Goal: Task Accomplishment & Management: Use online tool/utility

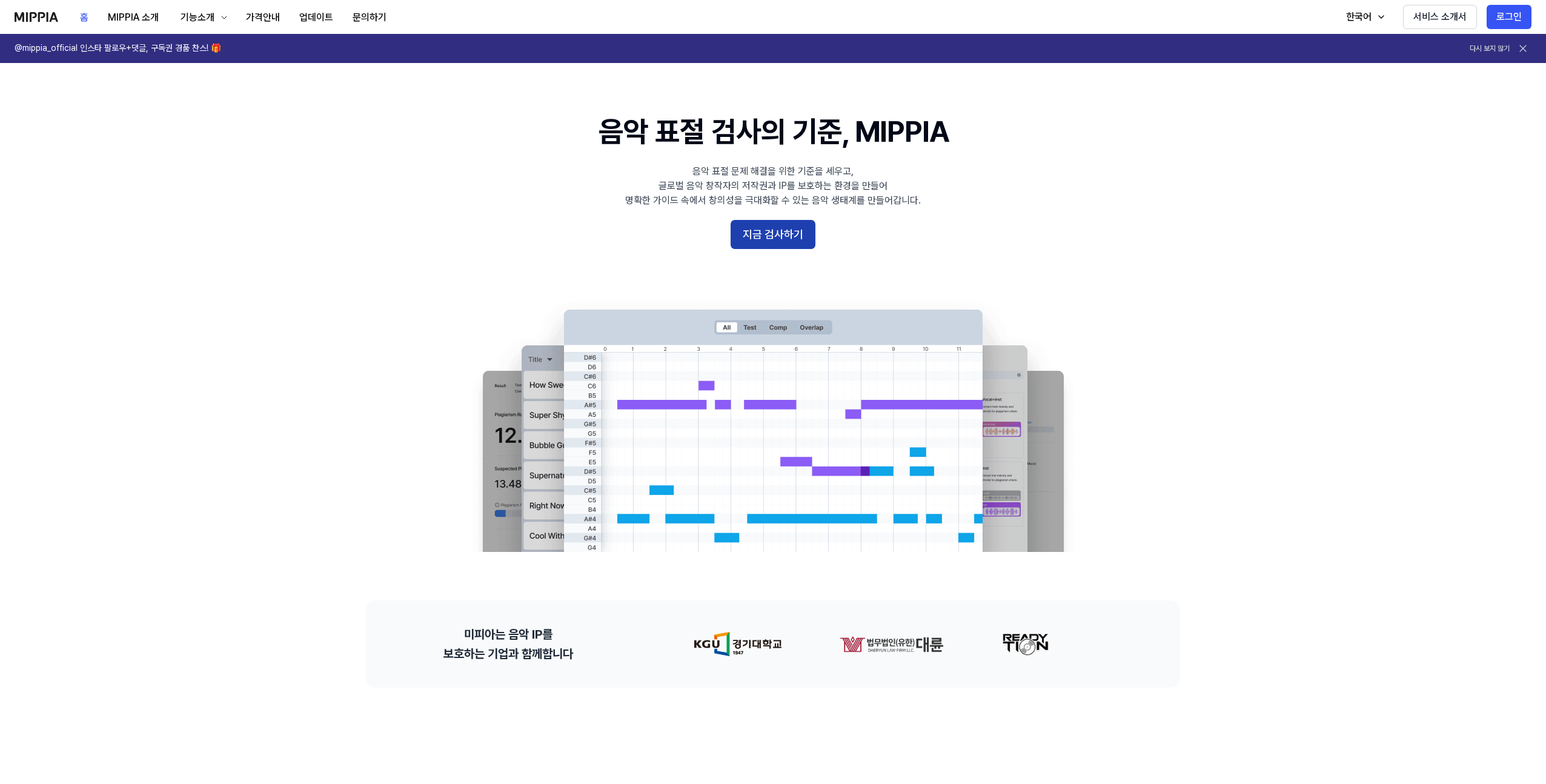
click at [793, 232] on button "지금 검사하기" at bounding box center [773, 234] width 85 height 29
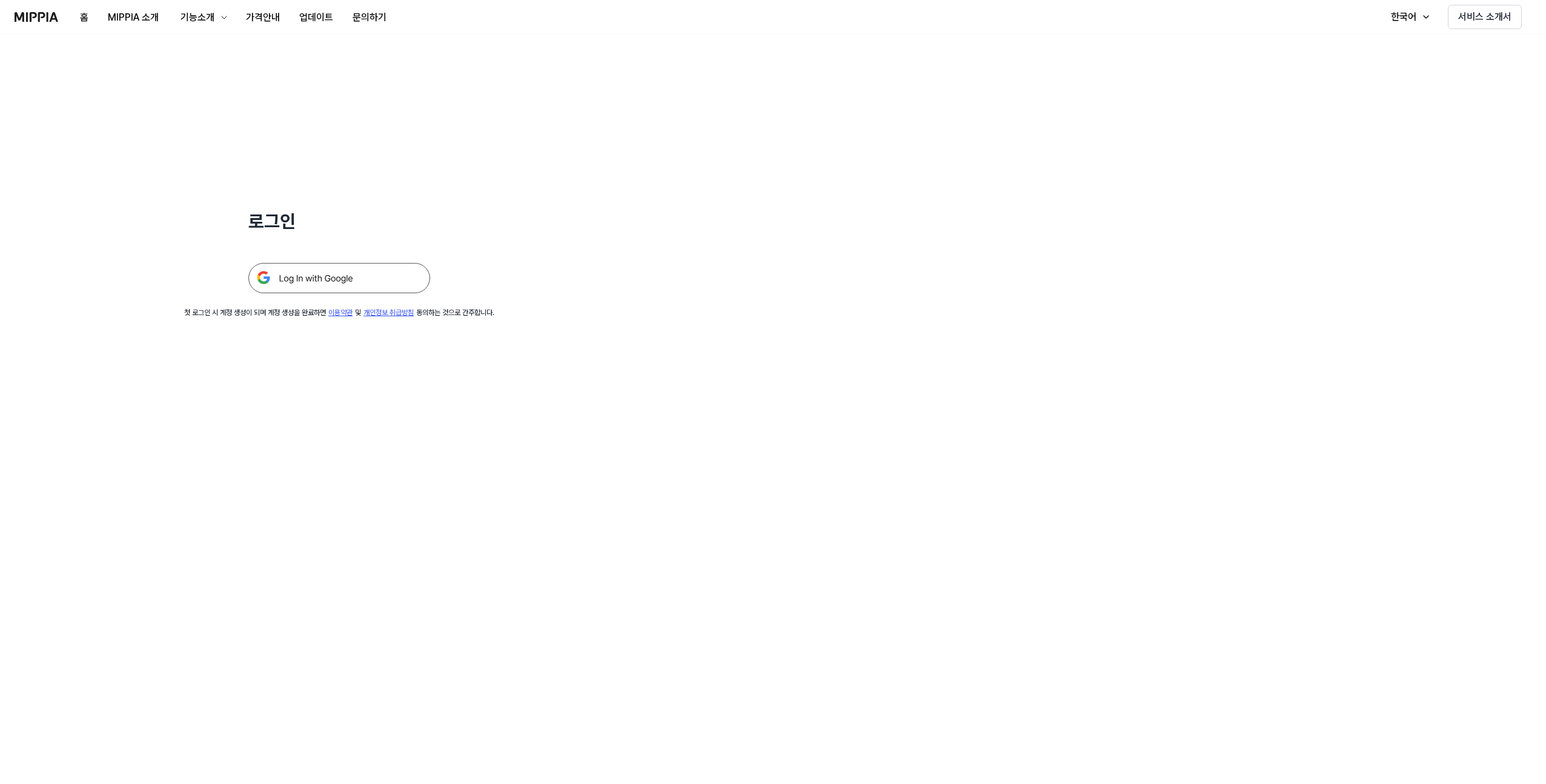
click at [331, 281] on img at bounding box center [339, 278] width 182 height 30
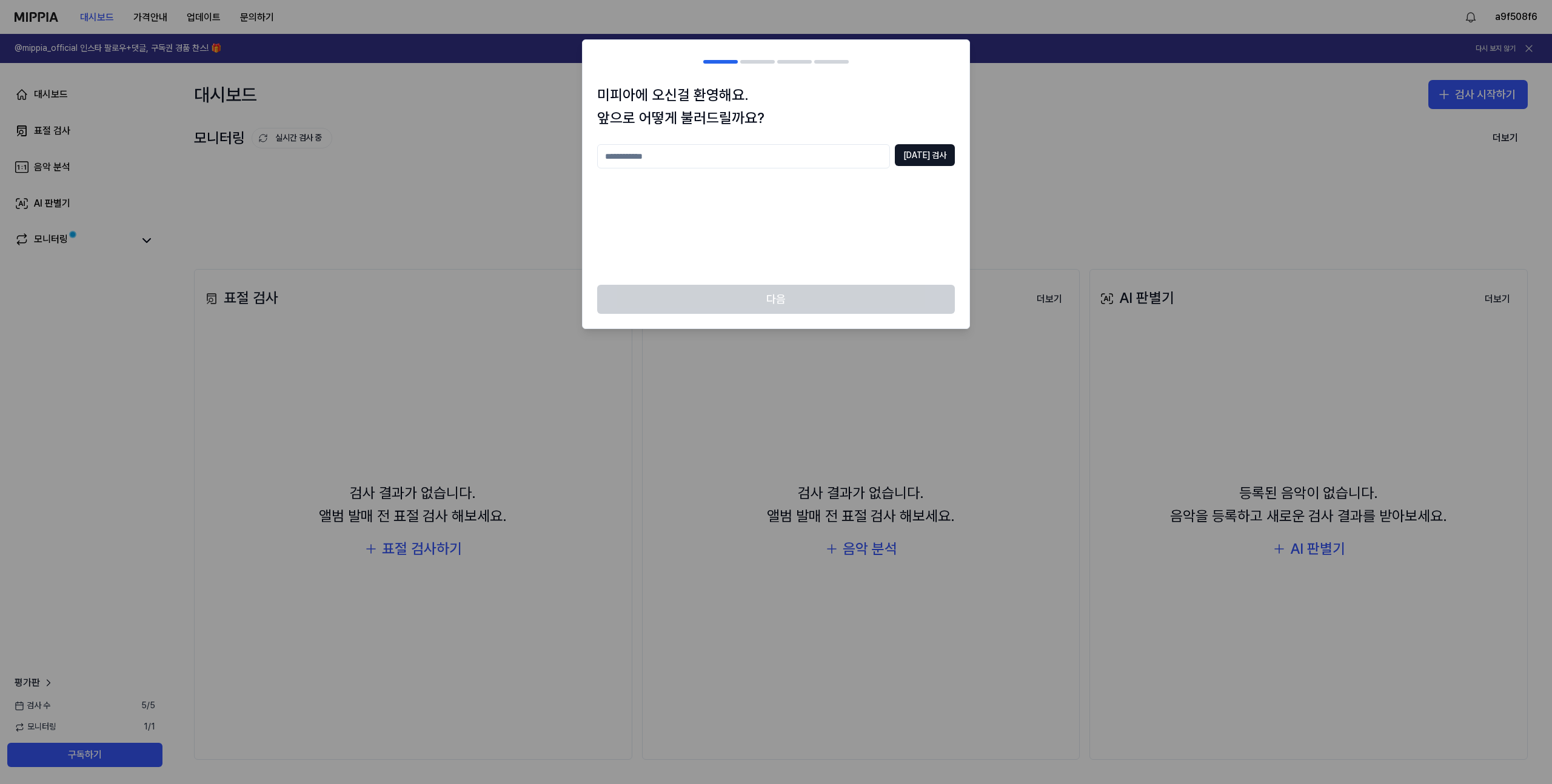
click at [791, 162] on input "text" at bounding box center [744, 156] width 293 height 24
type input "***"
click at [934, 144] on div "미피아에 오신걸 환영해요. 앞으로 어떻게 불러드릴까요? *** [DATE] 검사" at bounding box center [776, 184] width 387 height 202
click at [935, 149] on button "[DATE] 검사" at bounding box center [924, 155] width 60 height 22
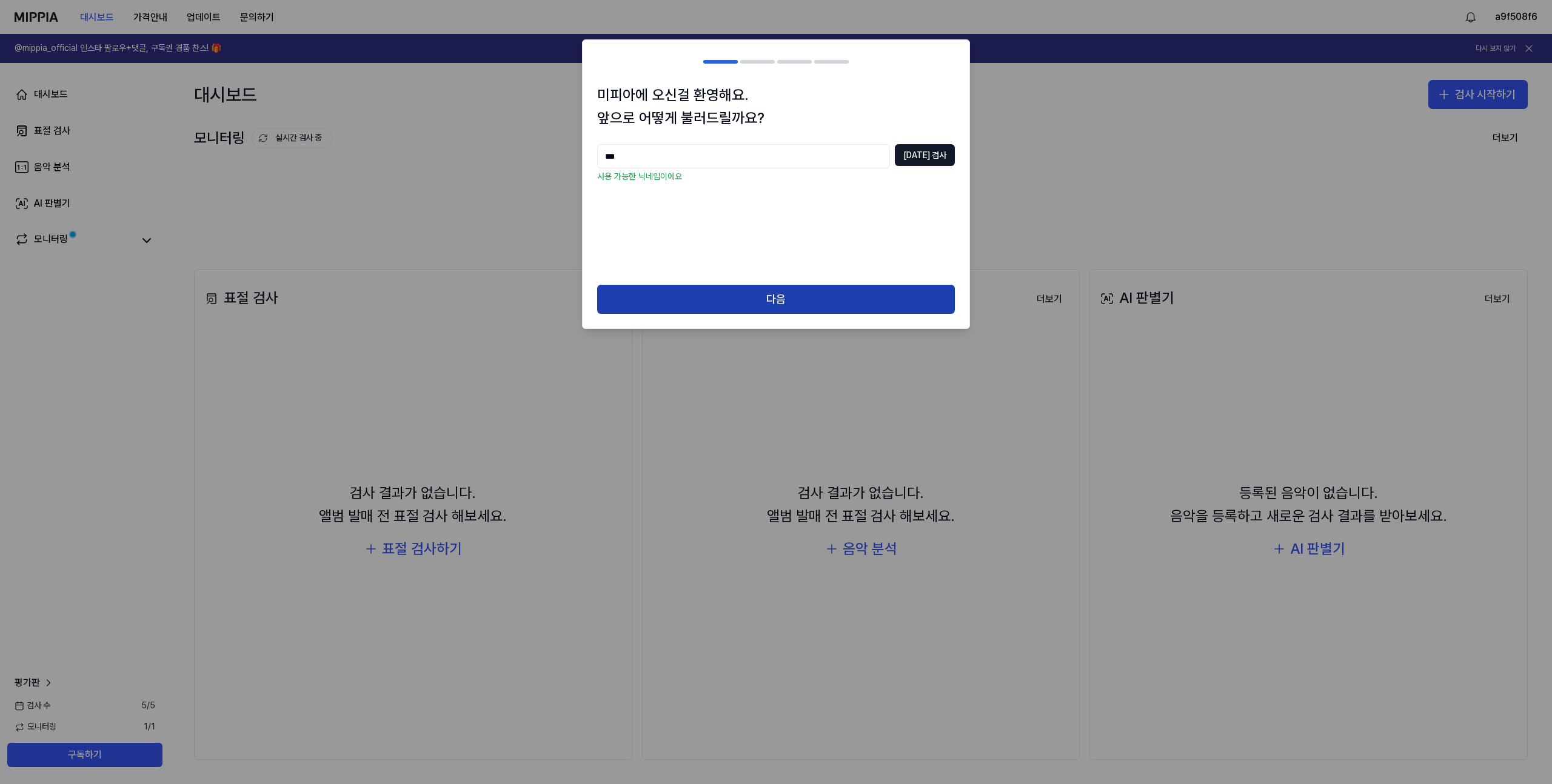
click at [856, 297] on button "다음" at bounding box center [776, 299] width 358 height 29
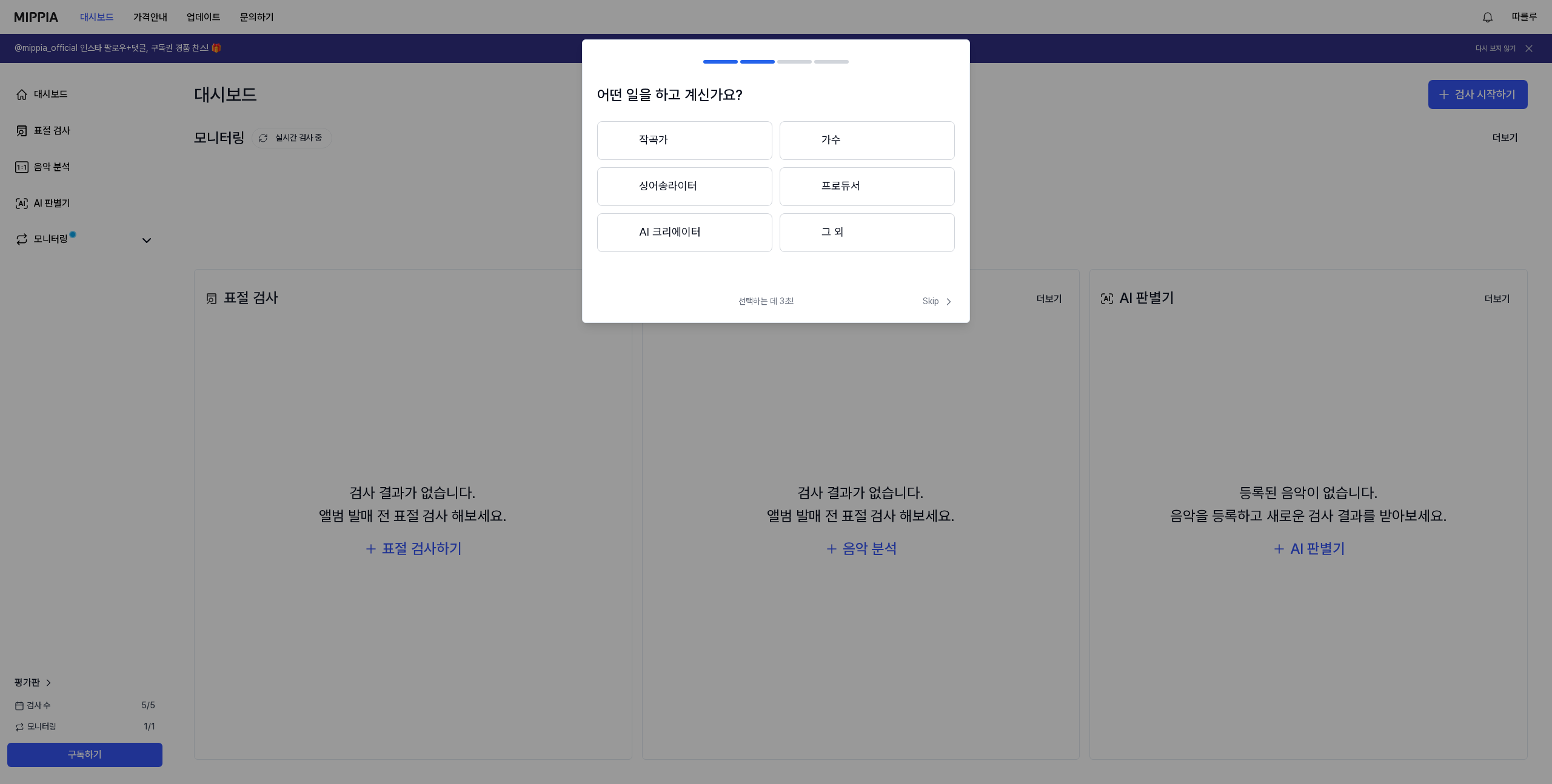
click at [732, 143] on button "작곡가" at bounding box center [685, 141] width 175 height 39
click at [849, 185] on button "3년 이상" at bounding box center [867, 187] width 175 height 40
click at [720, 149] on button "대중가요" at bounding box center [684, 141] width 174 height 39
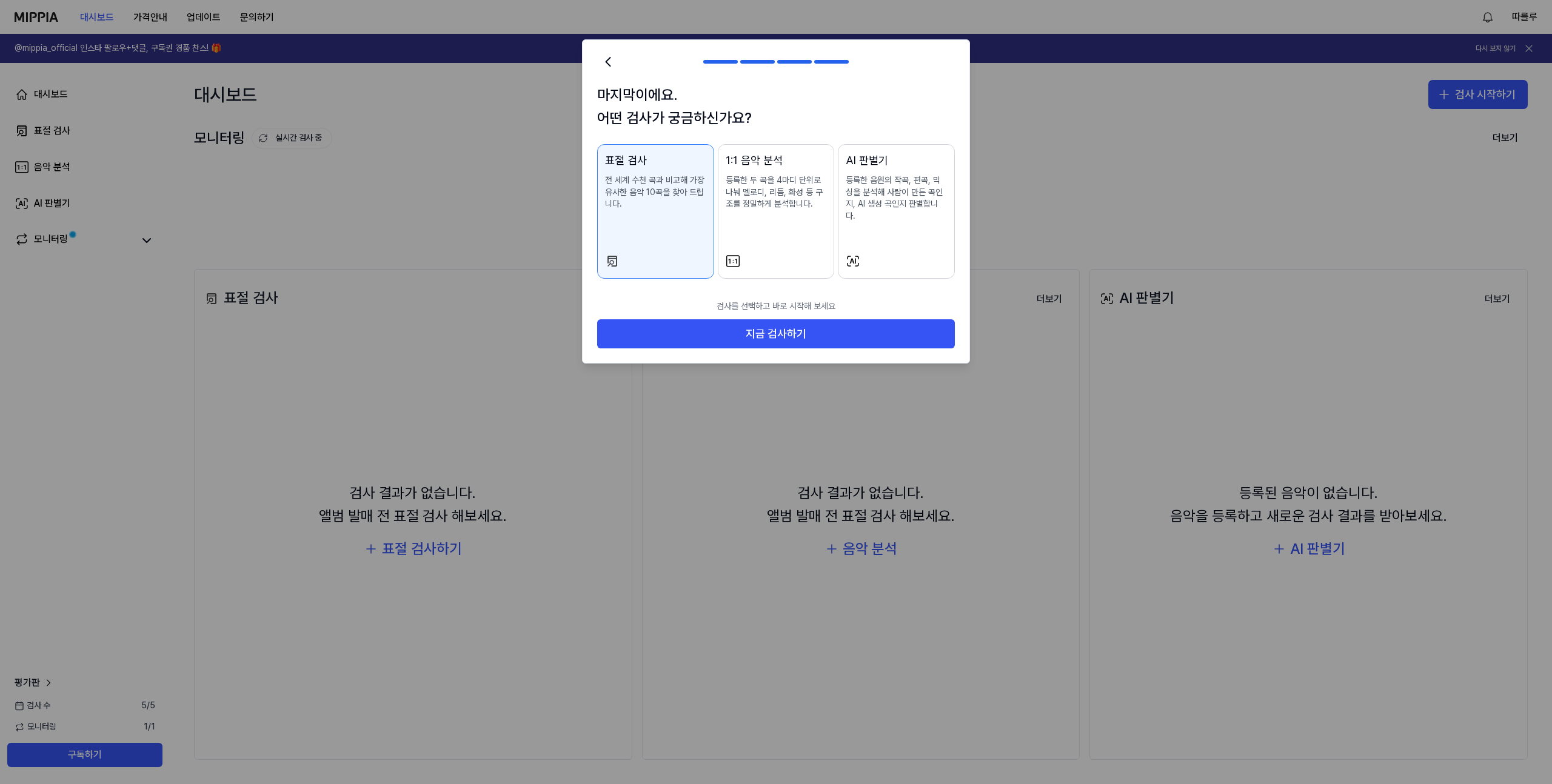
click at [859, 256] on icon at bounding box center [852, 261] width 11 height 9
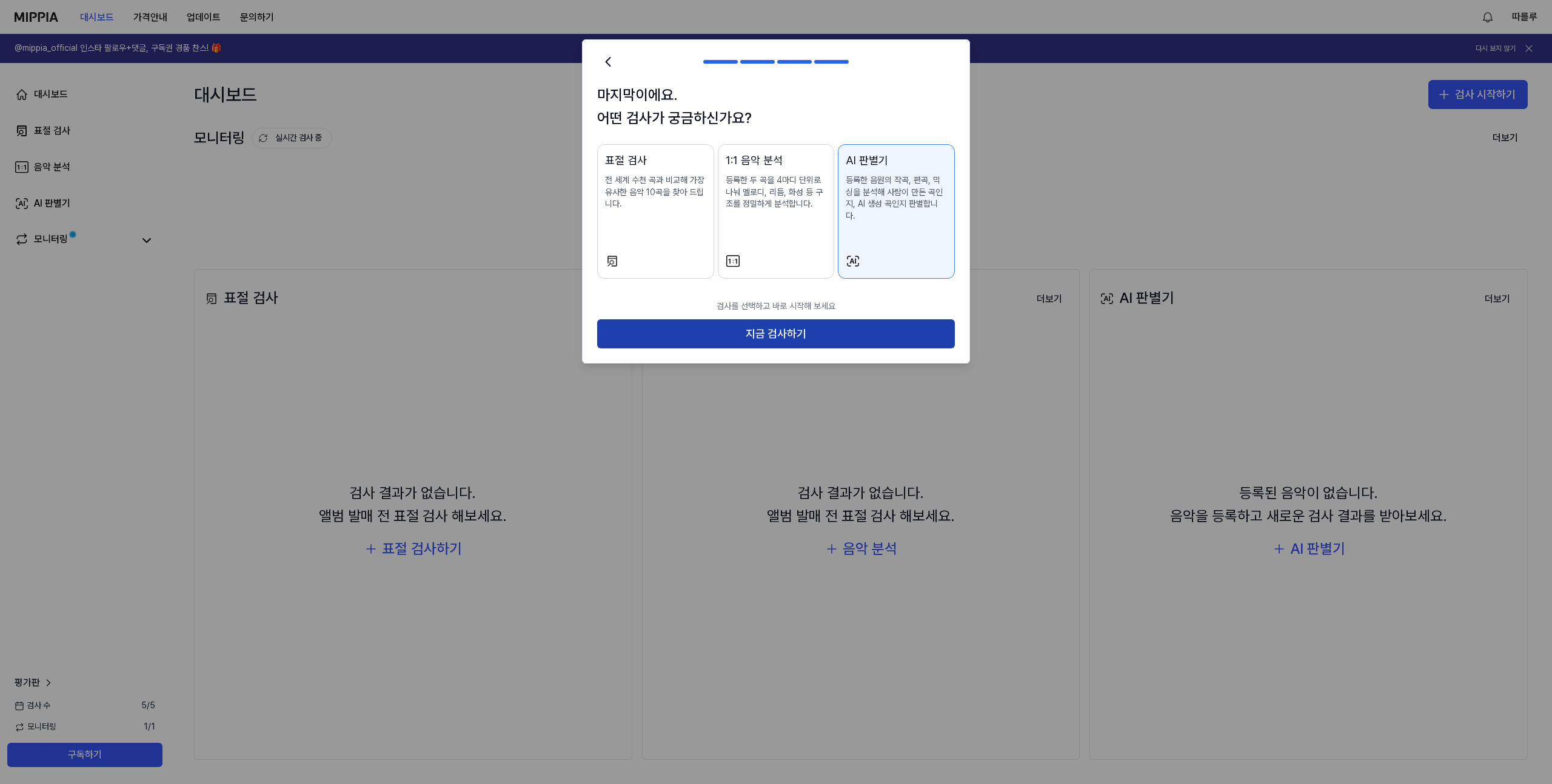
click at [791, 333] on button "지금 검사하기" at bounding box center [776, 334] width 358 height 29
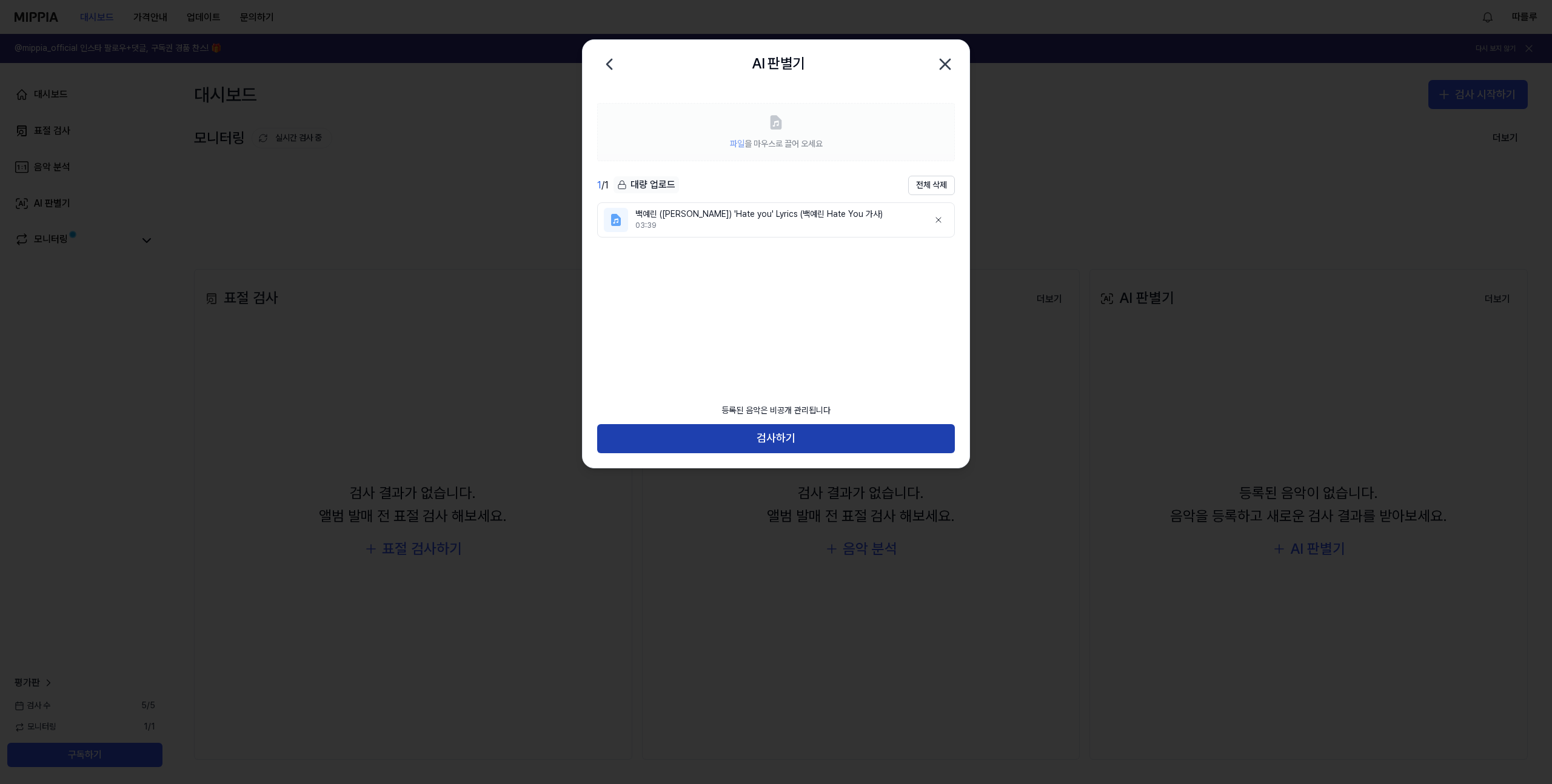
click at [759, 449] on button "검사하기" at bounding box center [776, 438] width 358 height 29
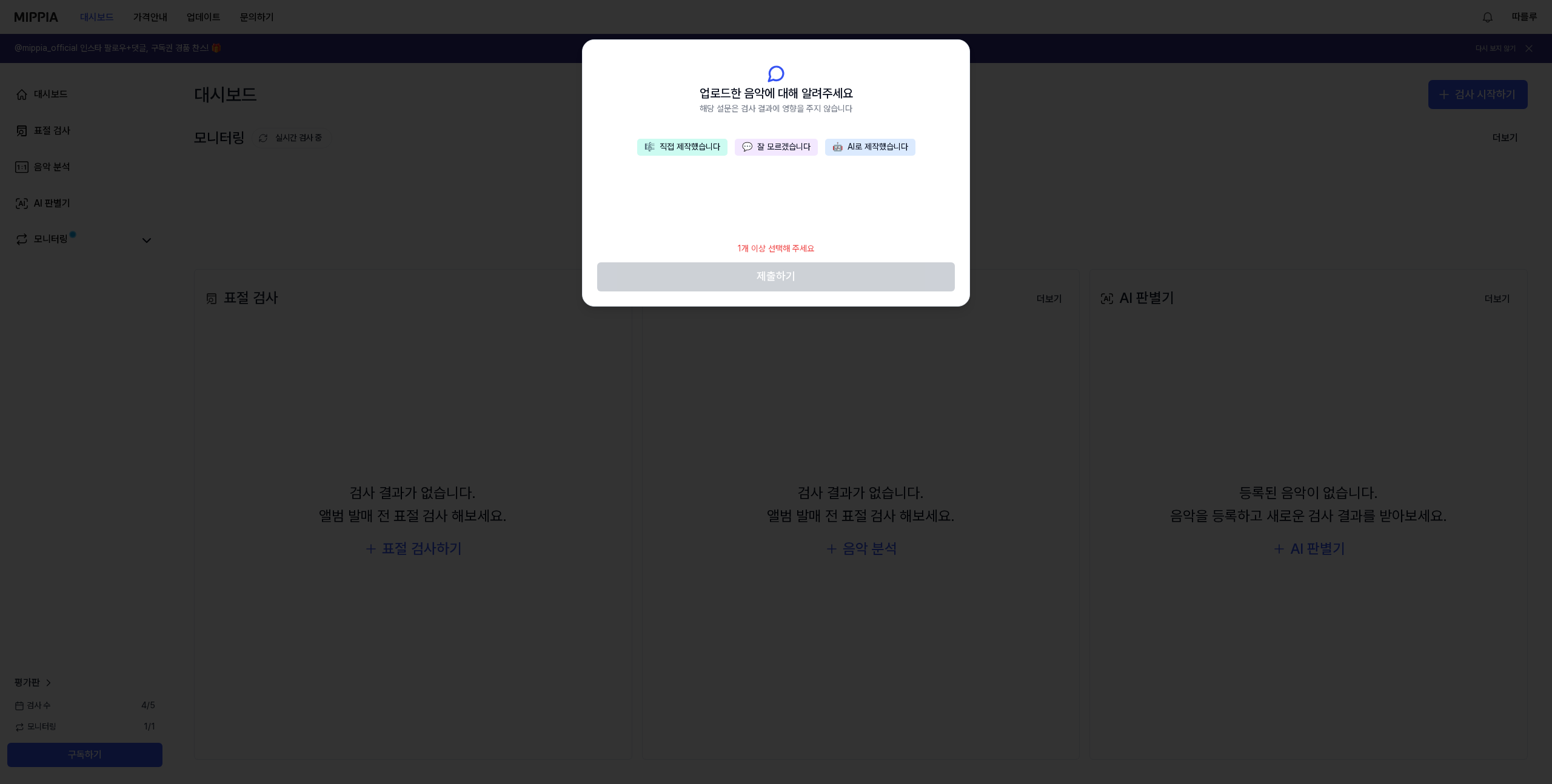
click at [711, 144] on button "🎼 직접 제작했습니다" at bounding box center [683, 147] width 91 height 17
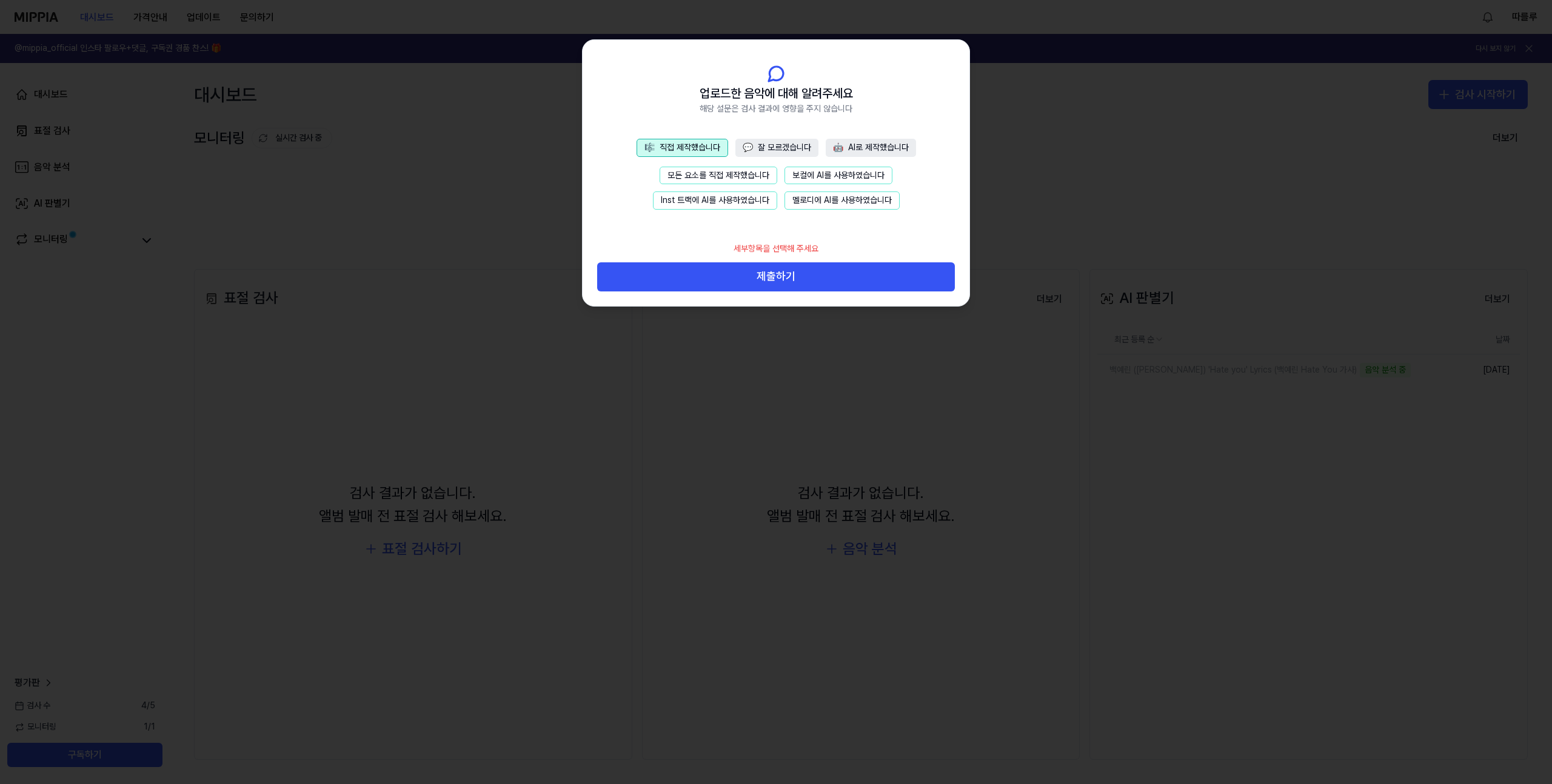
click at [744, 177] on button "모든 요소를 직접 제작했습니다" at bounding box center [718, 175] width 118 height 18
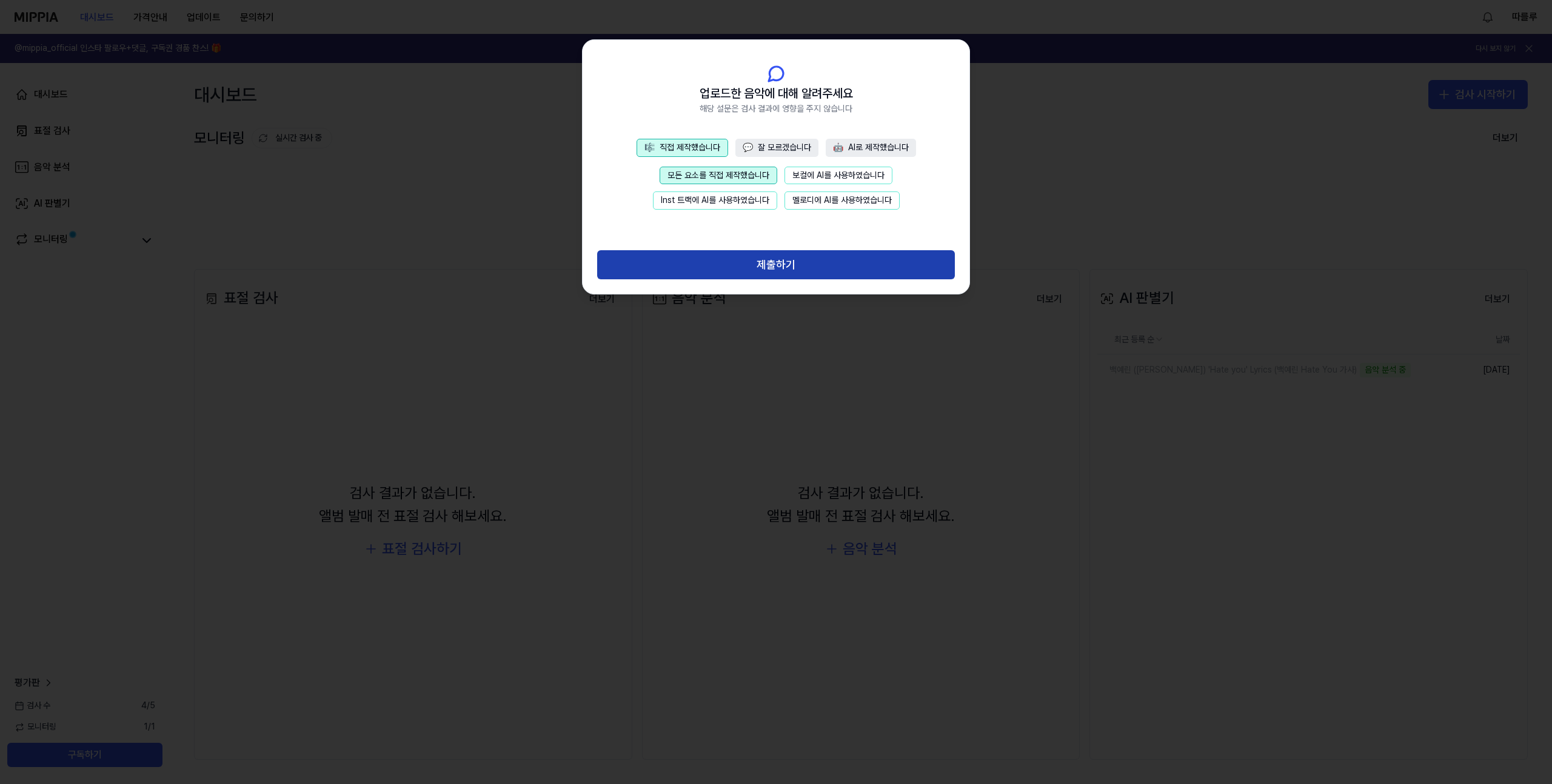
click at [778, 263] on button "제출하기" at bounding box center [776, 264] width 358 height 29
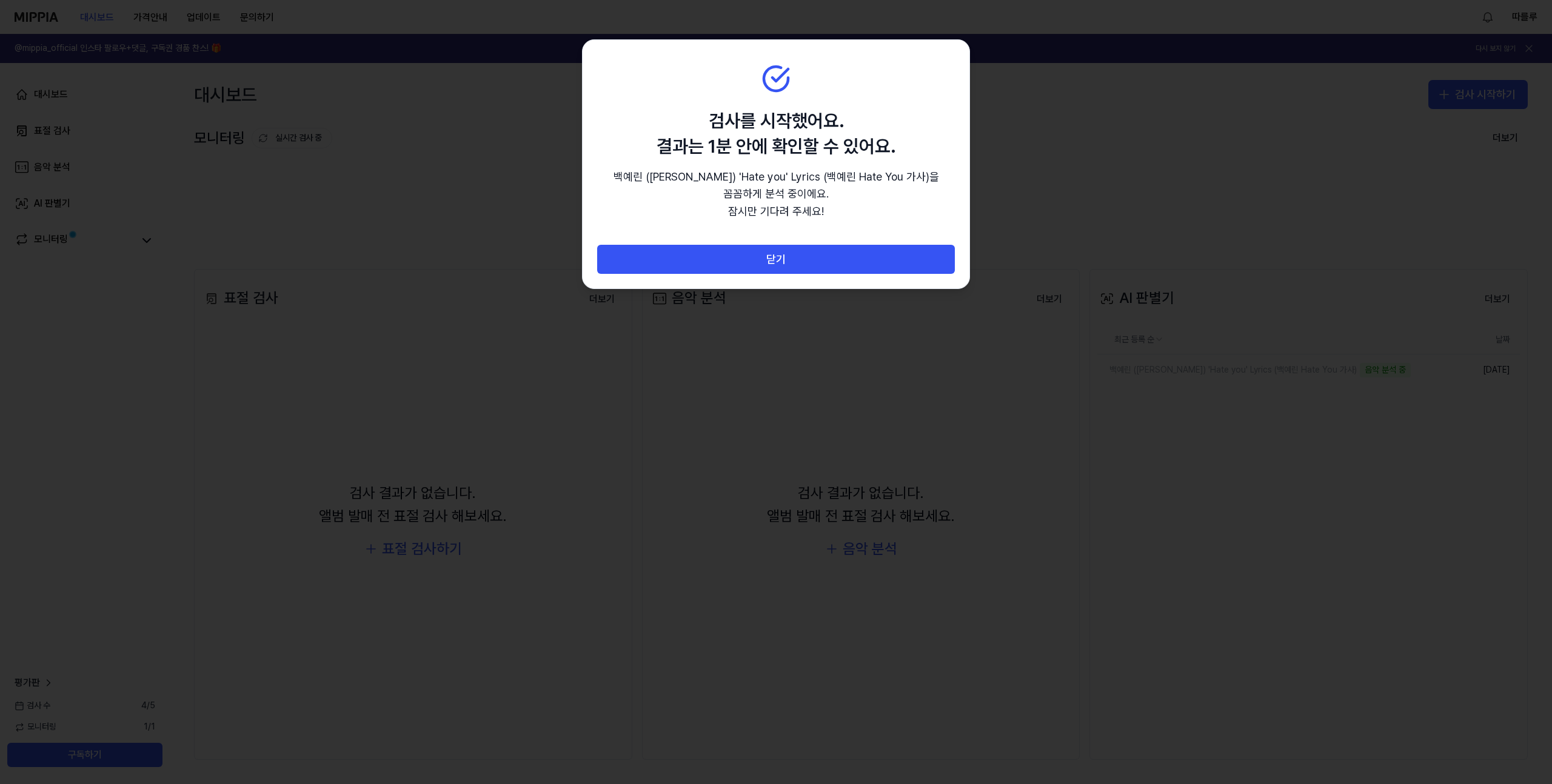
click at [778, 263] on button "닫기" at bounding box center [776, 259] width 358 height 29
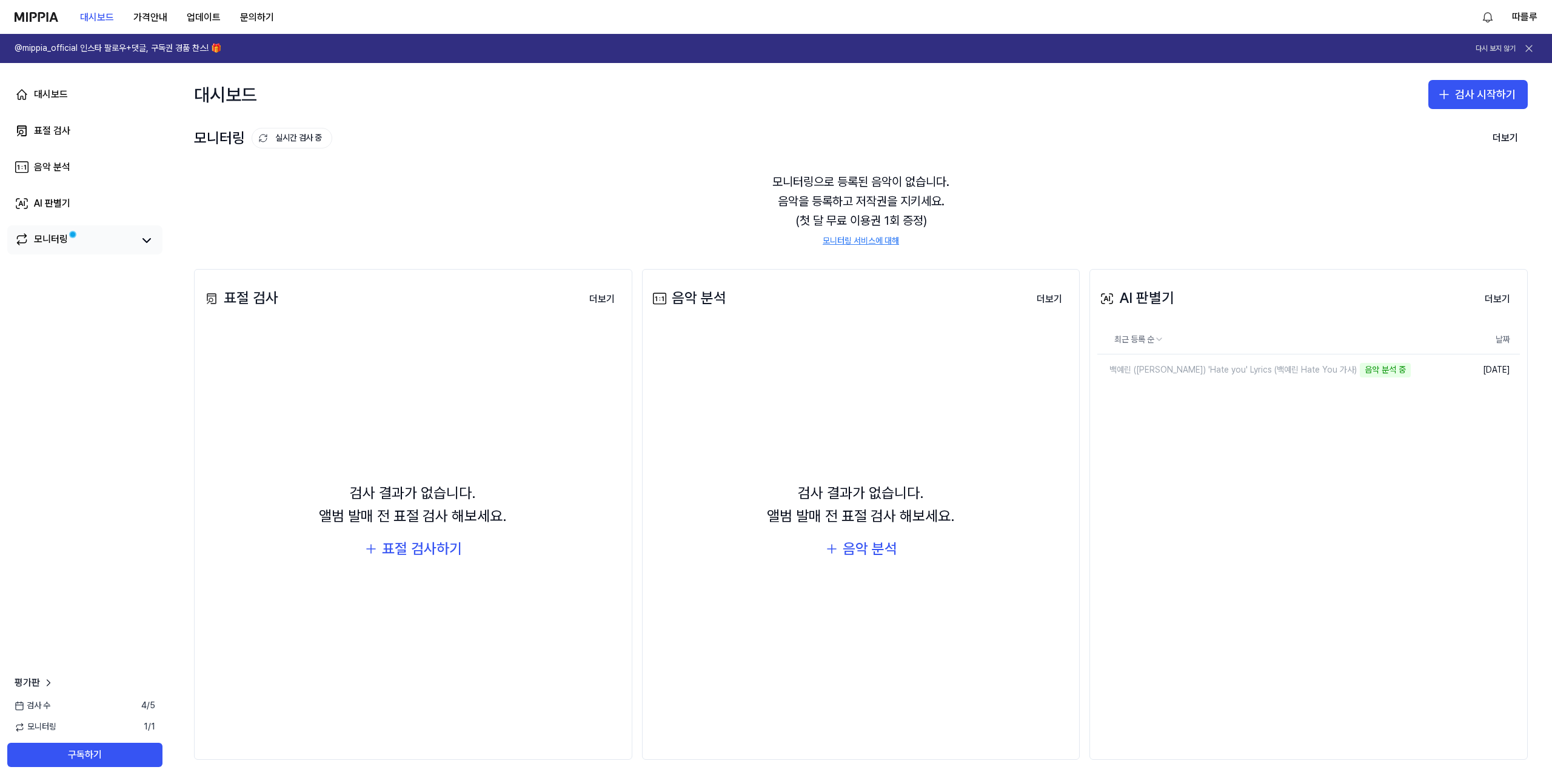
click at [59, 241] on div "모니터링" at bounding box center [51, 240] width 34 height 17
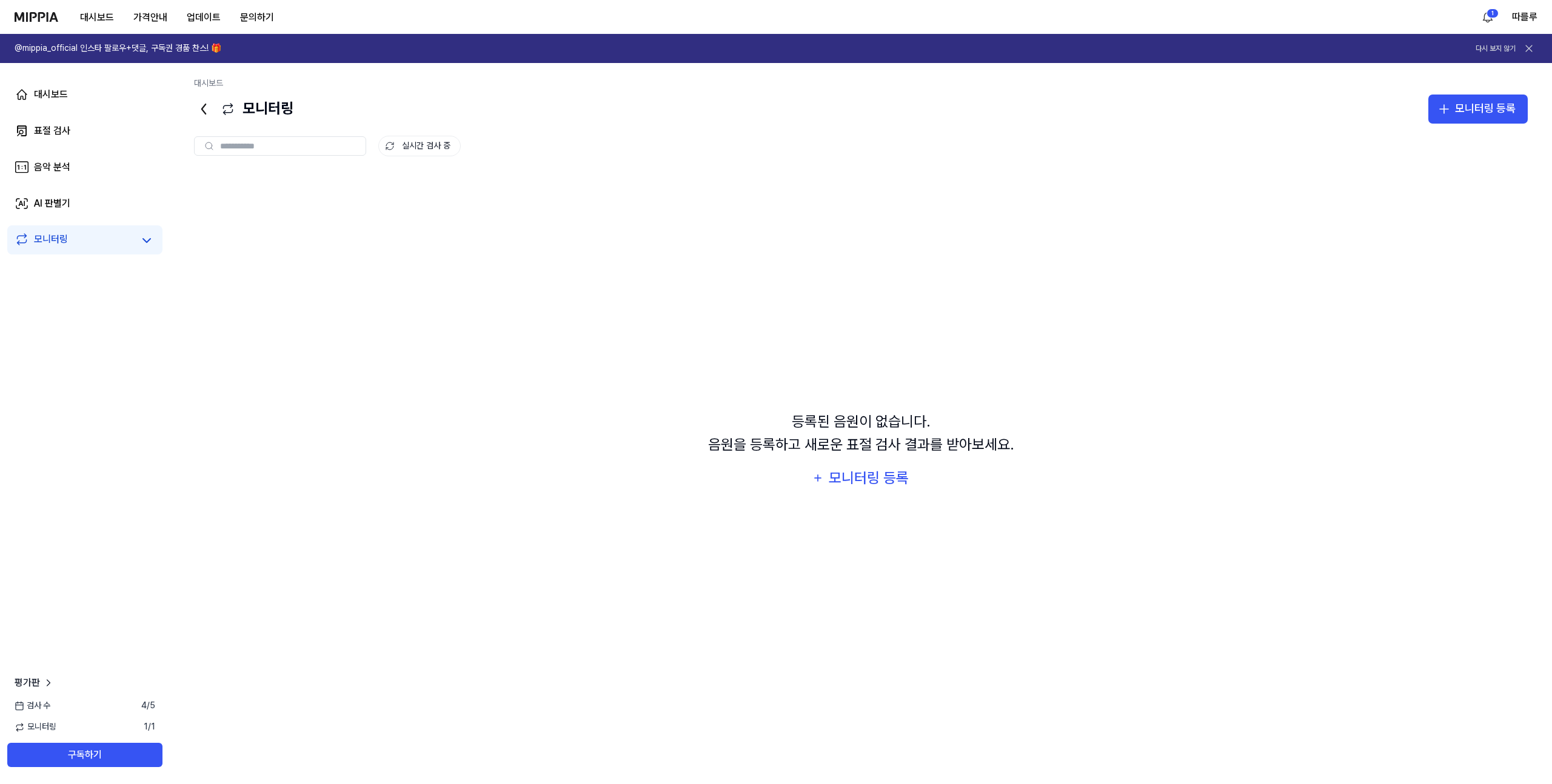
click at [385, 242] on div "등록된 음원이 없습니다. 음원을 등록하고 새로운 표절 검사 결과를 받아보세요. 모니터링 등록" at bounding box center [861, 450] width 1334 height 556
click at [61, 208] on div "AI 판별기" at bounding box center [52, 203] width 36 height 14
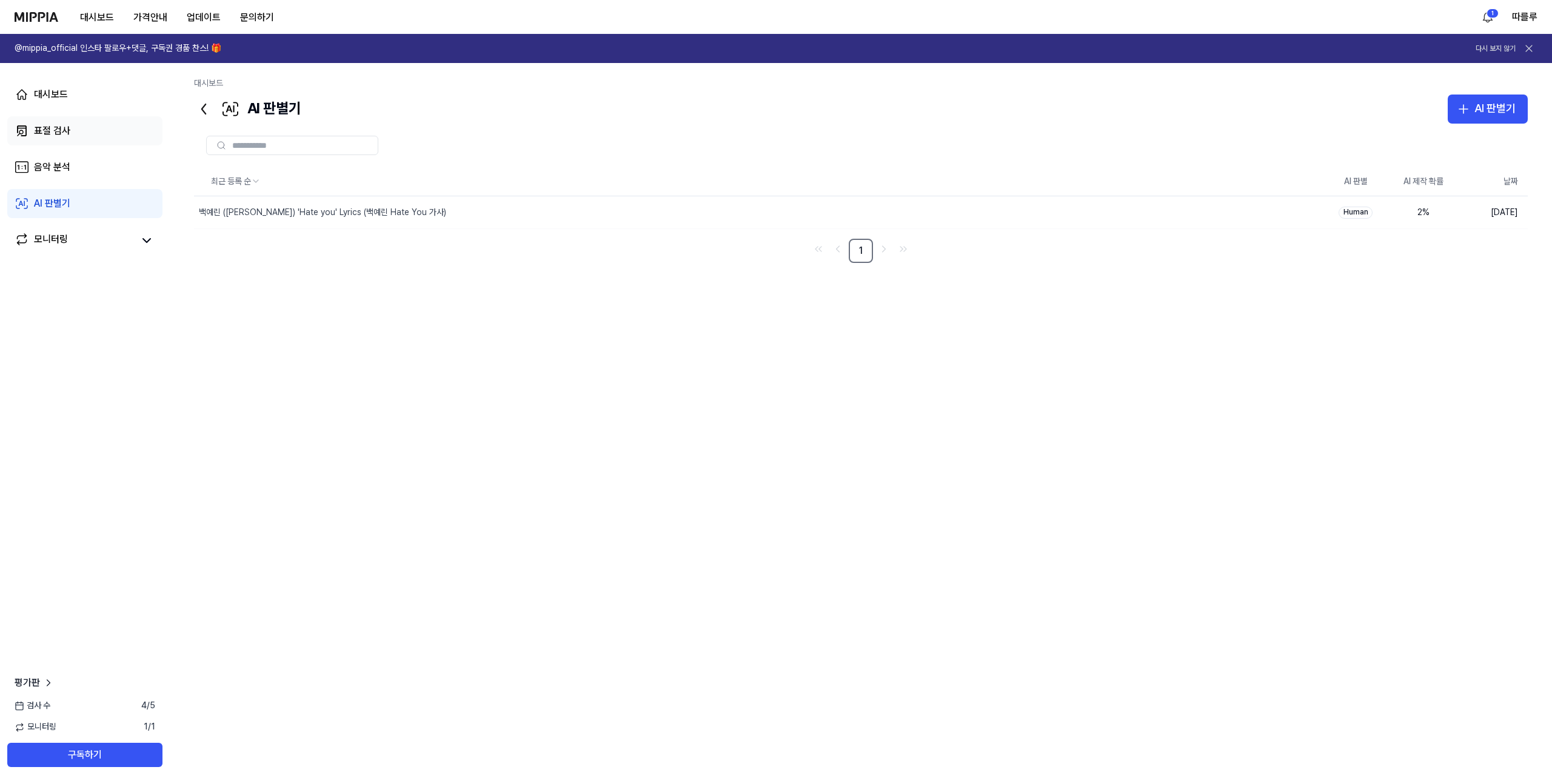
click at [73, 133] on link "표절 검사" at bounding box center [85, 131] width 155 height 29
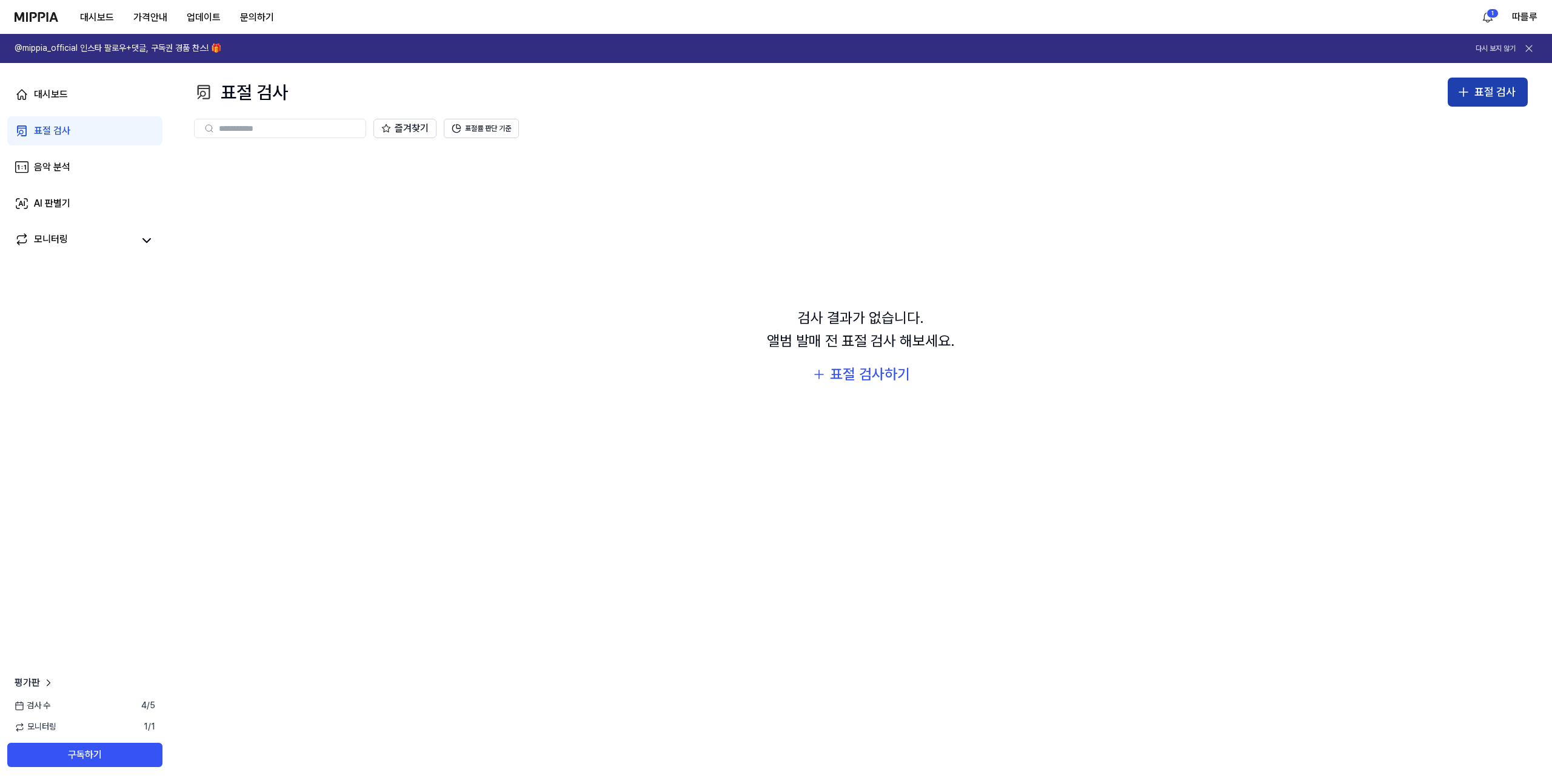
click at [1470, 92] on icon "button" at bounding box center [1463, 92] width 14 height 14
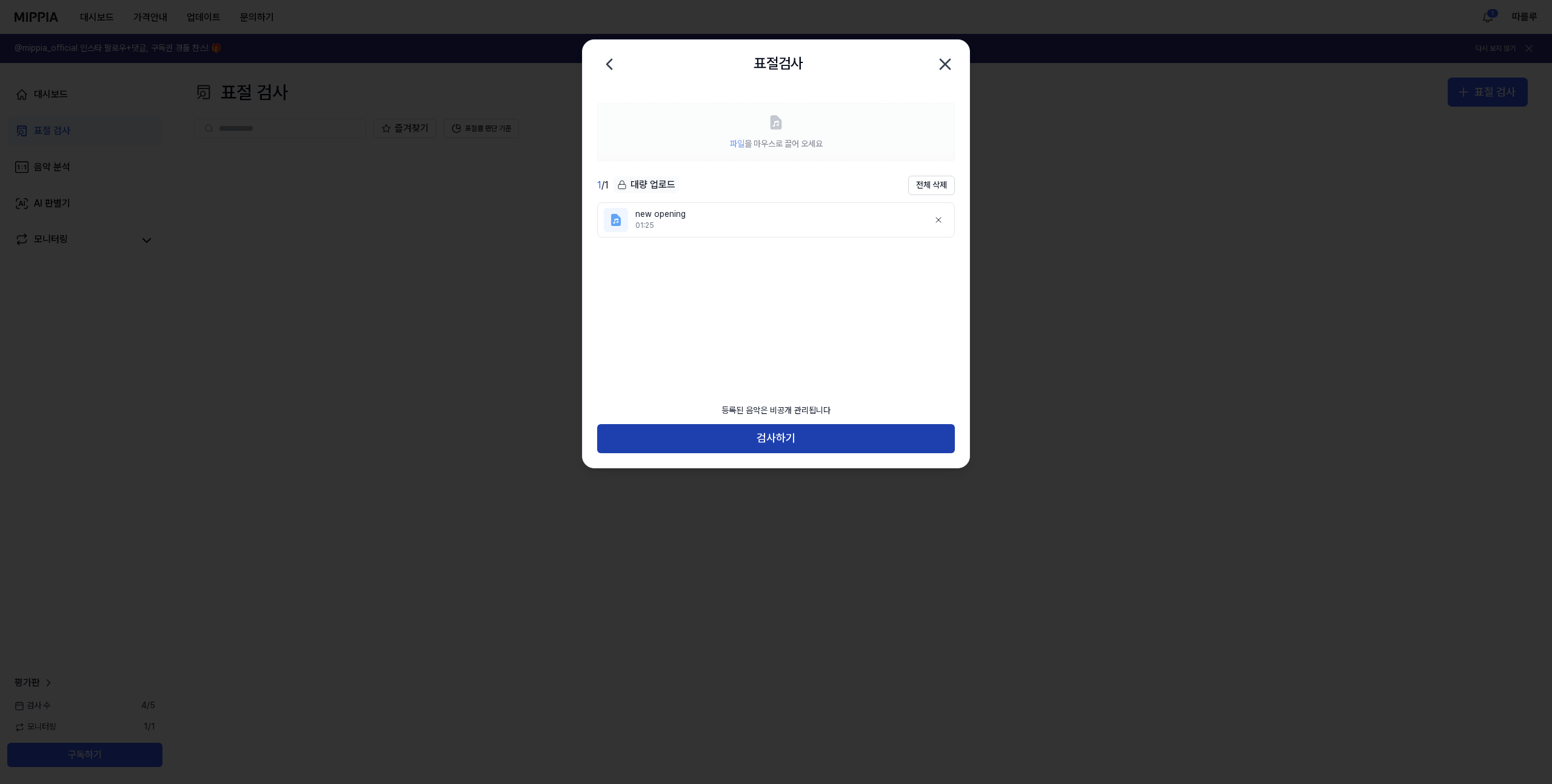
click at [779, 440] on button "검사하기" at bounding box center [776, 438] width 358 height 29
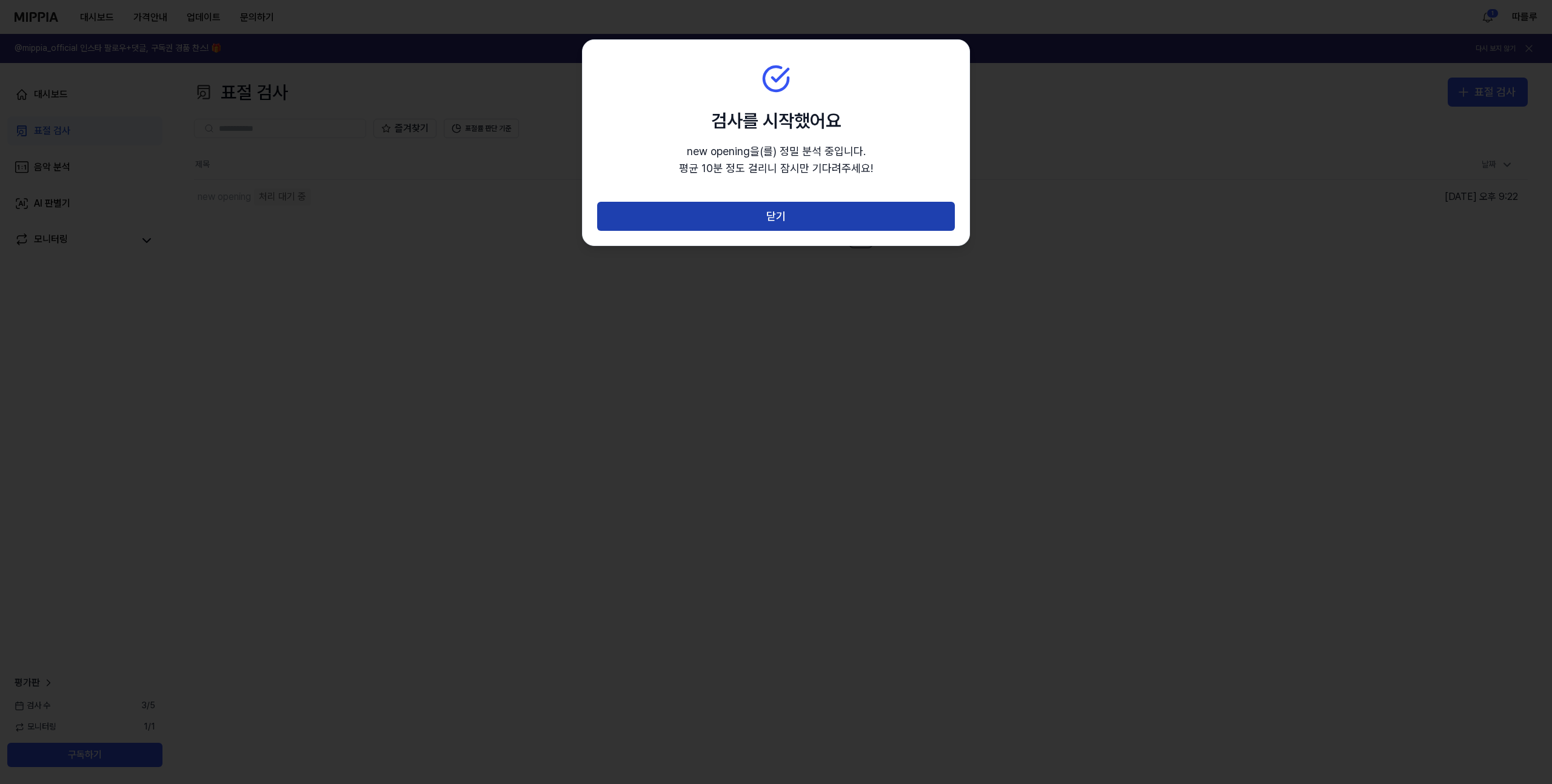
click at [744, 217] on button "닫기" at bounding box center [776, 216] width 358 height 29
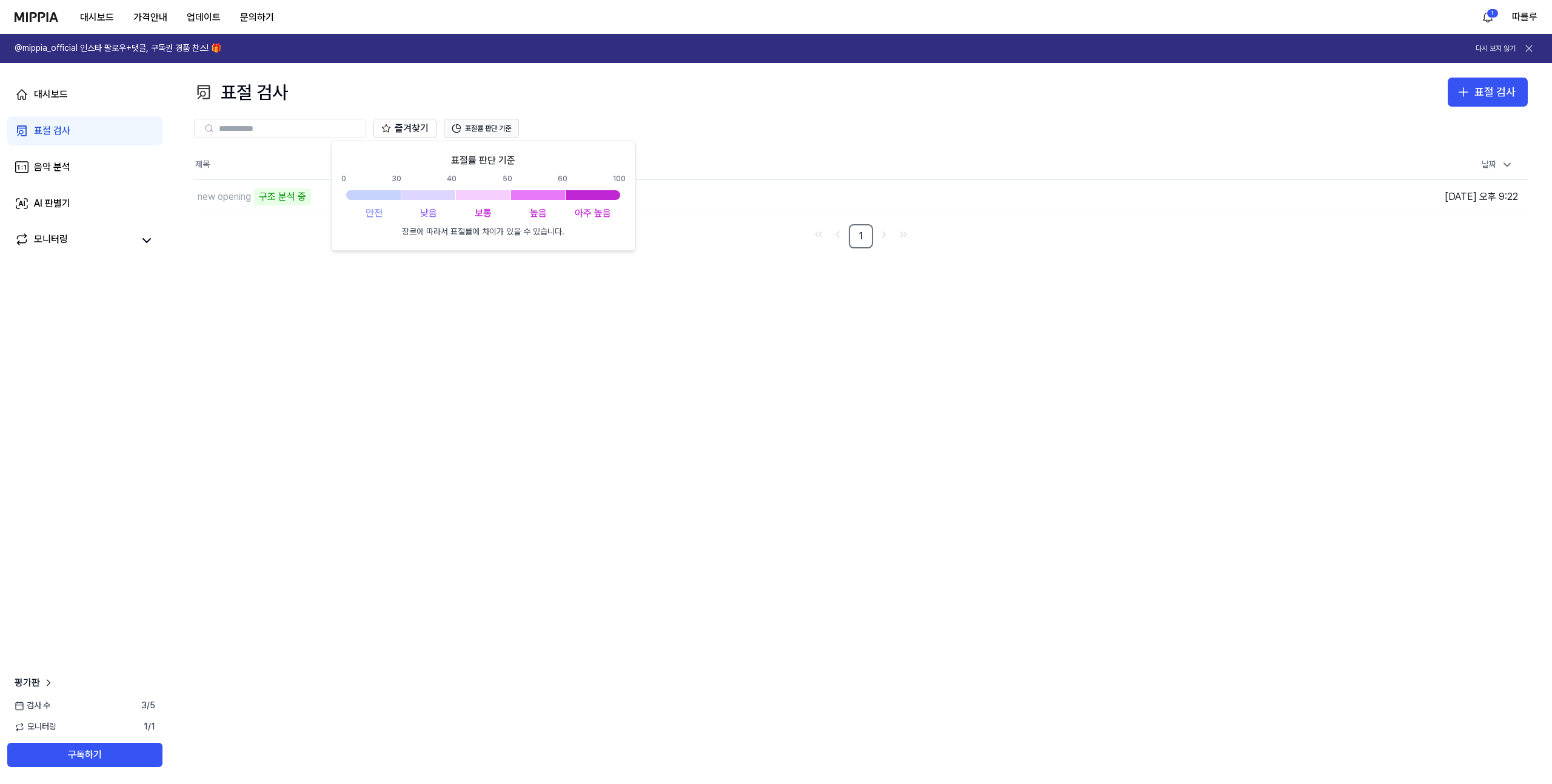
click at [499, 125] on button "표절률 판단 기준" at bounding box center [482, 128] width 75 height 19
click at [488, 128] on button "표절률 판단 기준" at bounding box center [482, 128] width 75 height 19
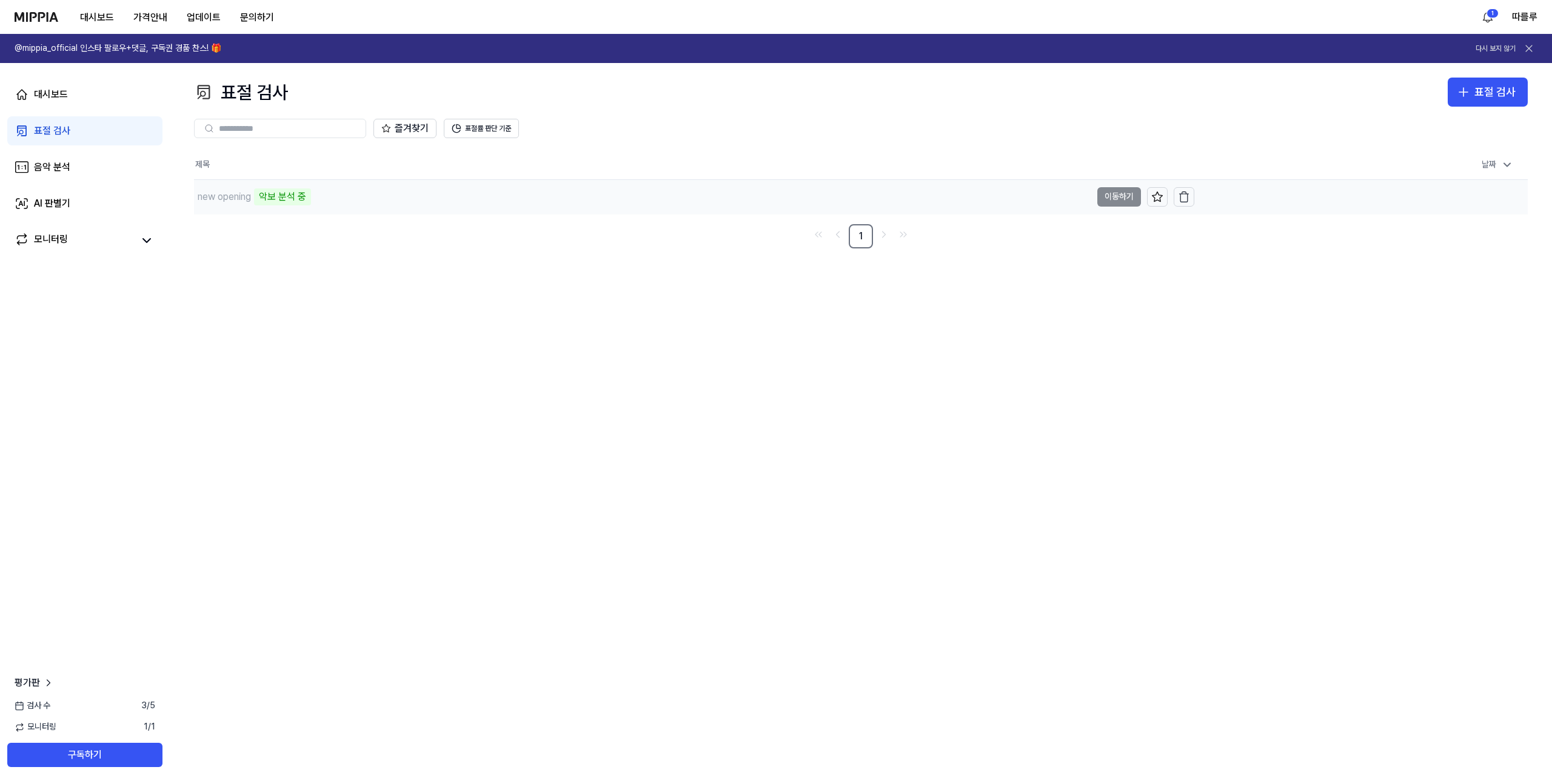
click at [1121, 196] on td "new opening 악보 분석 중 이동하기" at bounding box center [694, 197] width 1000 height 34
click at [228, 462] on div "표절 검사 표절 검사 표절 검사 음악 분석 AI 판별기 즐겨찾기 표절률 판단 기준 제목 날짜 new opening 악보 분석 중 이동하기 [D…" at bounding box center [861, 423] width 1382 height 721
click at [45, 18] on img at bounding box center [36, 16] width 43 height 9
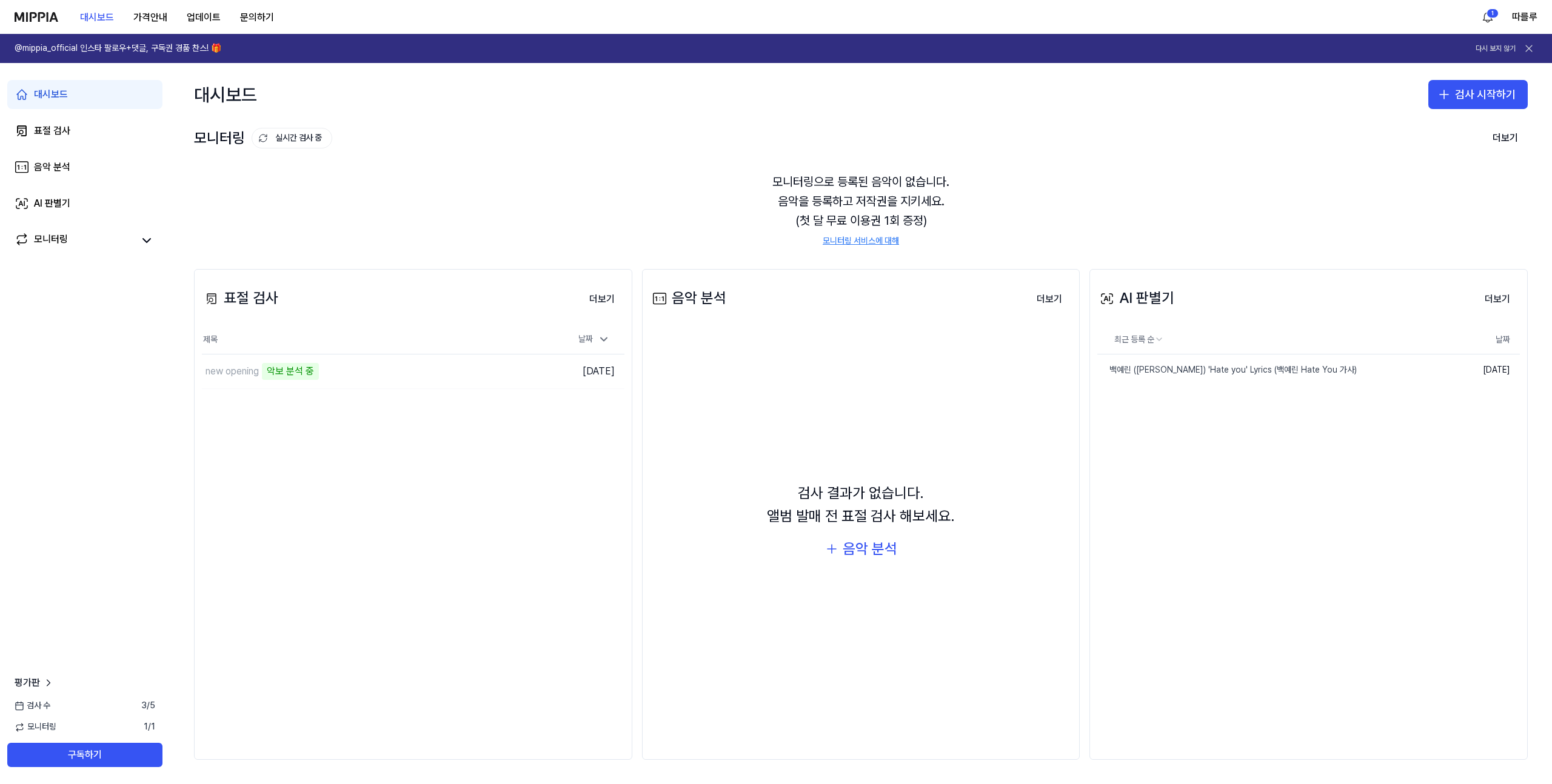
click at [850, 240] on link "모니터링 서비스에 대해" at bounding box center [861, 241] width 77 height 12
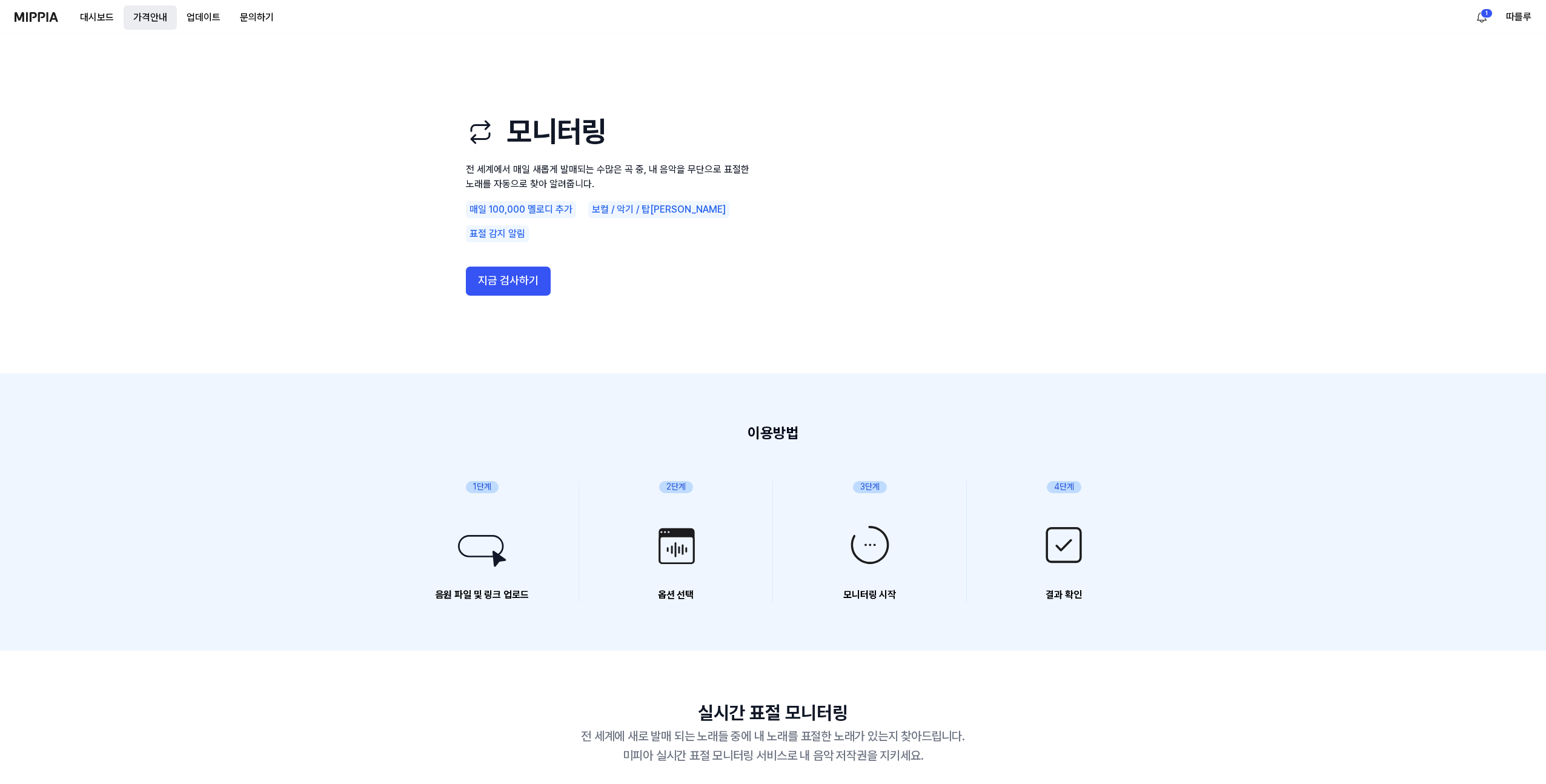
click at [142, 16] on button "가격안내" at bounding box center [150, 18] width 53 height 24
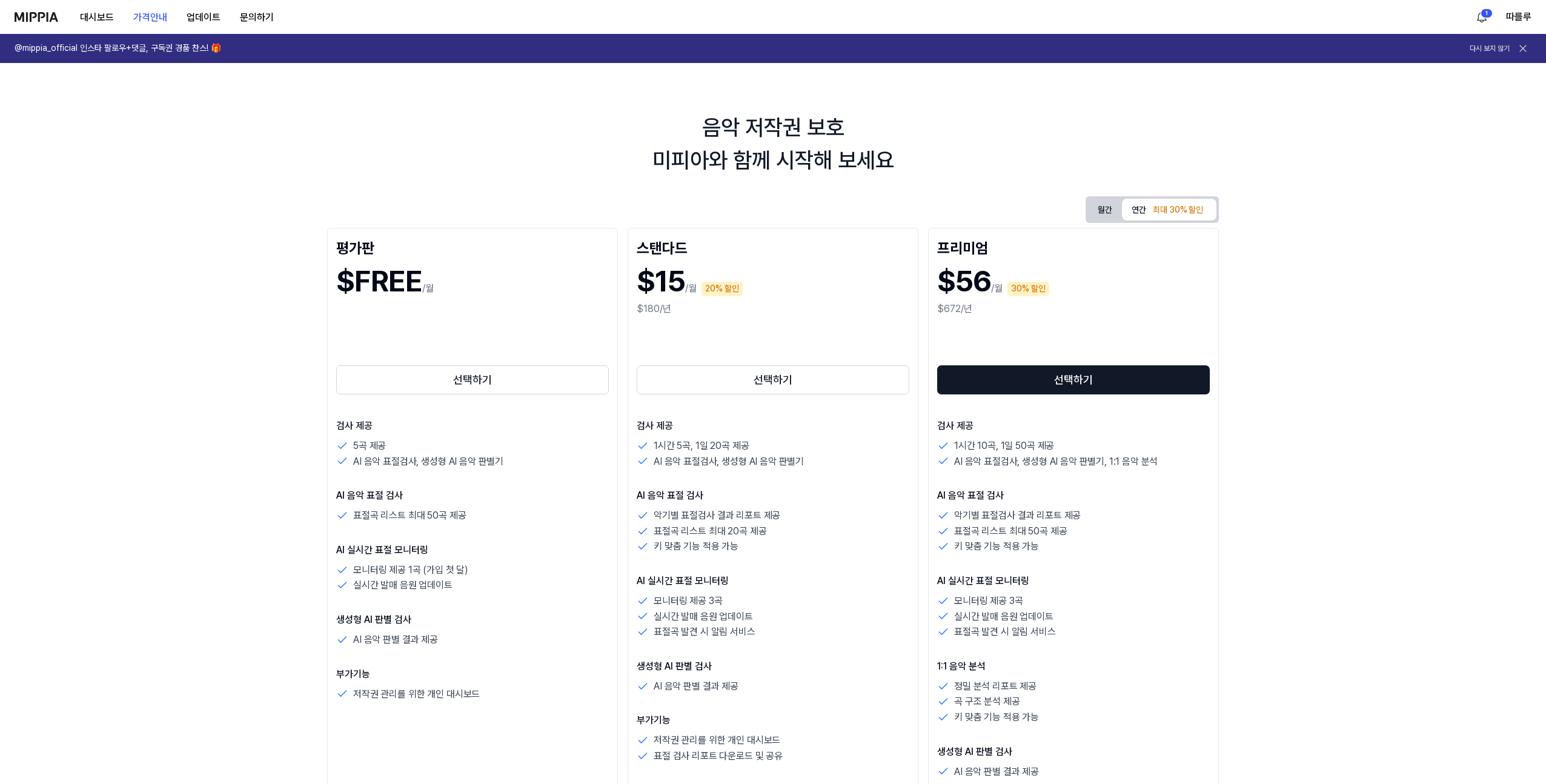
click at [28, 18] on img at bounding box center [36, 16] width 43 height 9
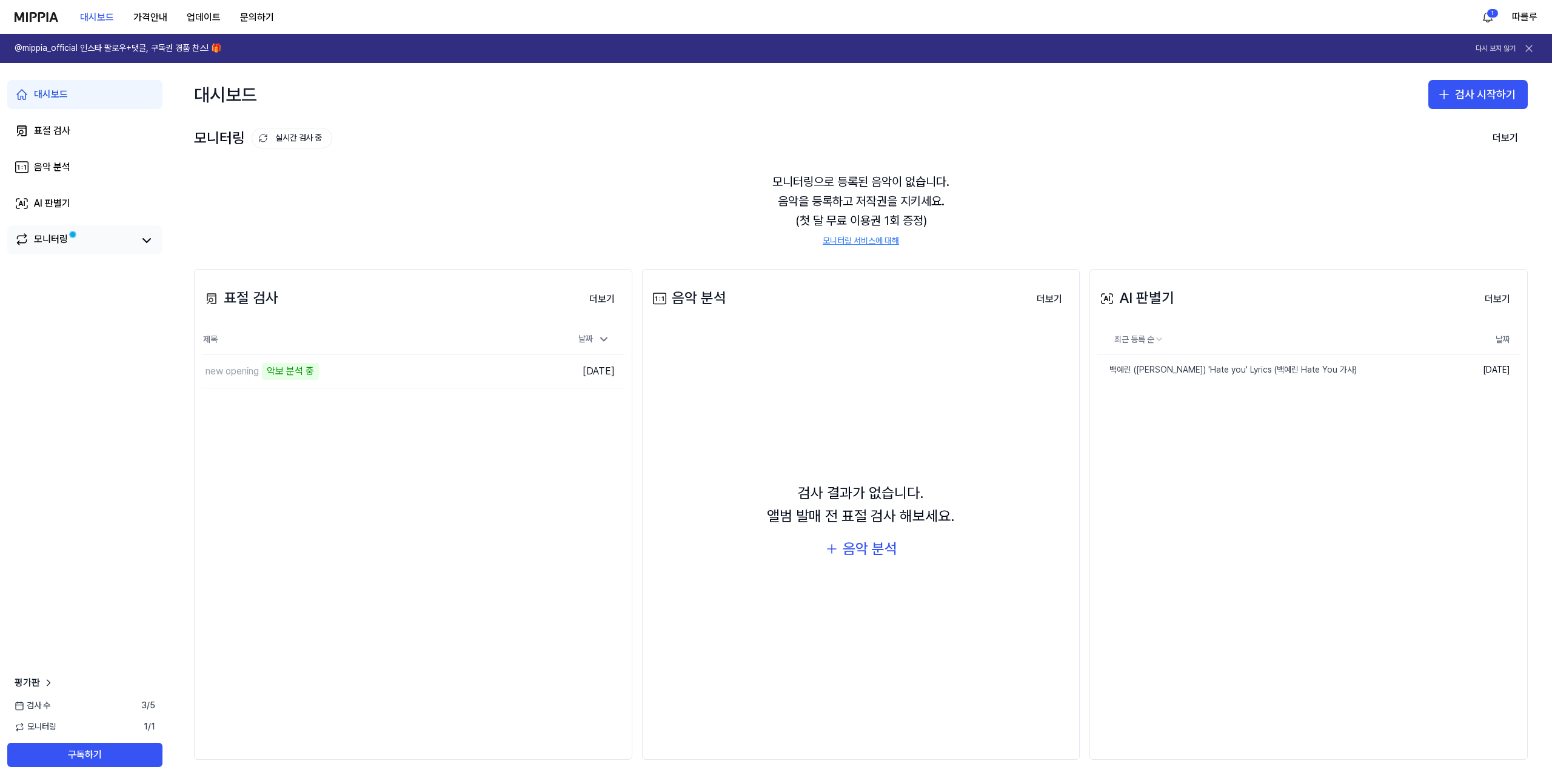
click at [89, 241] on link "모니터링" at bounding box center [74, 240] width 119 height 17
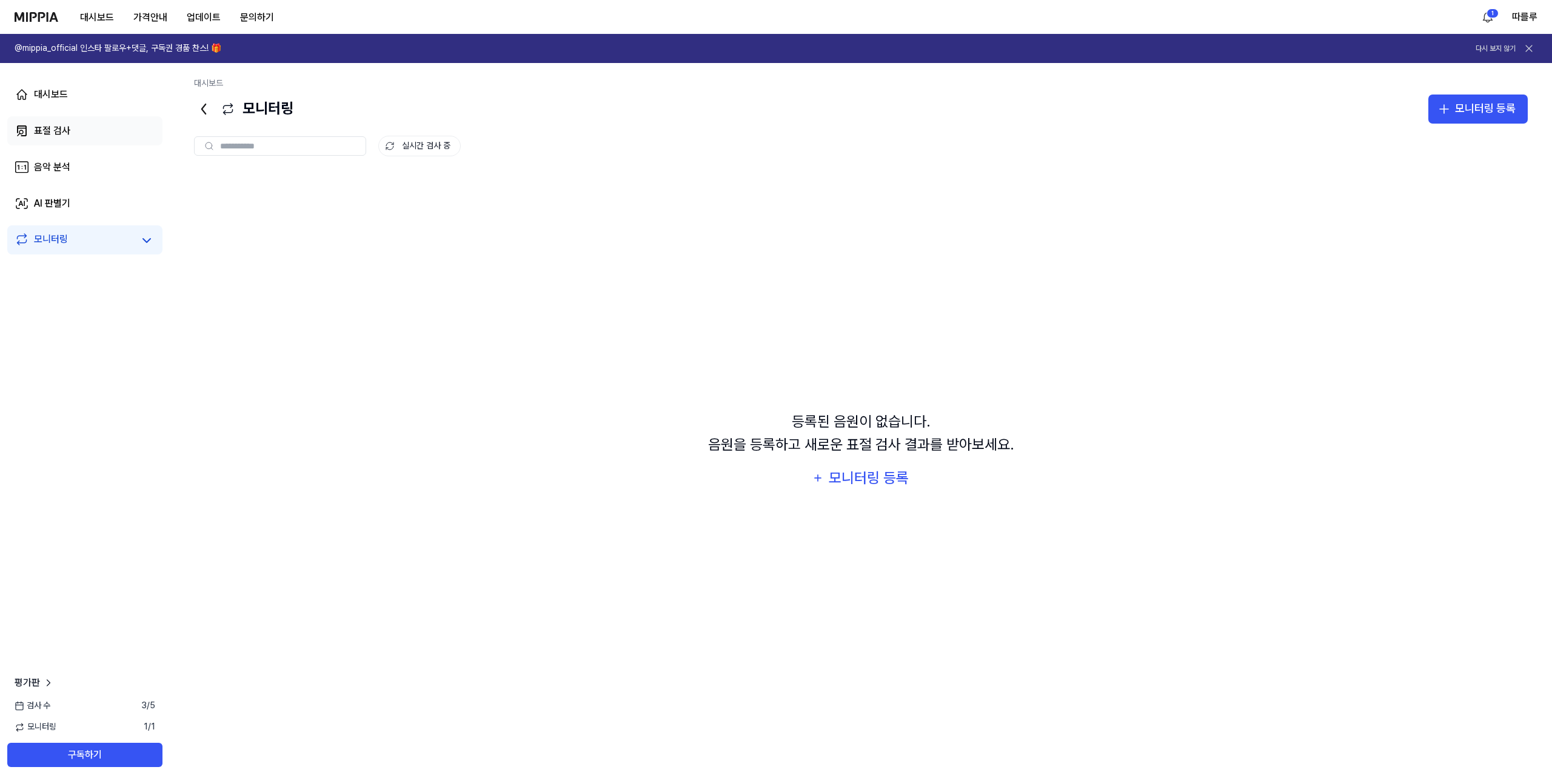
click at [56, 129] on div "표절 검사" at bounding box center [52, 131] width 36 height 14
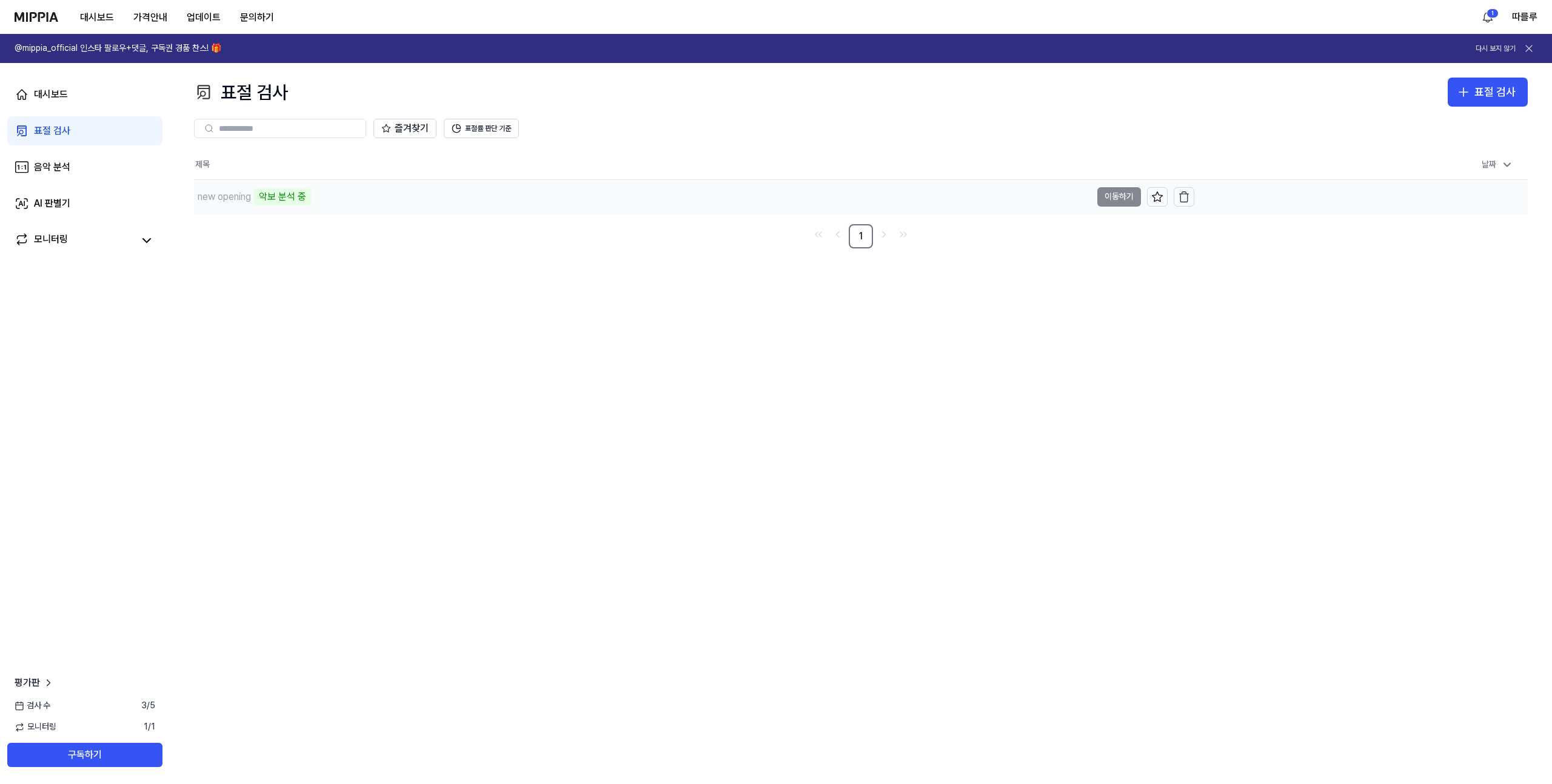
click at [236, 197] on div "new opening" at bounding box center [224, 197] width 53 height 14
click at [497, 128] on button "표절률 판단 기준" at bounding box center [482, 128] width 75 height 19
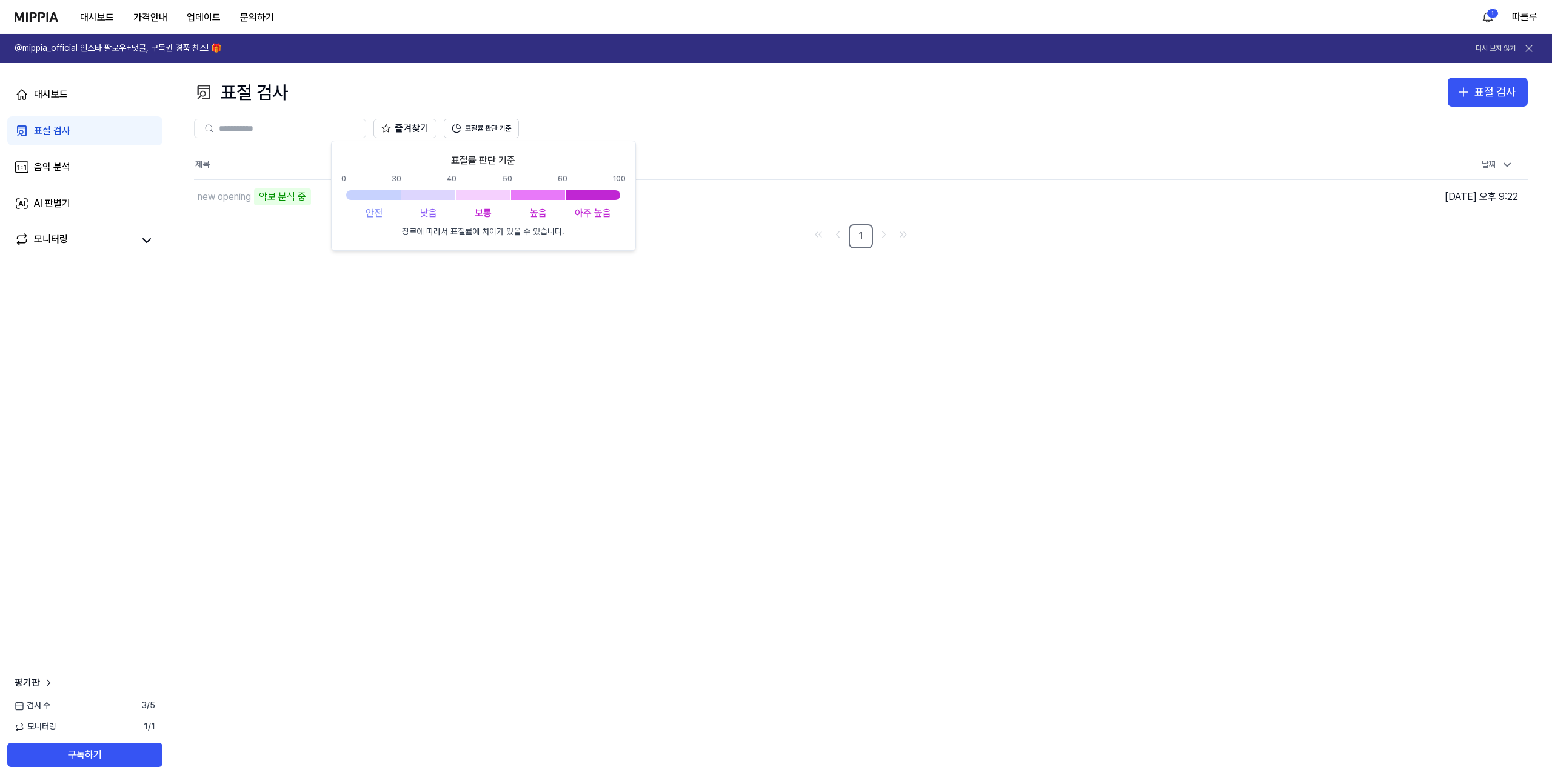
click at [656, 325] on div "표절 검사 표절 검사 표절 검사 음악 분석 AI 판별기 즐겨찾기 표절률 판단 기준 제목 날짜 new opening 악보 분석 중 이동하기 [D…" at bounding box center [861, 423] width 1382 height 721
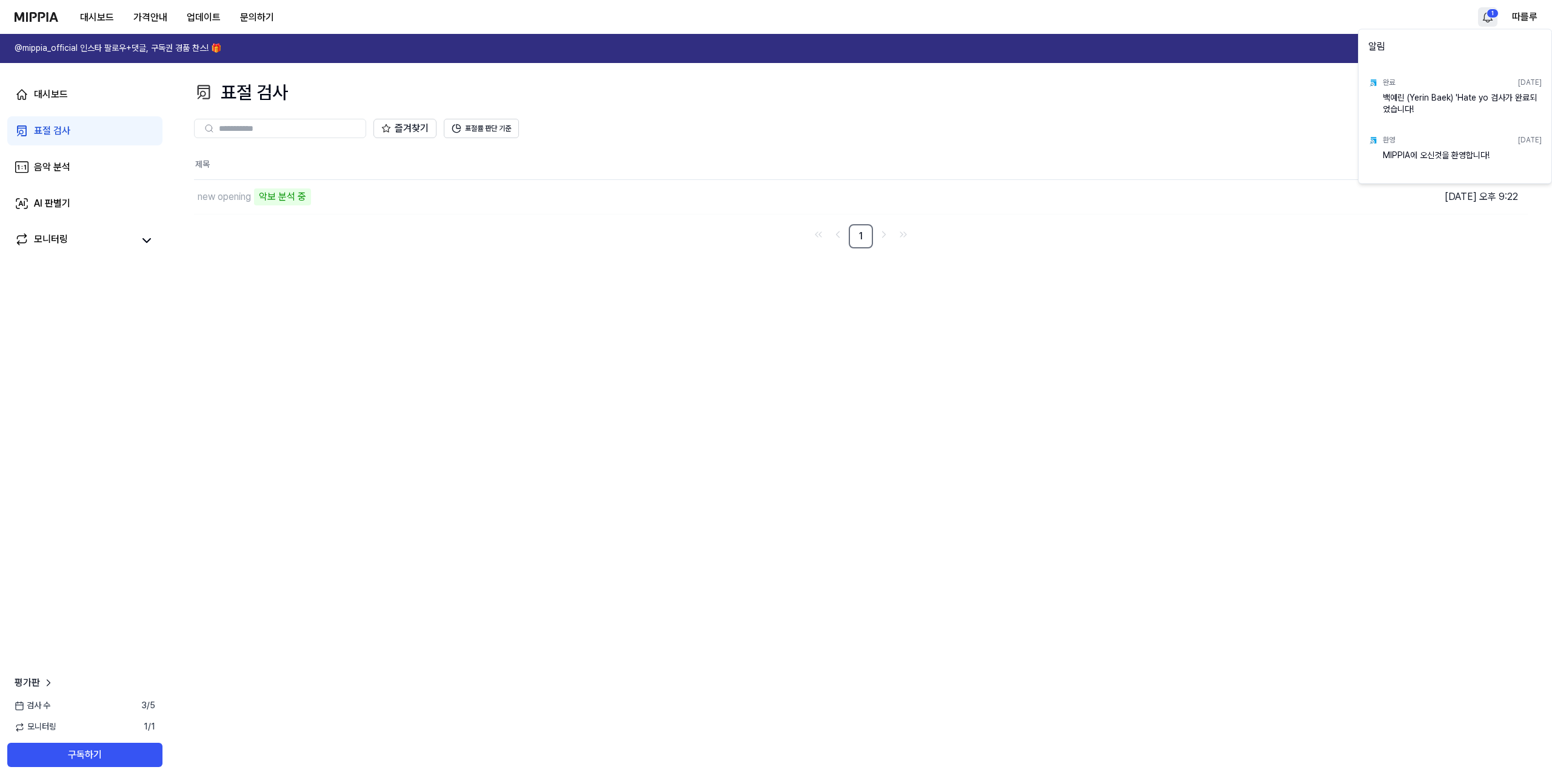
click at [1485, 24] on html "대시보드 가격안내 업데이트 문의하기 1 따를루 @mippia_official 인스타 팔로우+댓글, 구독권 경품 찬스! 🎁 다시 보지 않기 대시…" at bounding box center [776, 392] width 1552 height 784
click at [389, 449] on html "대시보드 가격안내 업데이트 문의하기 따를루 @mippia_official 인스타 팔로우+댓글, 구독권 경품 찬스! 🎁 다시 보지 않기 대시보드…" at bounding box center [776, 392] width 1552 height 784
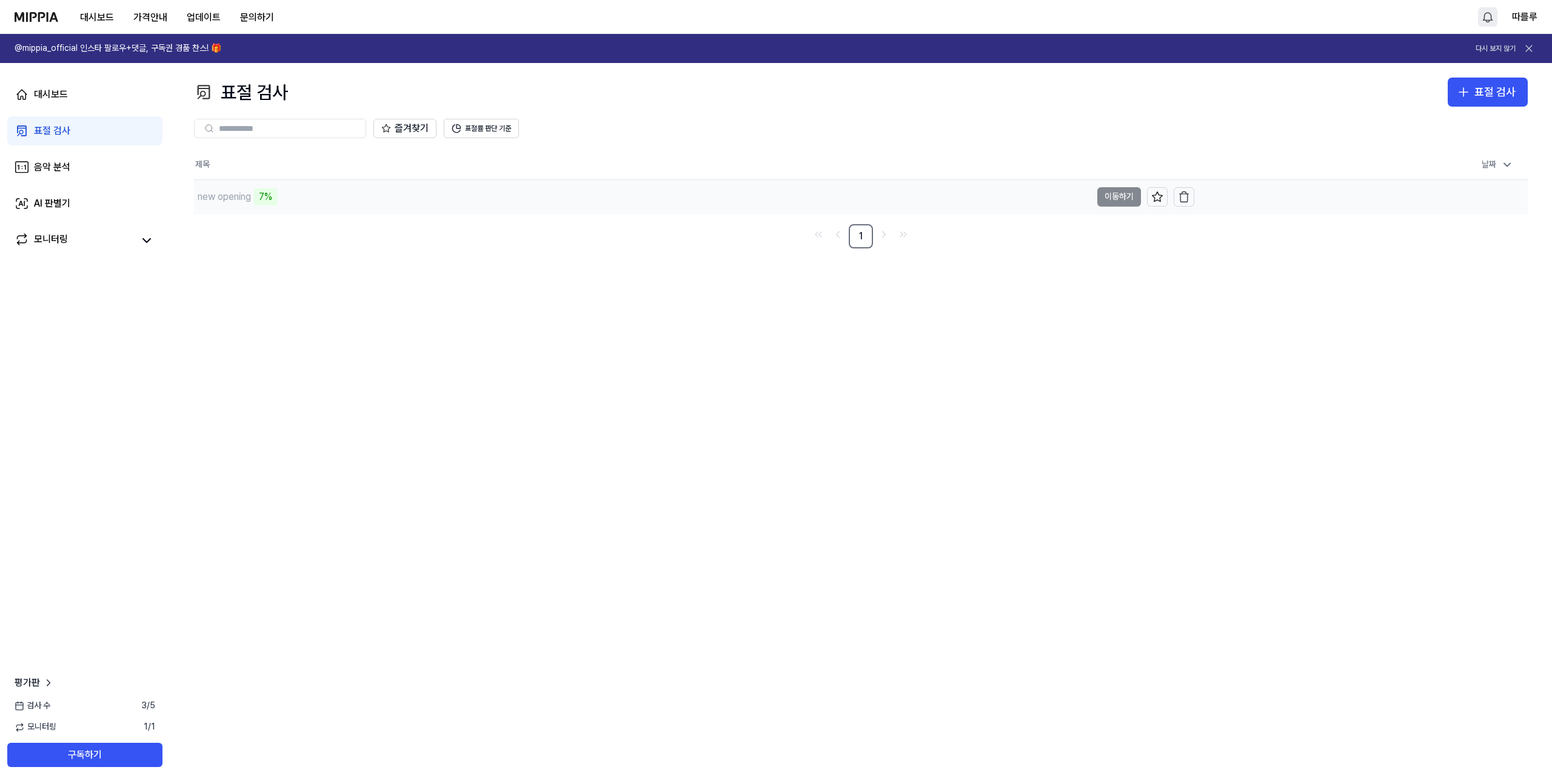
click at [356, 202] on div "new opening 7%" at bounding box center [642, 197] width 897 height 34
click at [226, 198] on div "new opening" at bounding box center [224, 197] width 53 height 14
click at [38, 94] on div "대시보드" at bounding box center [51, 94] width 34 height 14
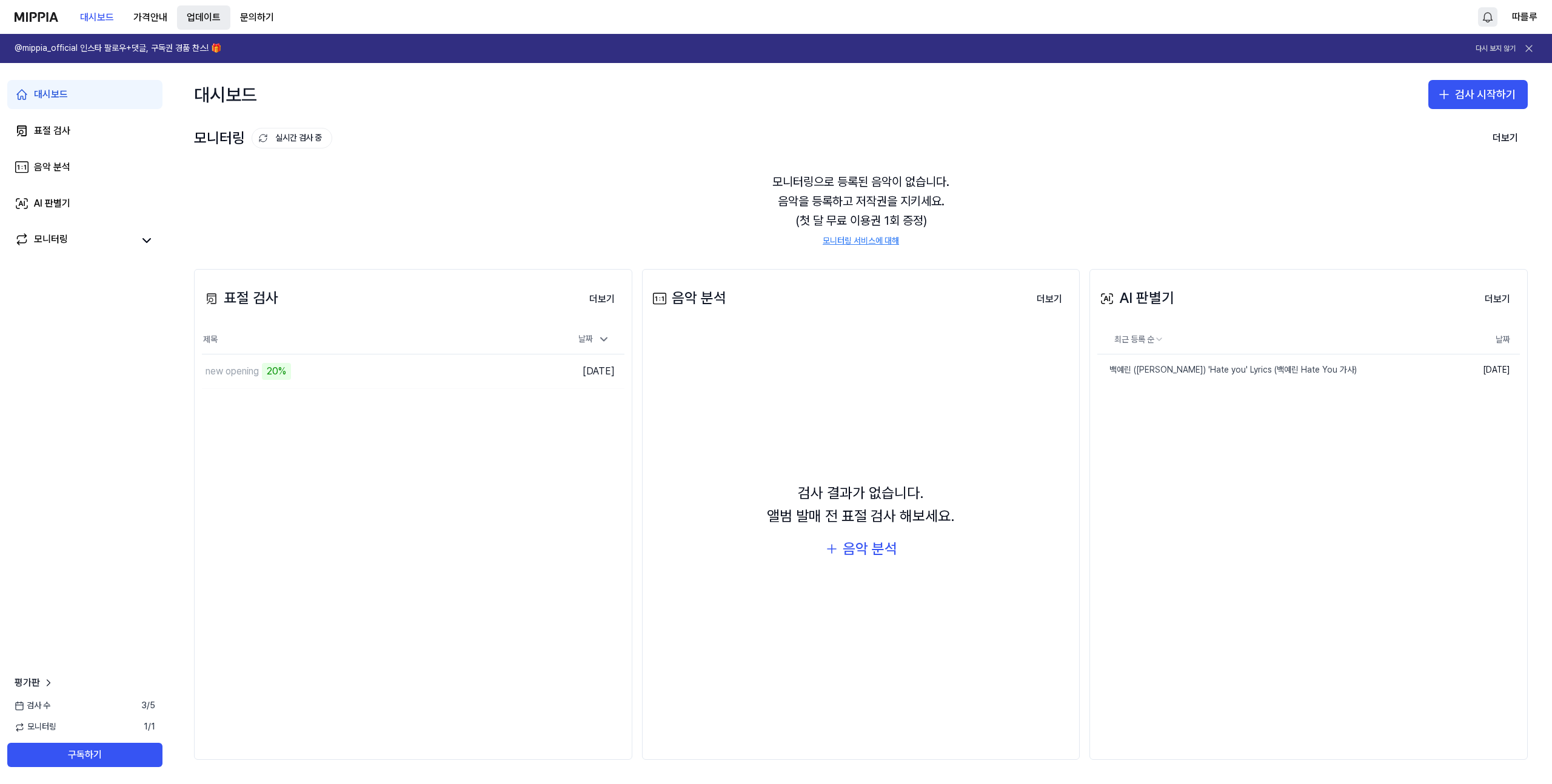
click at [195, 20] on button "업데이트" at bounding box center [204, 18] width 53 height 24
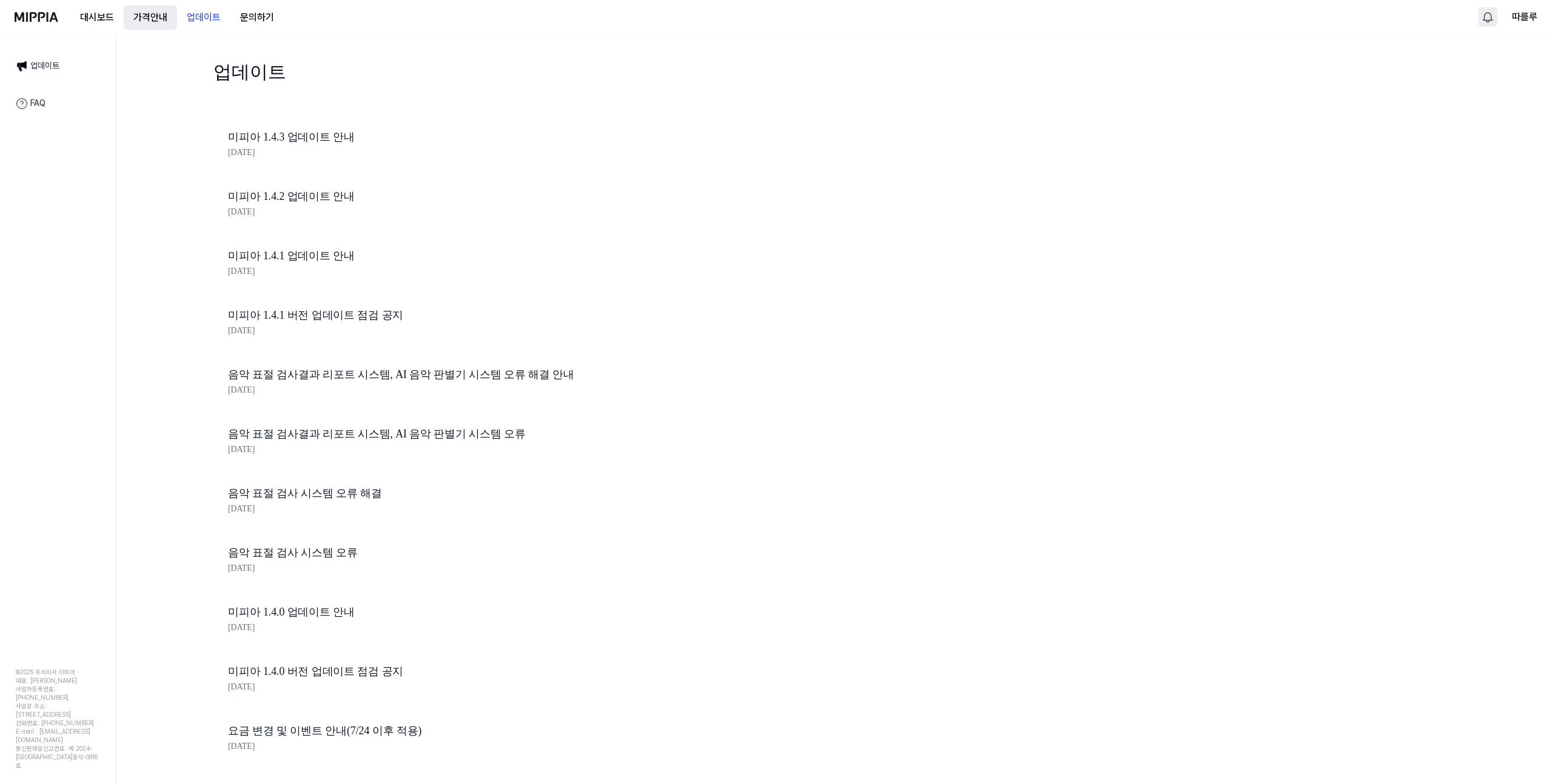
click at [140, 11] on button "가격안내" at bounding box center [150, 18] width 53 height 24
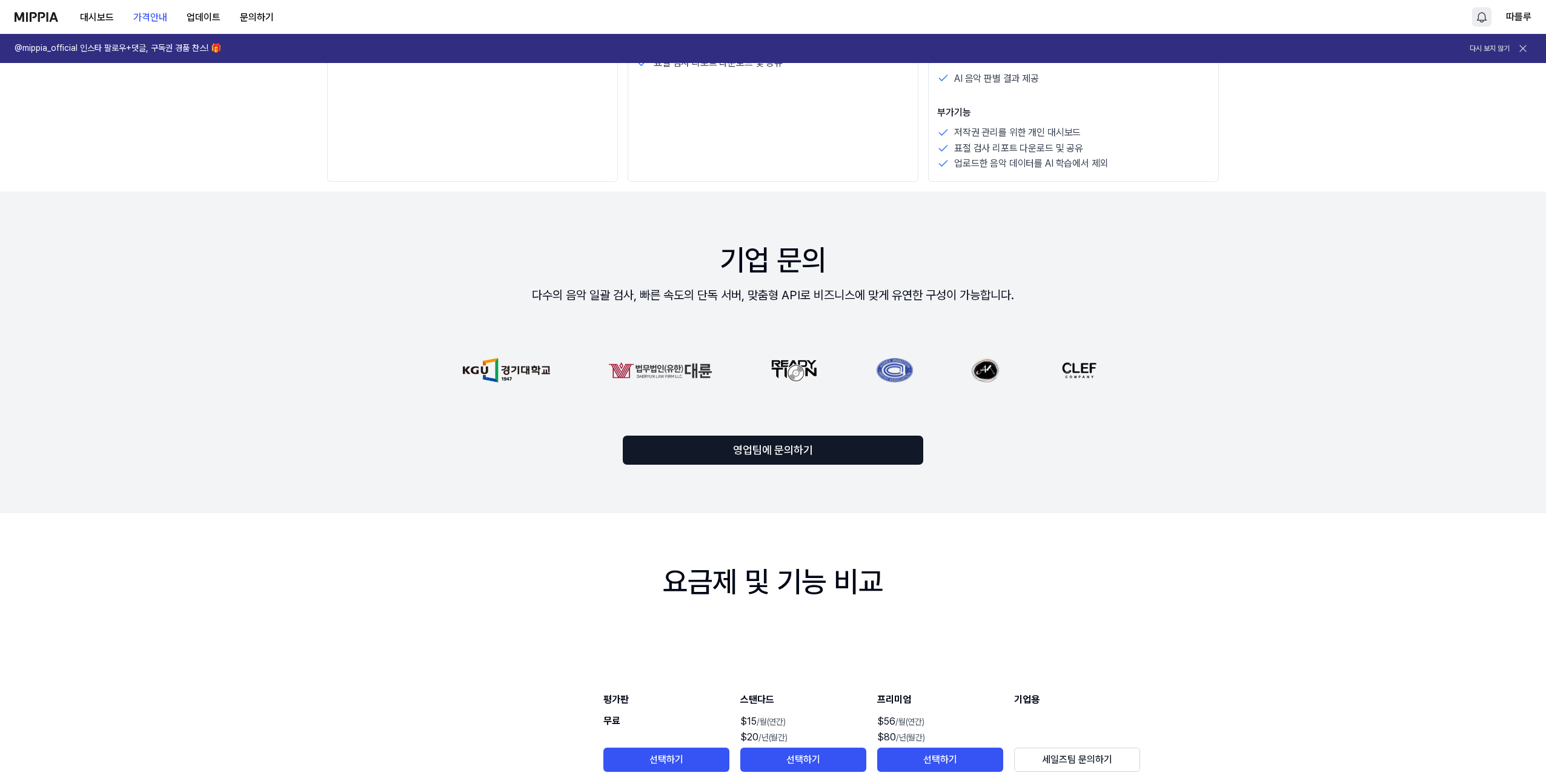
scroll to position [1735, 0]
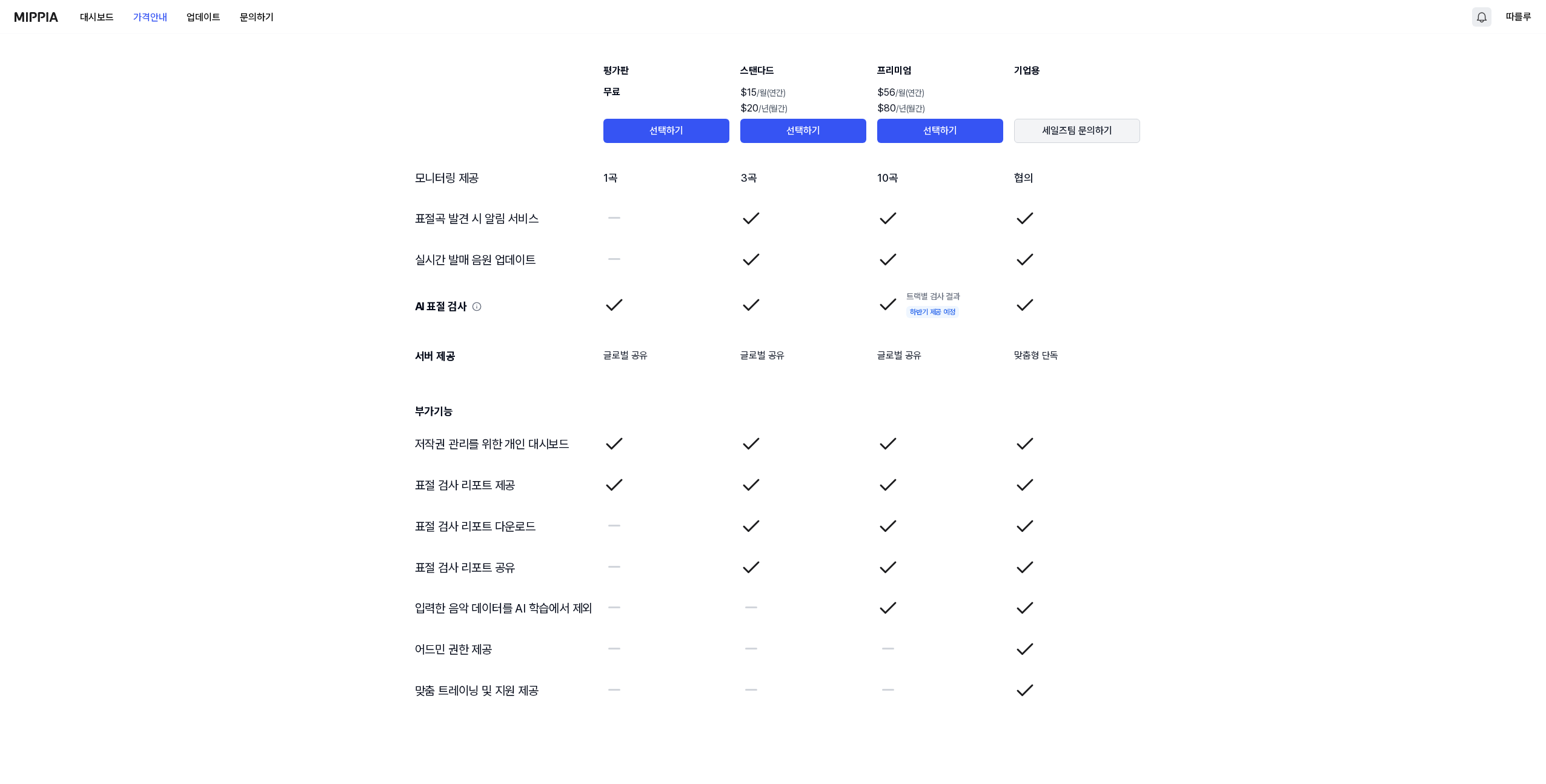
click at [1024, 133] on button "세일즈팀 문의하기" at bounding box center [1077, 131] width 126 height 24
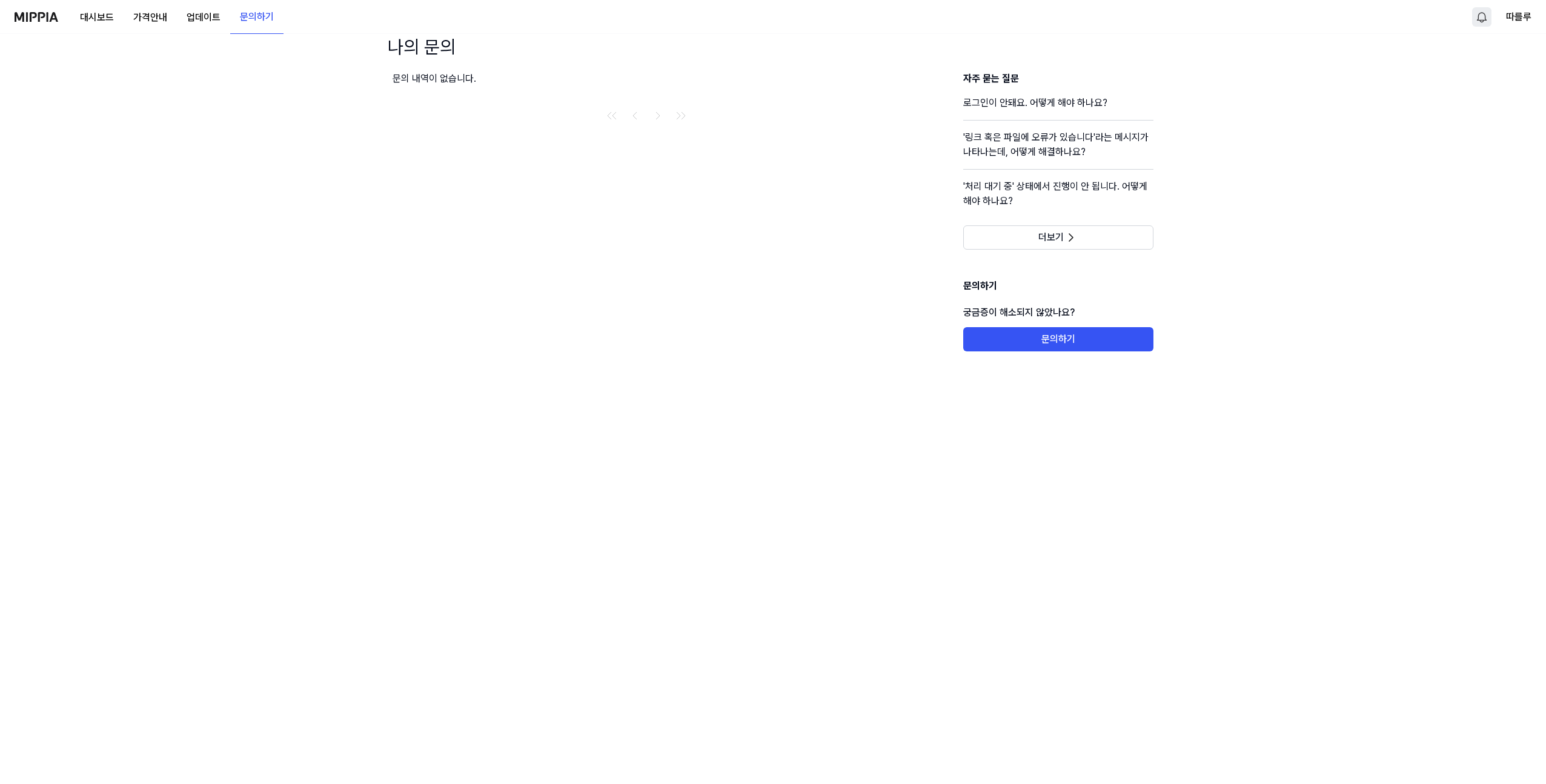
scroll to position [1735, 0]
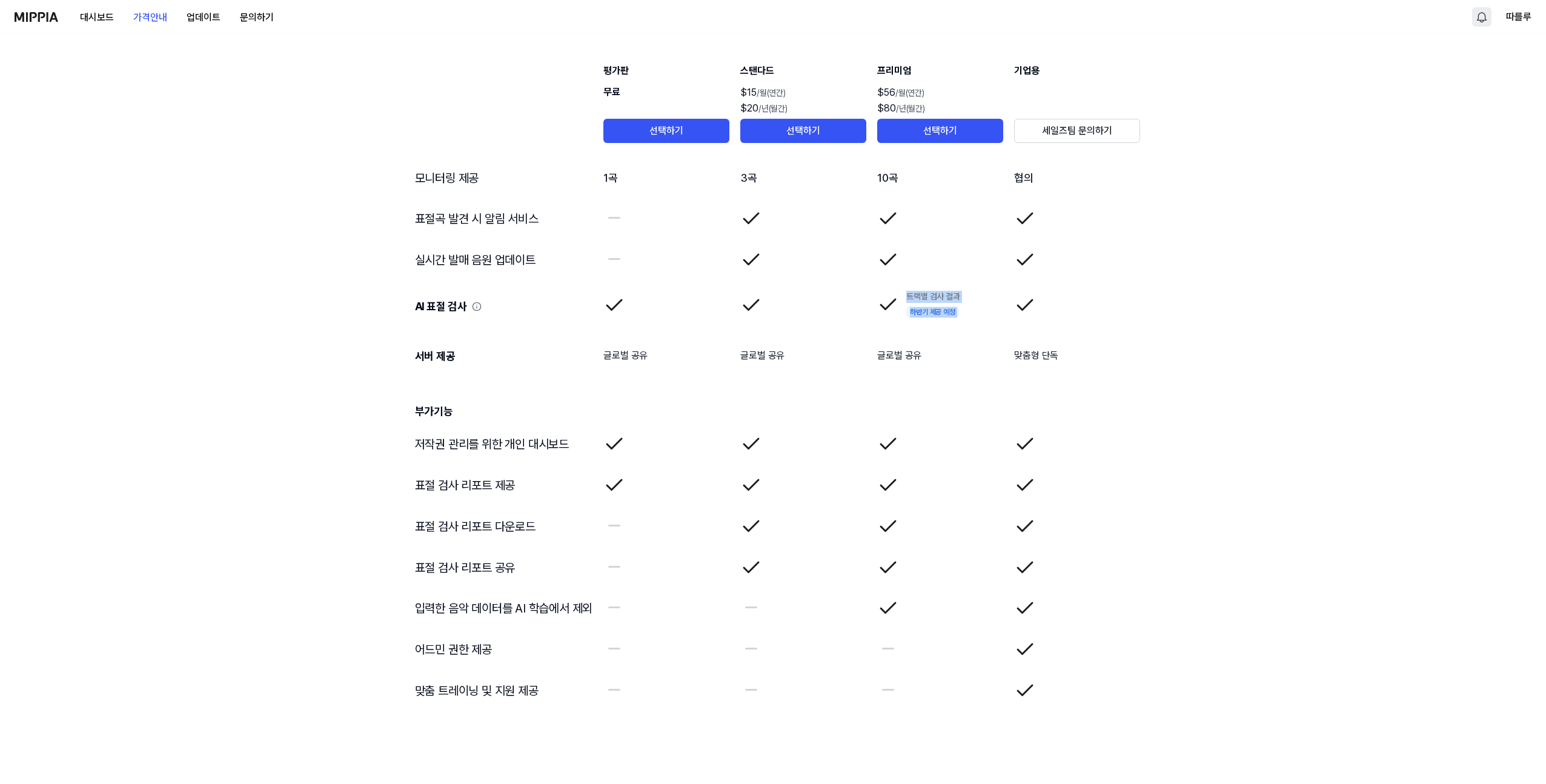
drag, startPoint x: 890, startPoint y: 295, endPoint x: 1015, endPoint y: 302, distance: 125.2
click at [1015, 302] on tr "AI 표절 검사 트랙별 검사 결과 하반기 제공 예정" at bounding box center [773, 305] width 736 height 50
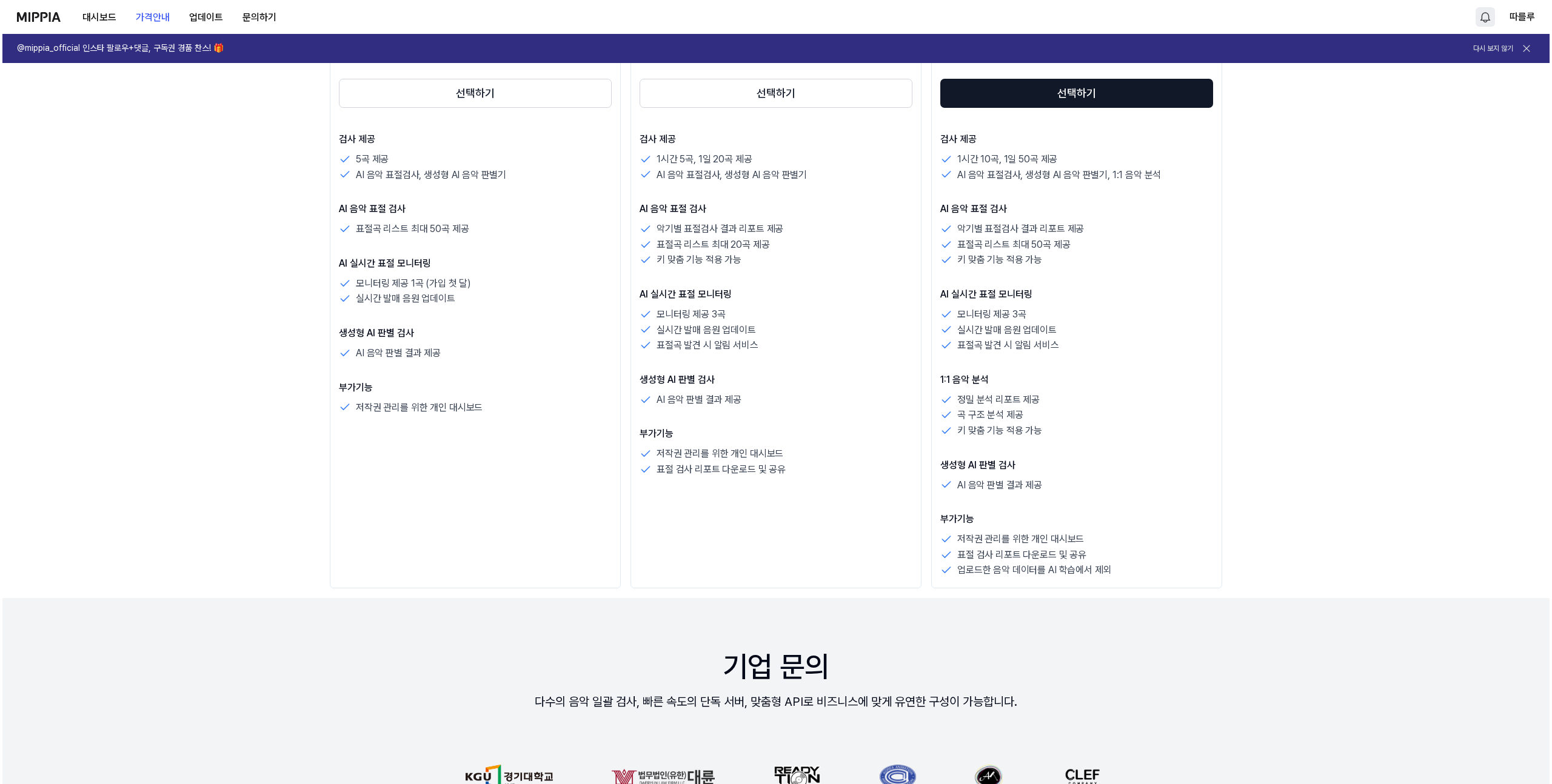
scroll to position [0, 0]
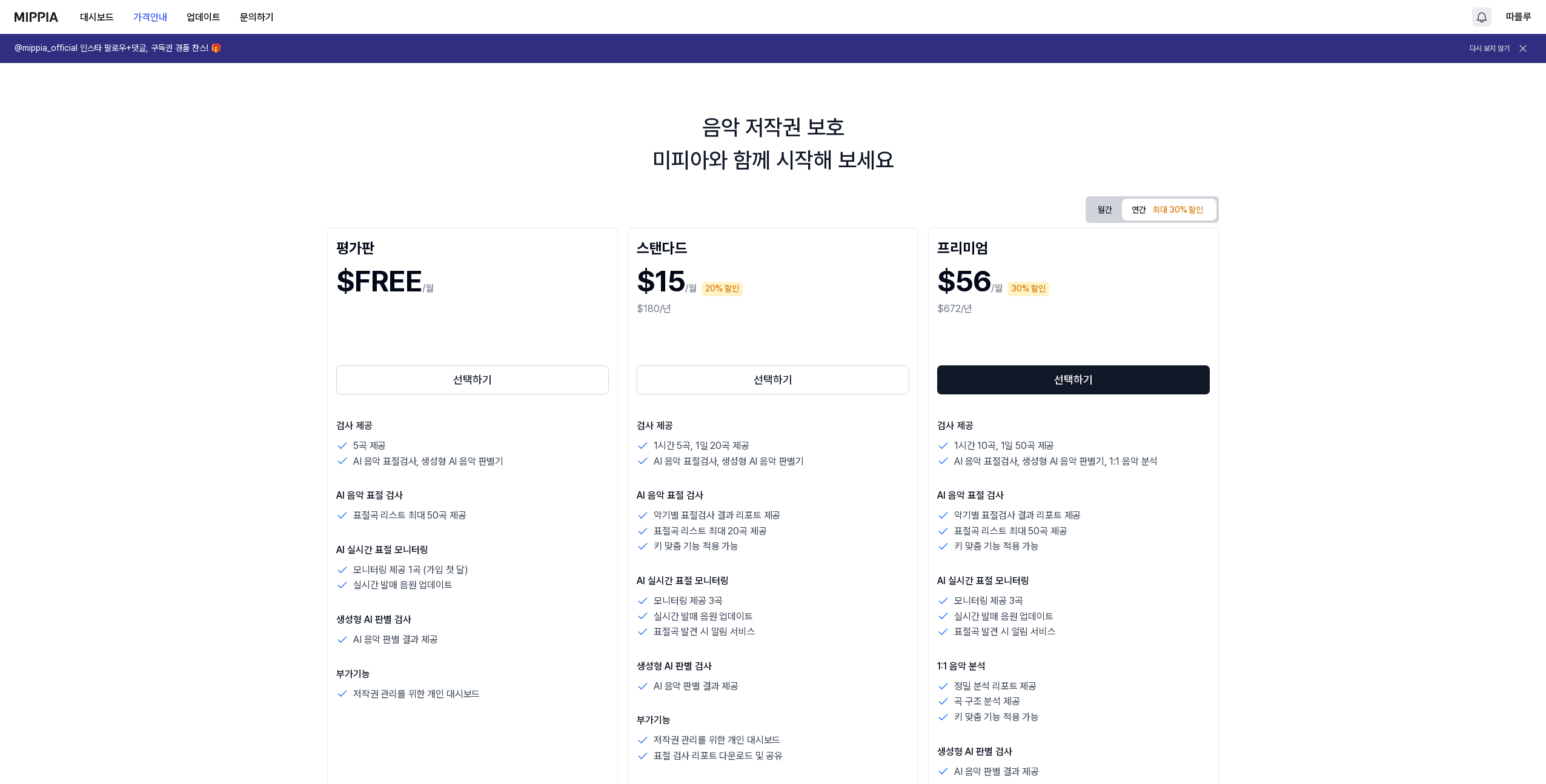
click at [193, 245] on div "음악 저작권 보호 미피아와 함께 시작해 보세요 월간 연간 최대 30% 할인 평가판 $FREE /월 선택하기 검사 제공 5곡 제공 AI 음악 표…" at bounding box center [773, 438] width 1546 height 750
click at [50, 13] on img at bounding box center [36, 16] width 43 height 9
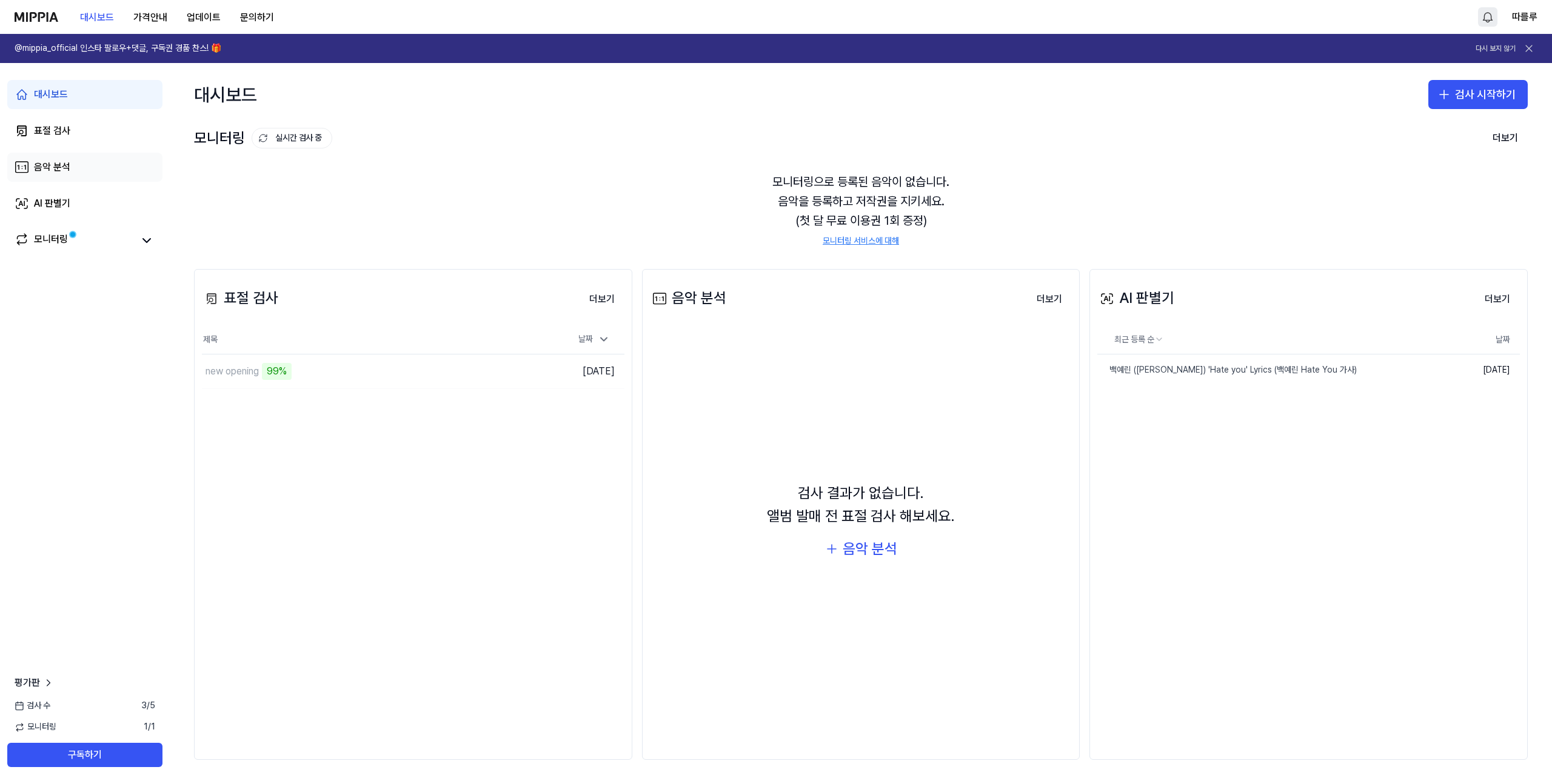
click at [49, 172] on div "음악 분석" at bounding box center [52, 167] width 36 height 14
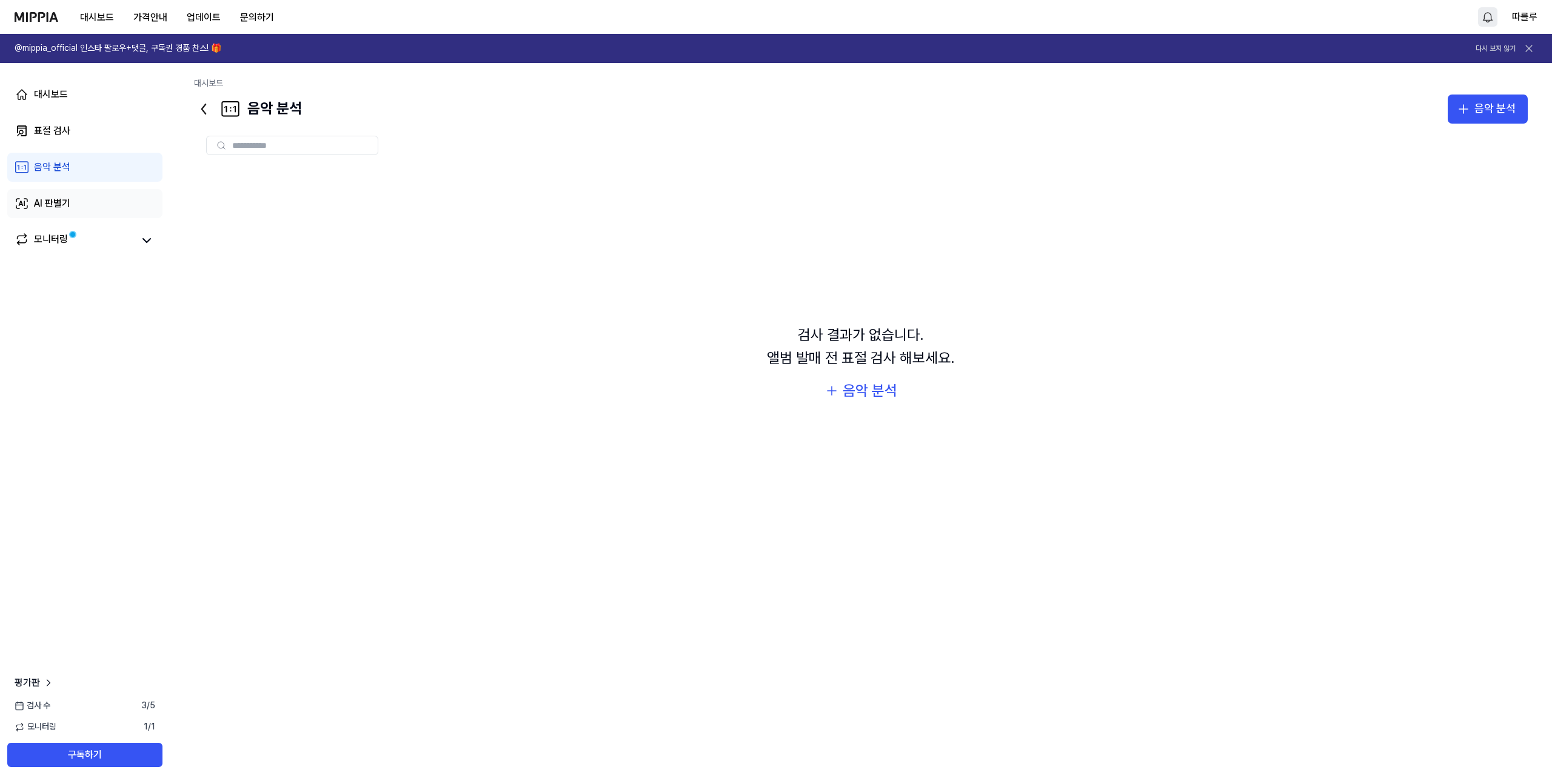
click at [68, 200] on div "AI 판별기" at bounding box center [52, 203] width 36 height 14
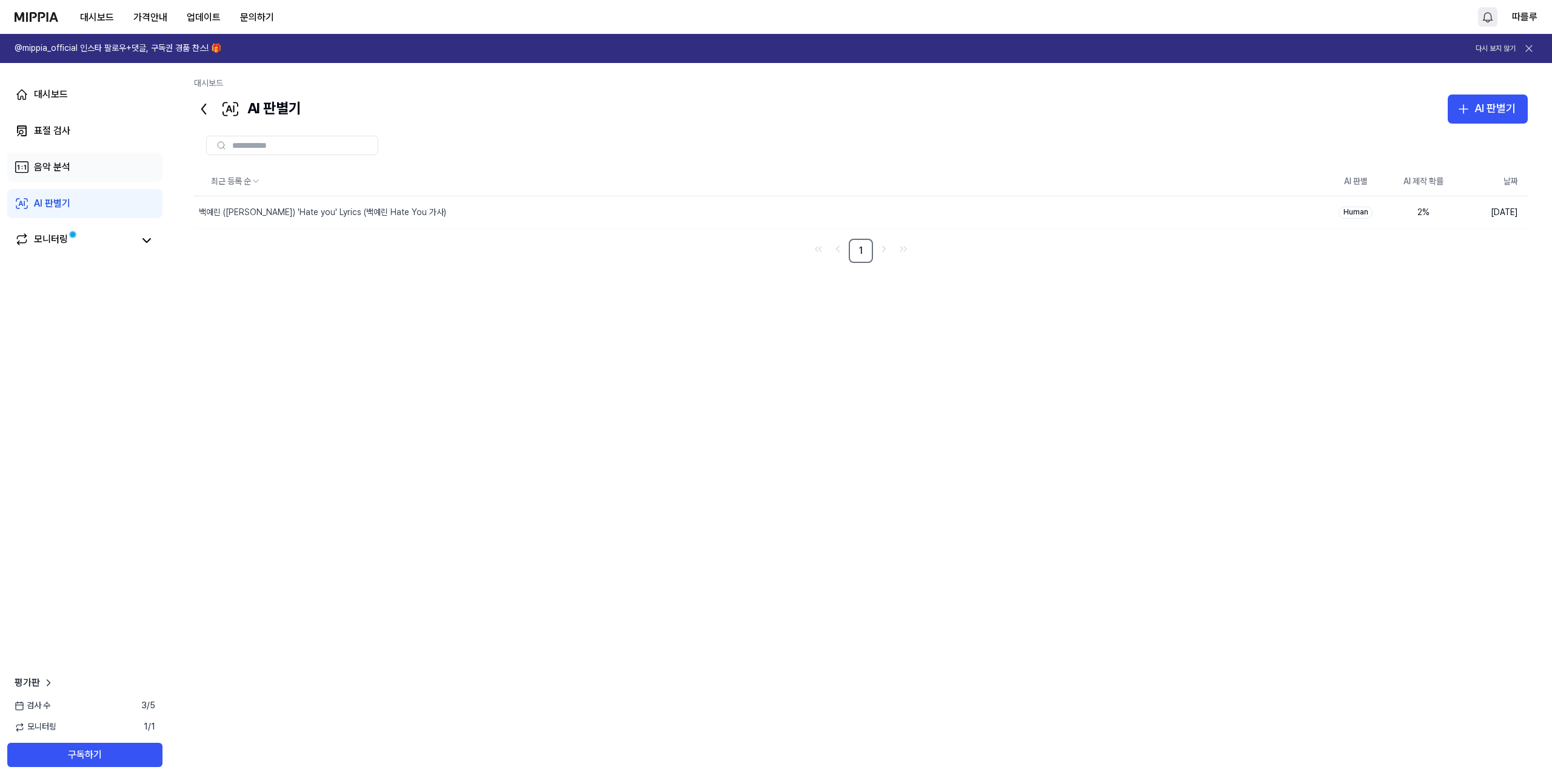
click at [59, 170] on div "음악 분석" at bounding box center [52, 167] width 36 height 14
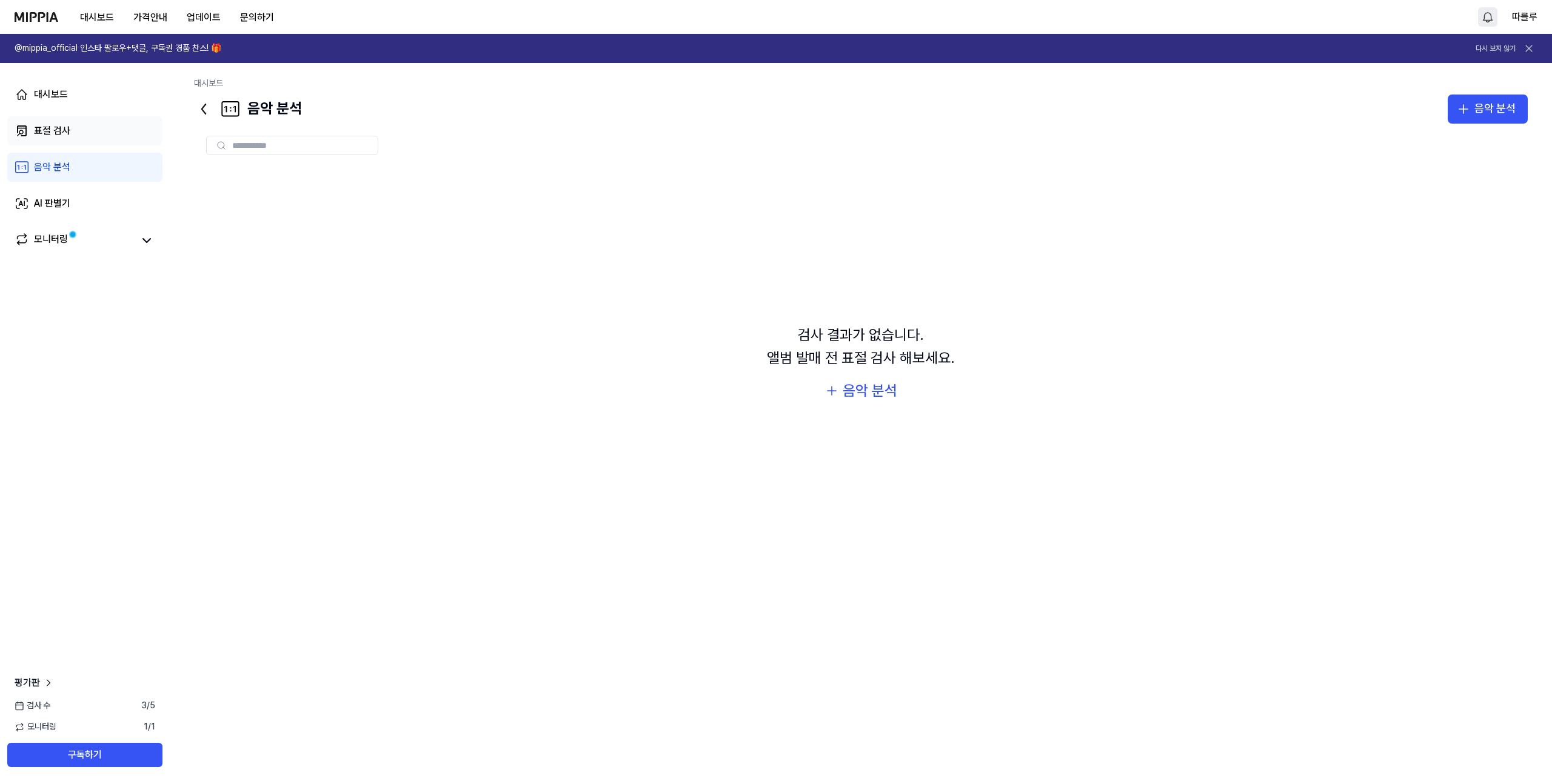
click at [61, 126] on div "표절 검사" at bounding box center [52, 131] width 36 height 14
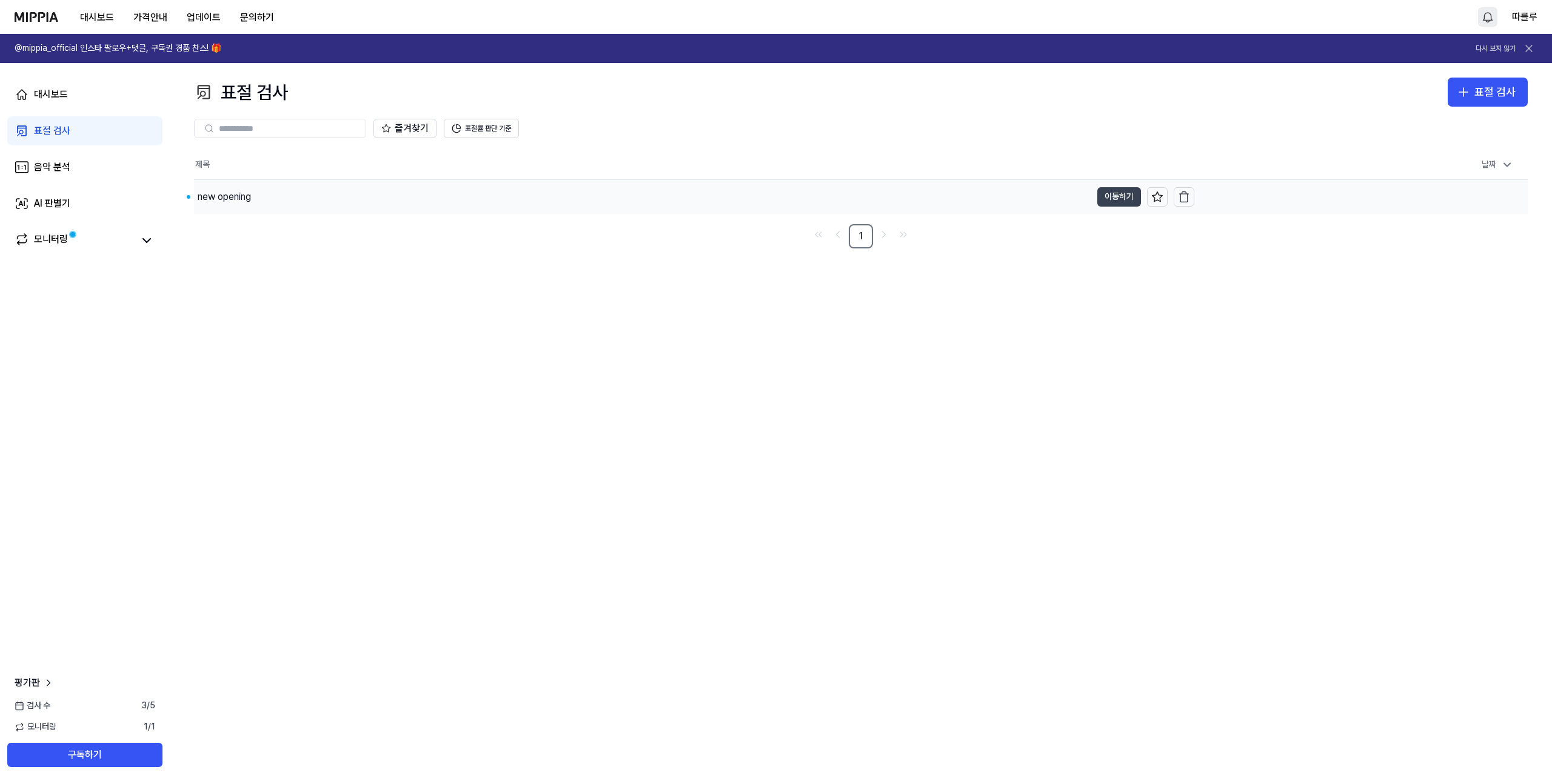
click at [1100, 196] on button "이동하기" at bounding box center [1119, 197] width 43 height 19
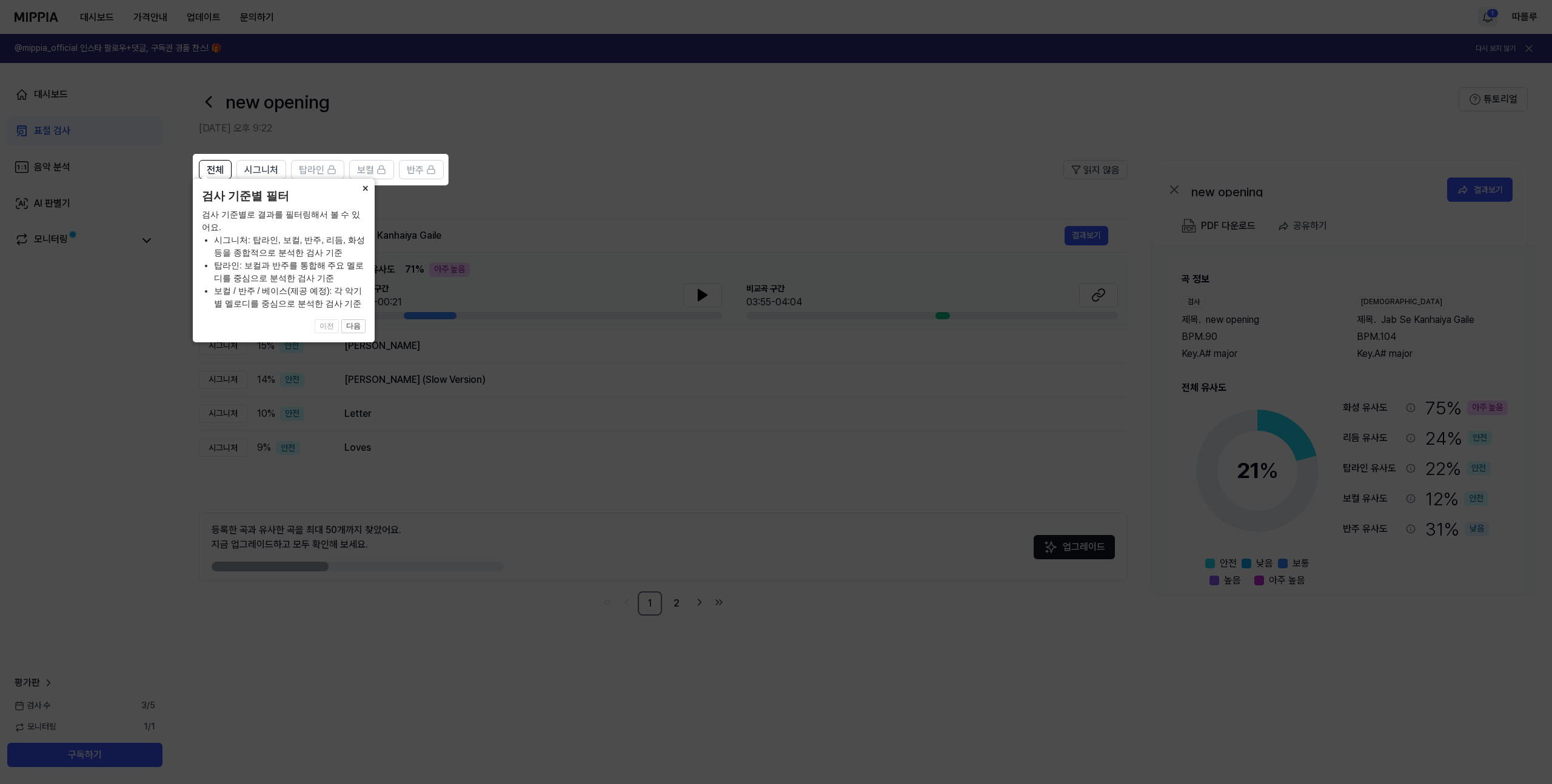
click at [366, 196] on button "×" at bounding box center [365, 187] width 19 height 17
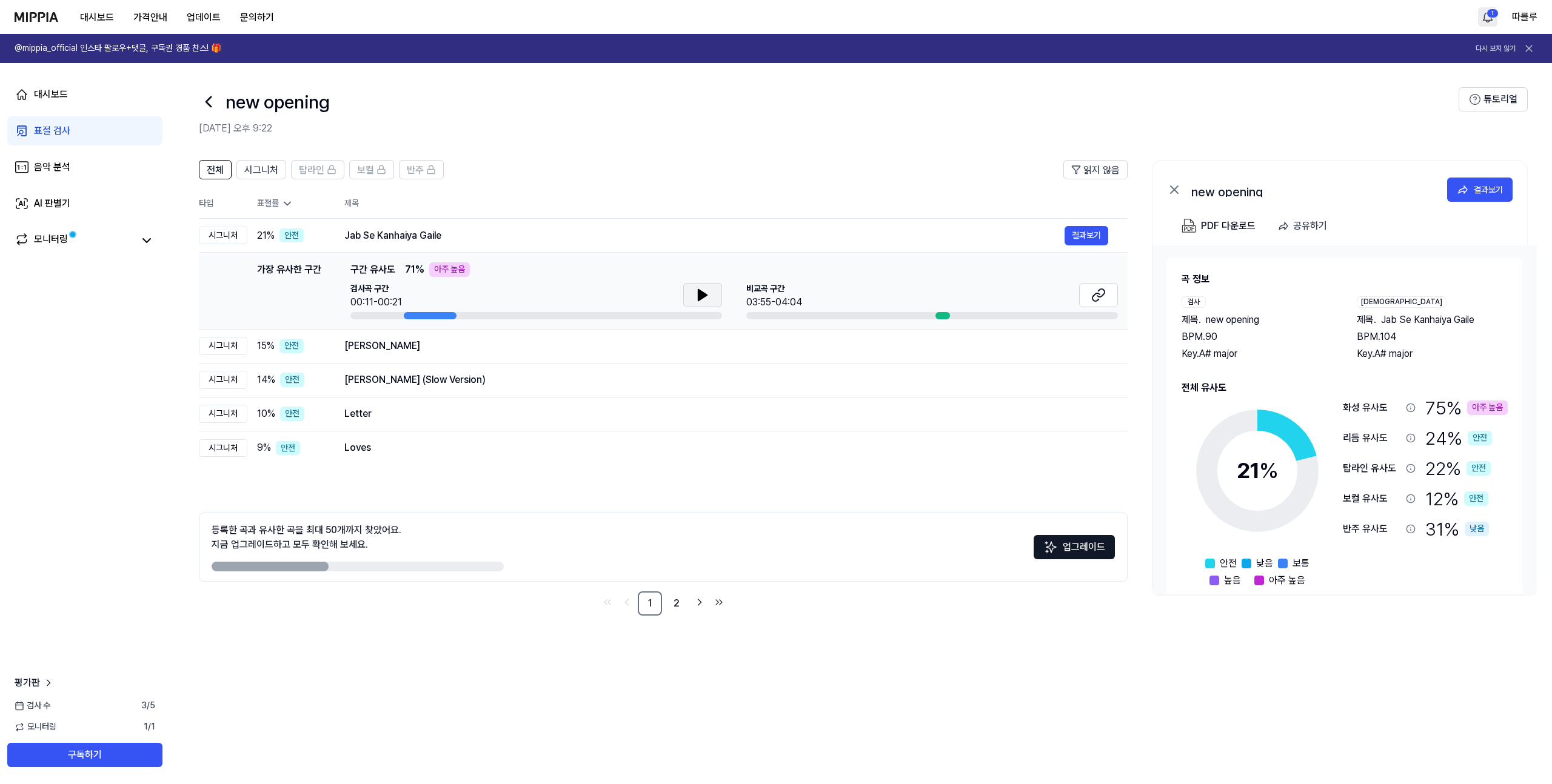
click at [698, 293] on icon at bounding box center [703, 295] width 9 height 11
click at [1103, 295] on icon at bounding box center [1101, 293] width 8 height 8
click at [701, 296] on icon at bounding box center [700, 295] width 3 height 9
click at [233, 347] on div "시그니처" at bounding box center [223, 346] width 48 height 18
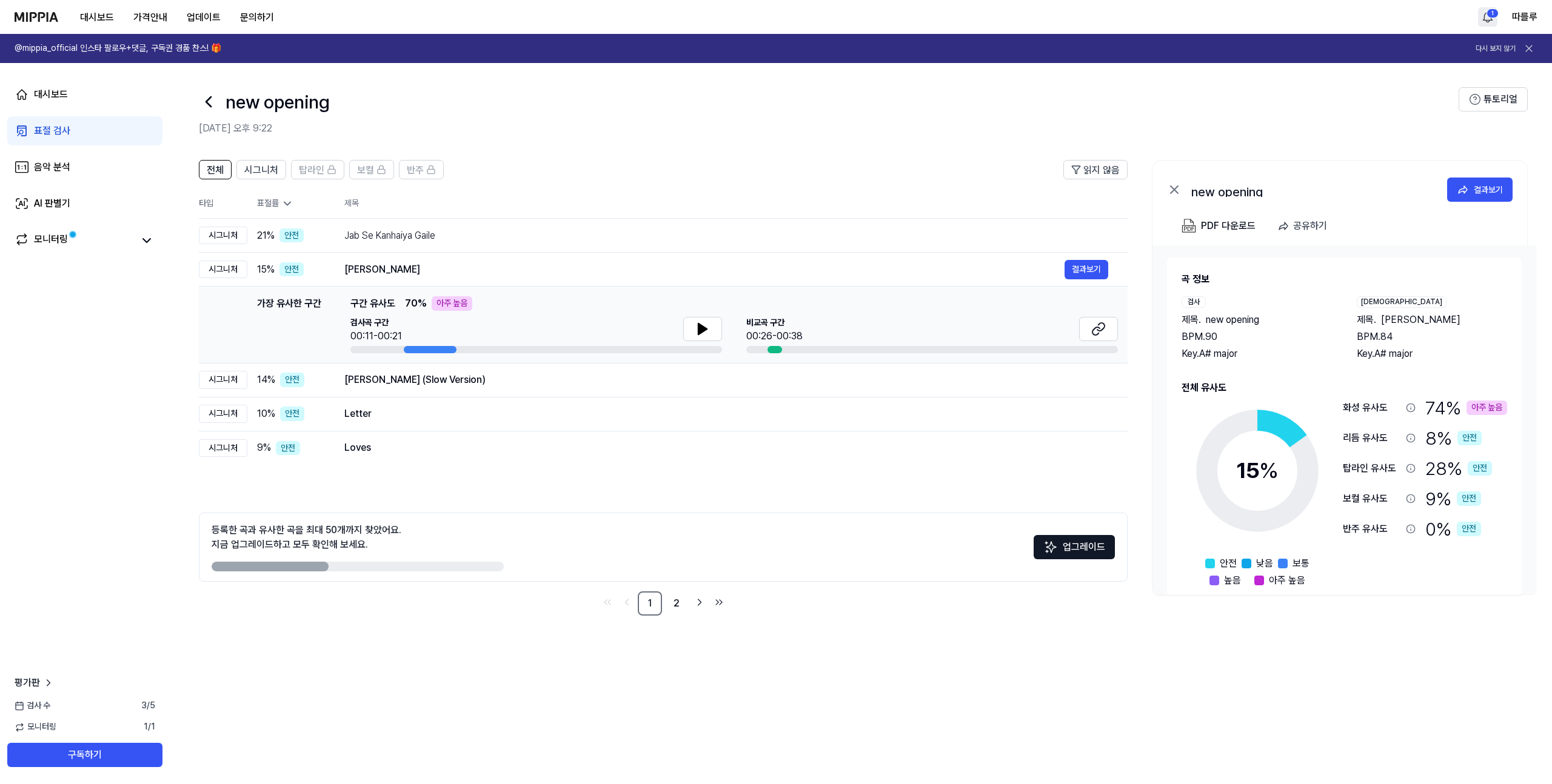
click at [762, 344] on div "[GEOGRAPHIC_DATA] 구간 00:26-00:38" at bounding box center [932, 335] width 371 height 36
click at [769, 349] on div at bounding box center [774, 350] width 14 height 8
drag, startPoint x: 769, startPoint y: 349, endPoint x: 805, endPoint y: 340, distance: 37.1
click at [771, 350] on div at bounding box center [774, 350] width 14 height 8
click at [1088, 330] on button at bounding box center [1099, 329] width 39 height 24
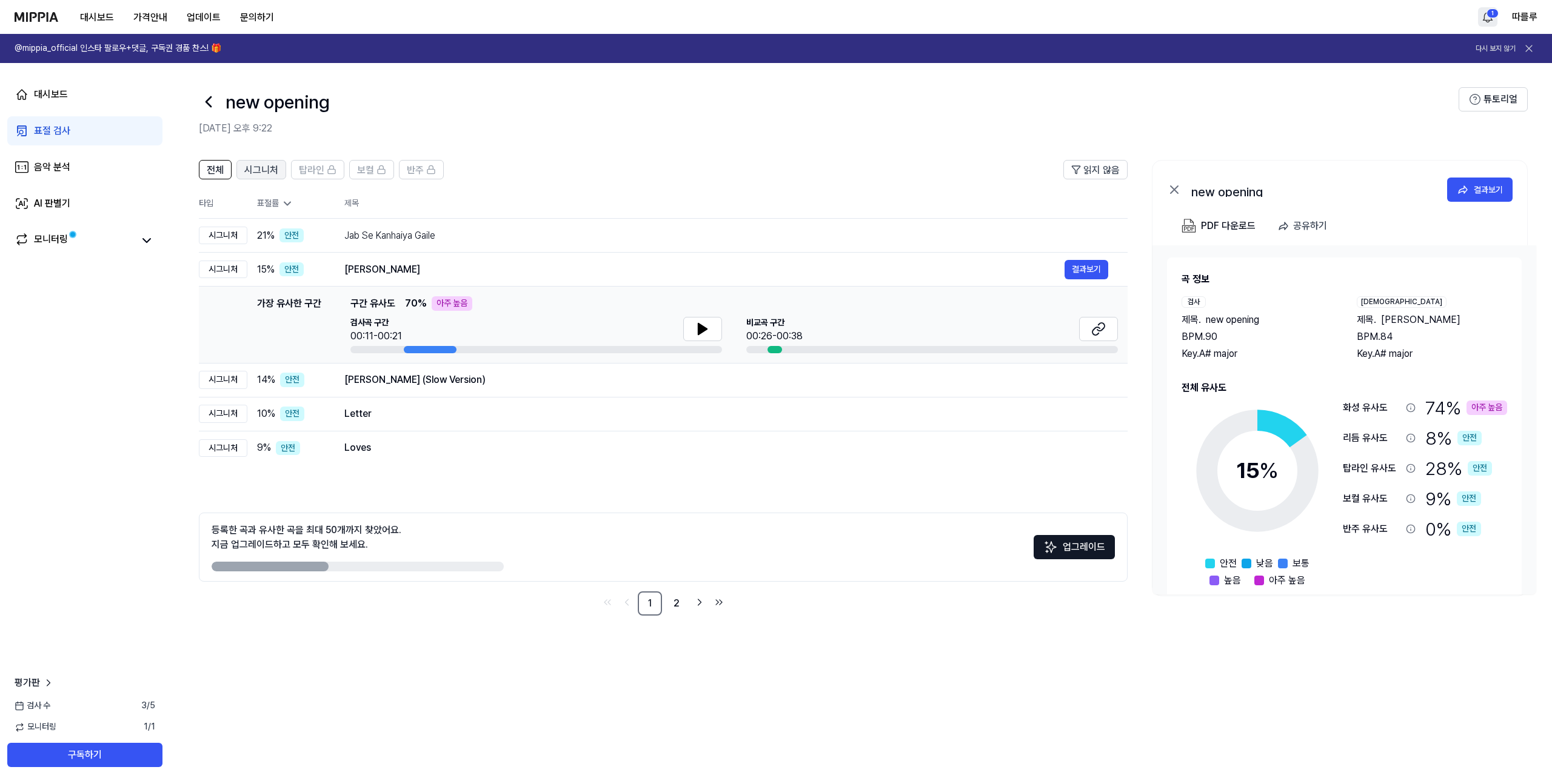
click at [281, 168] on button "시그니처" at bounding box center [261, 170] width 50 height 19
click at [217, 171] on span "전체" at bounding box center [215, 170] width 17 height 14
click at [278, 168] on button "시그니처" at bounding box center [261, 170] width 50 height 19
click at [688, 606] on link "2" at bounding box center [676, 603] width 25 height 24
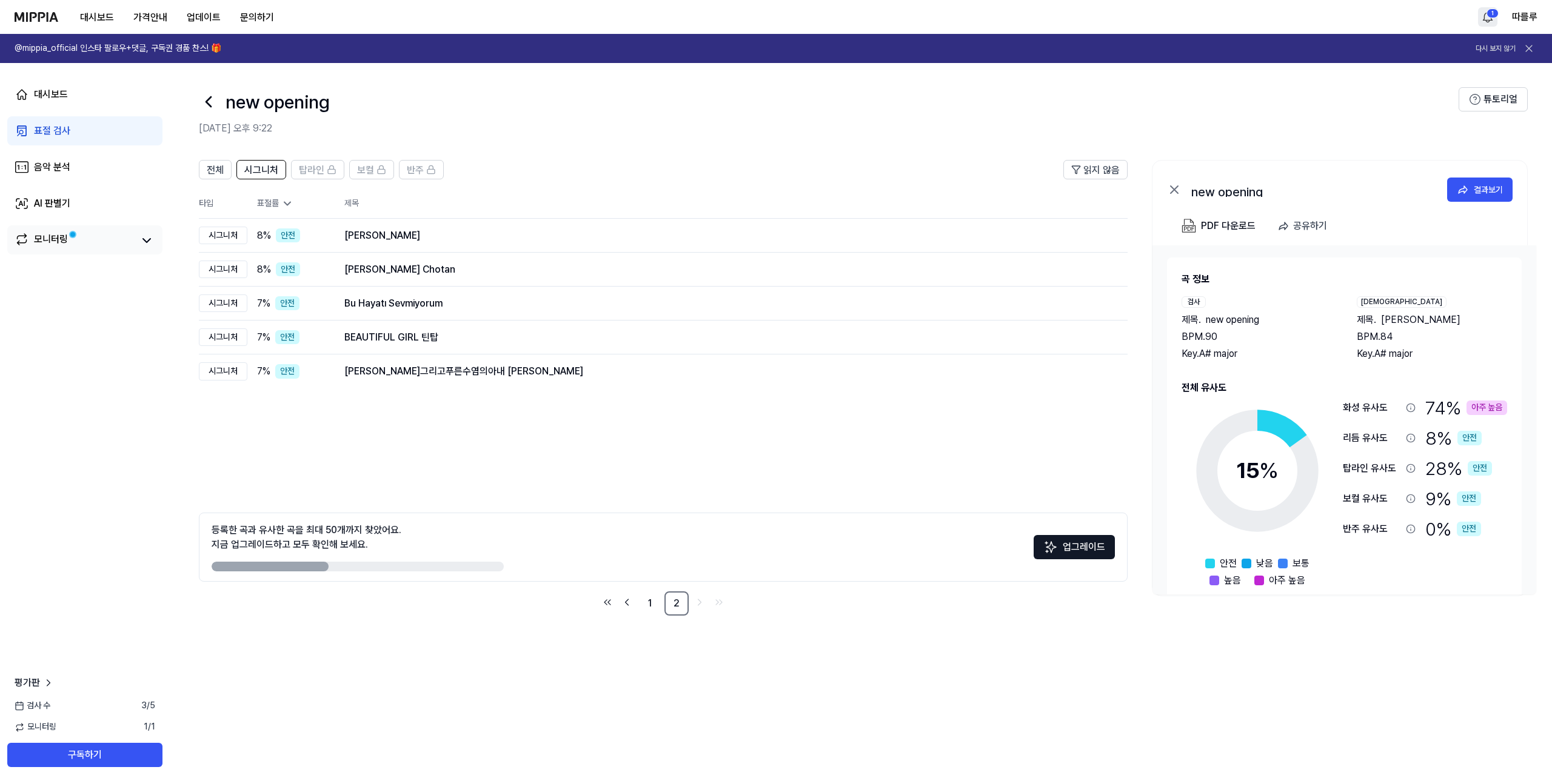
click at [48, 246] on div "모니터링" at bounding box center [51, 240] width 34 height 17
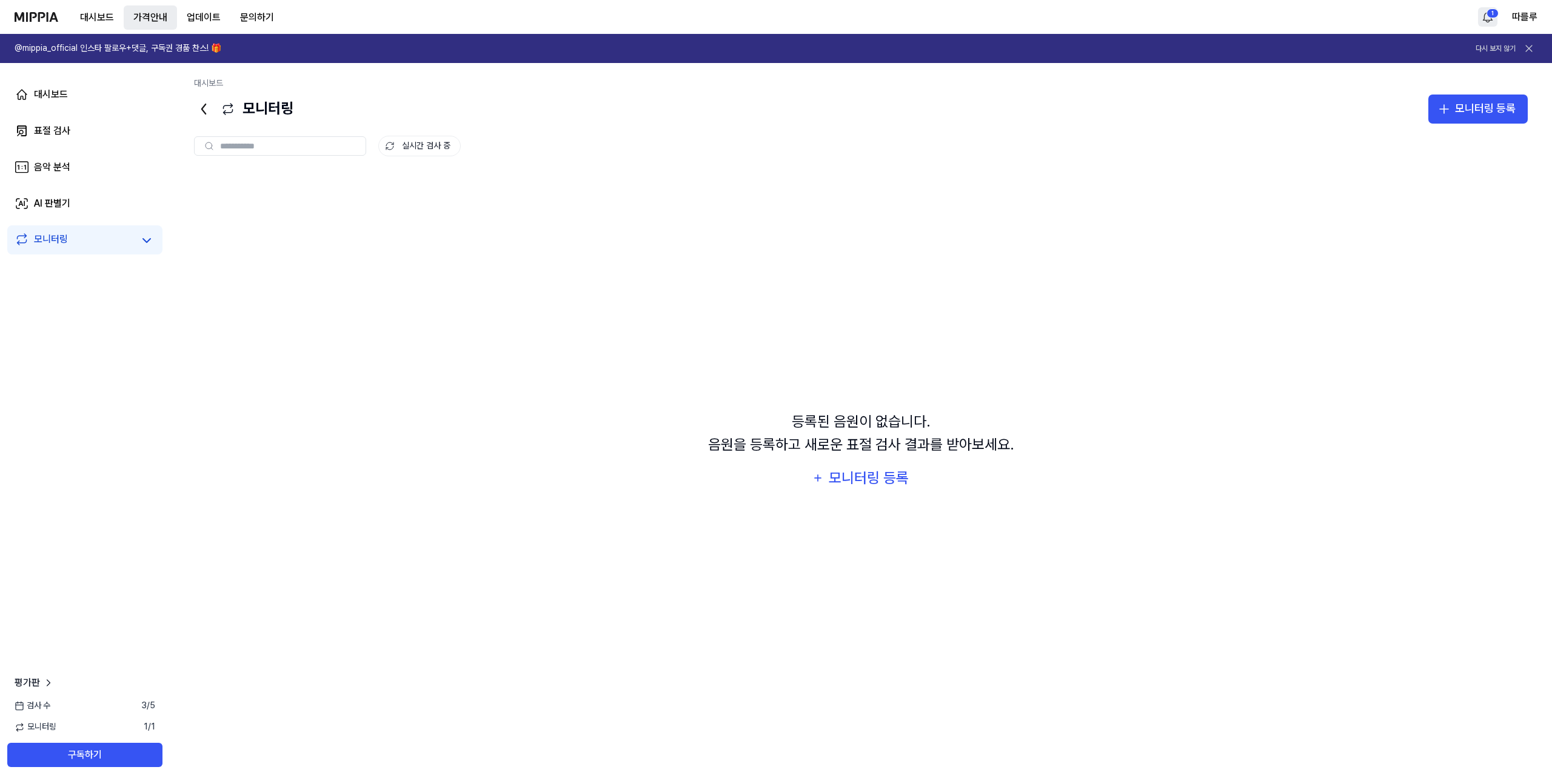
click at [143, 25] on button "가격안내" at bounding box center [150, 18] width 53 height 24
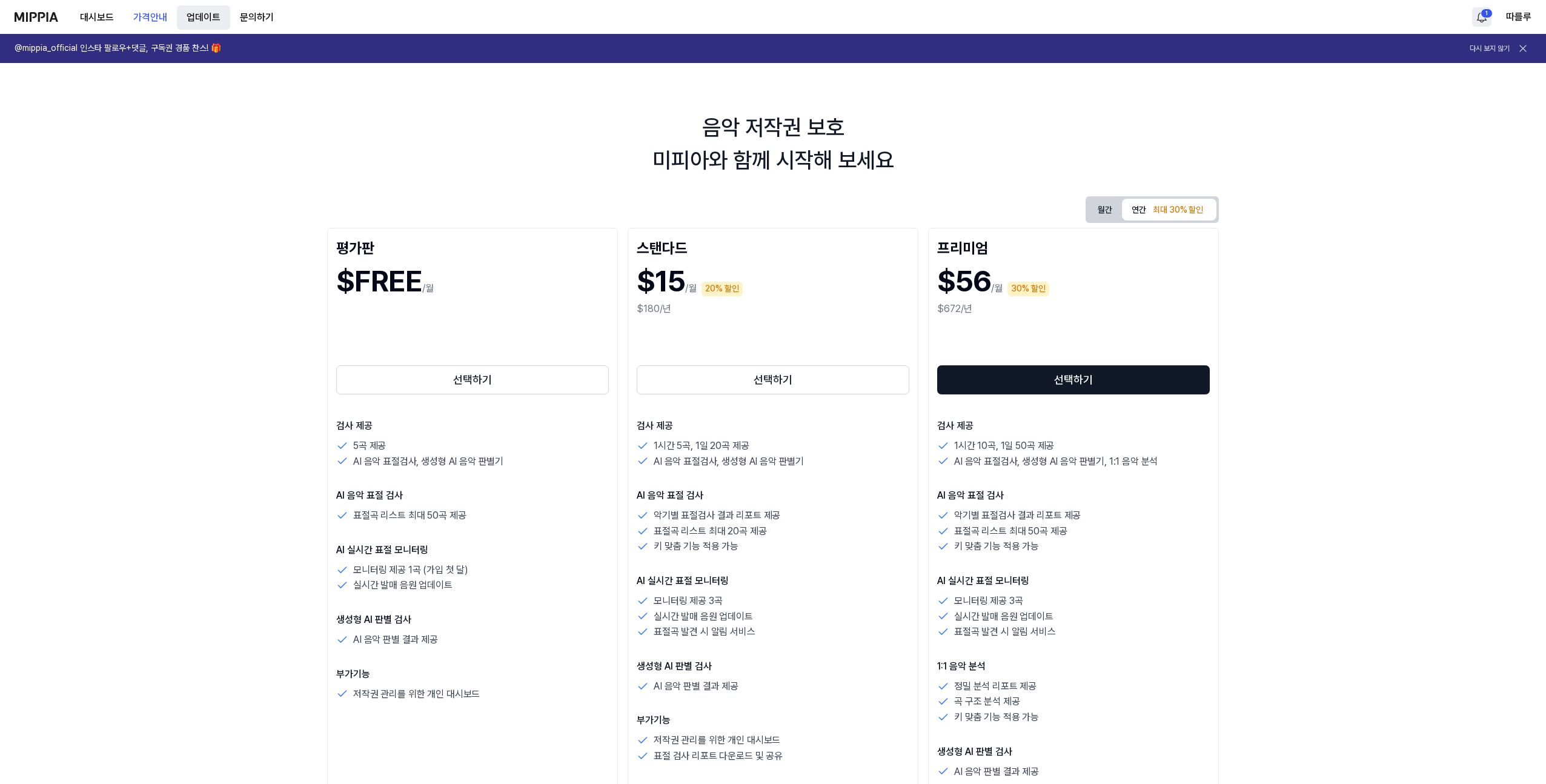
click at [198, 19] on button "업데이트" at bounding box center [204, 18] width 53 height 24
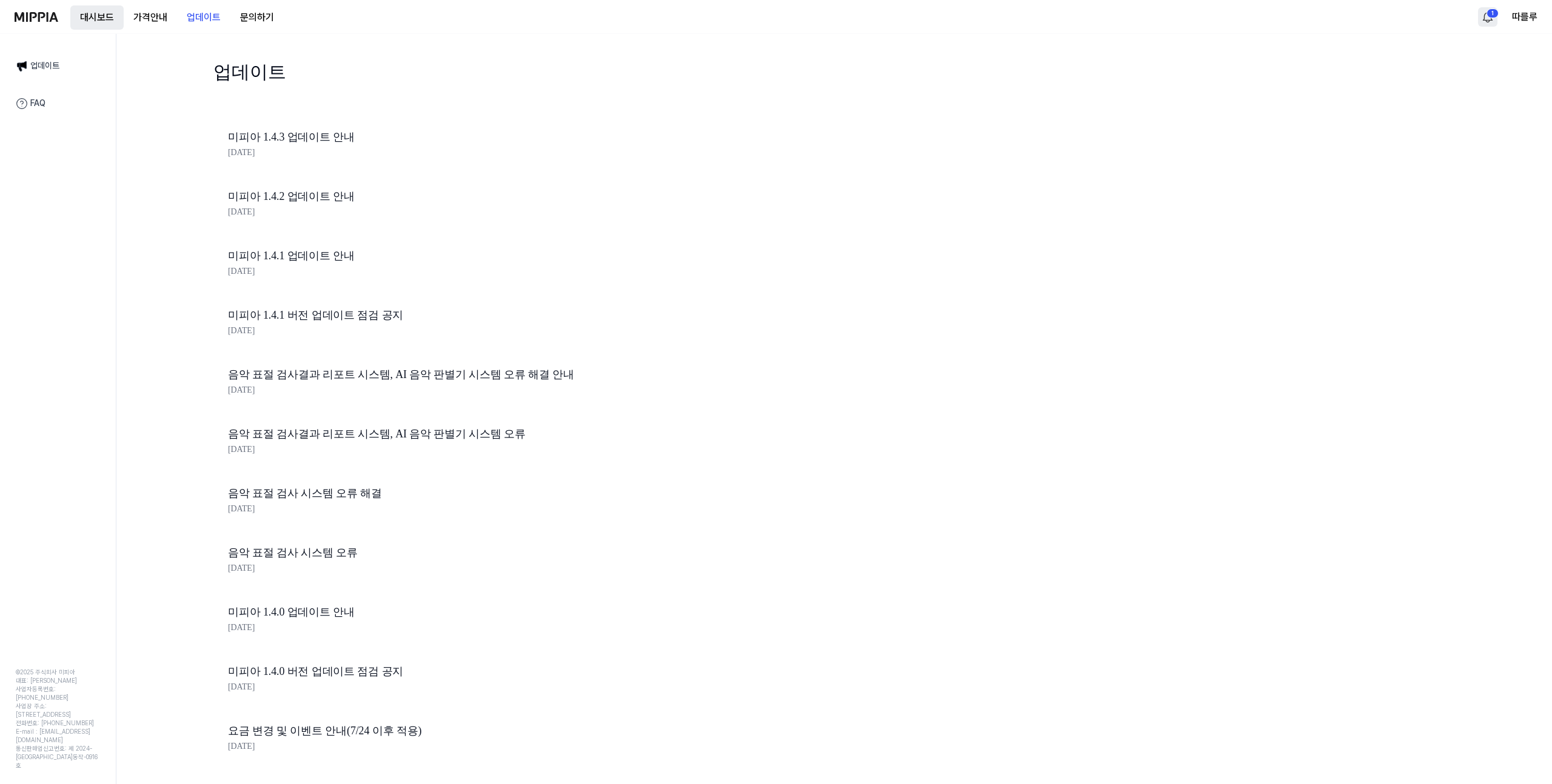
click at [89, 13] on button "대시보드" at bounding box center [97, 18] width 53 height 24
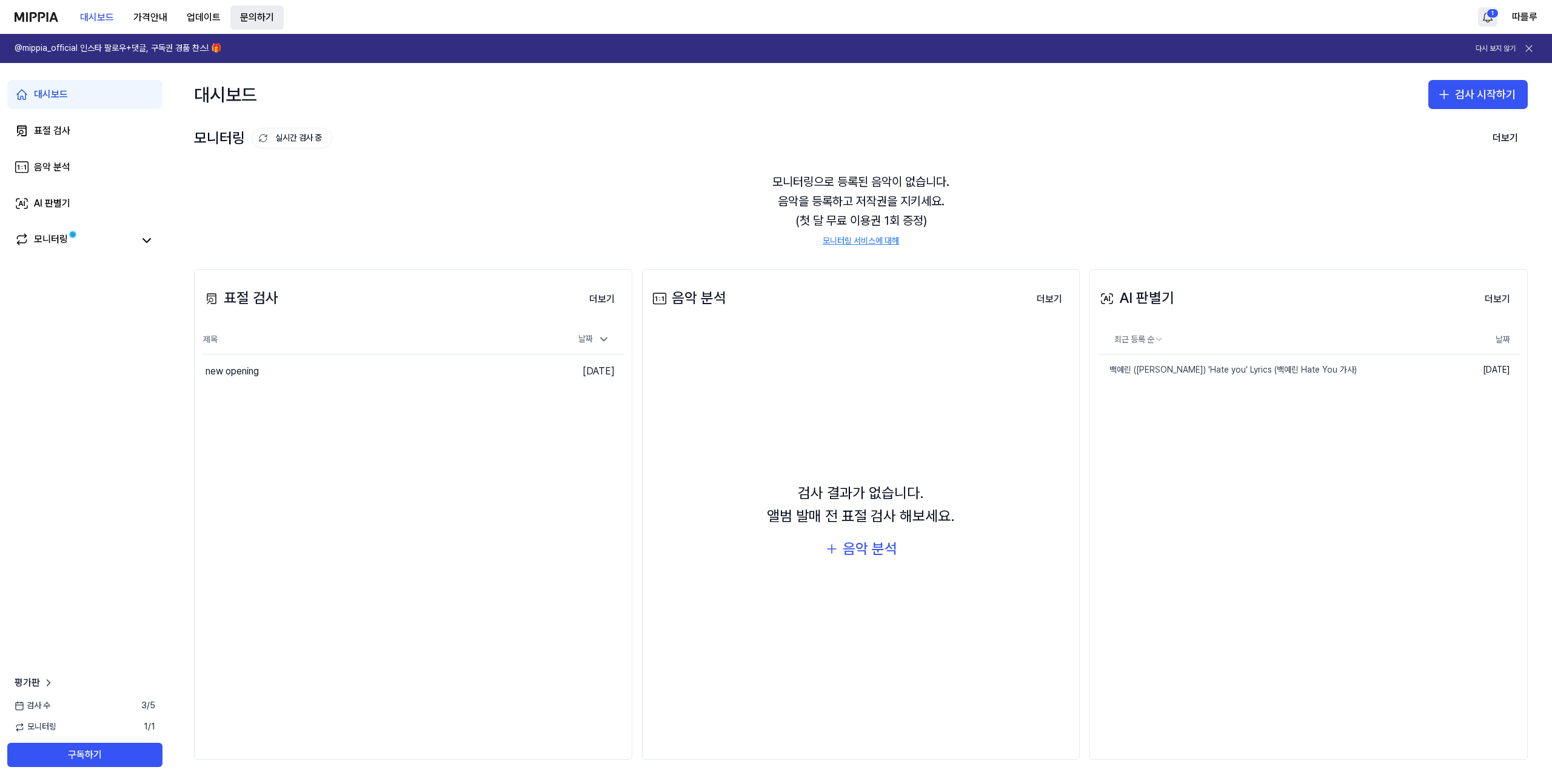
click at [260, 21] on button "문의하기" at bounding box center [256, 18] width 53 height 24
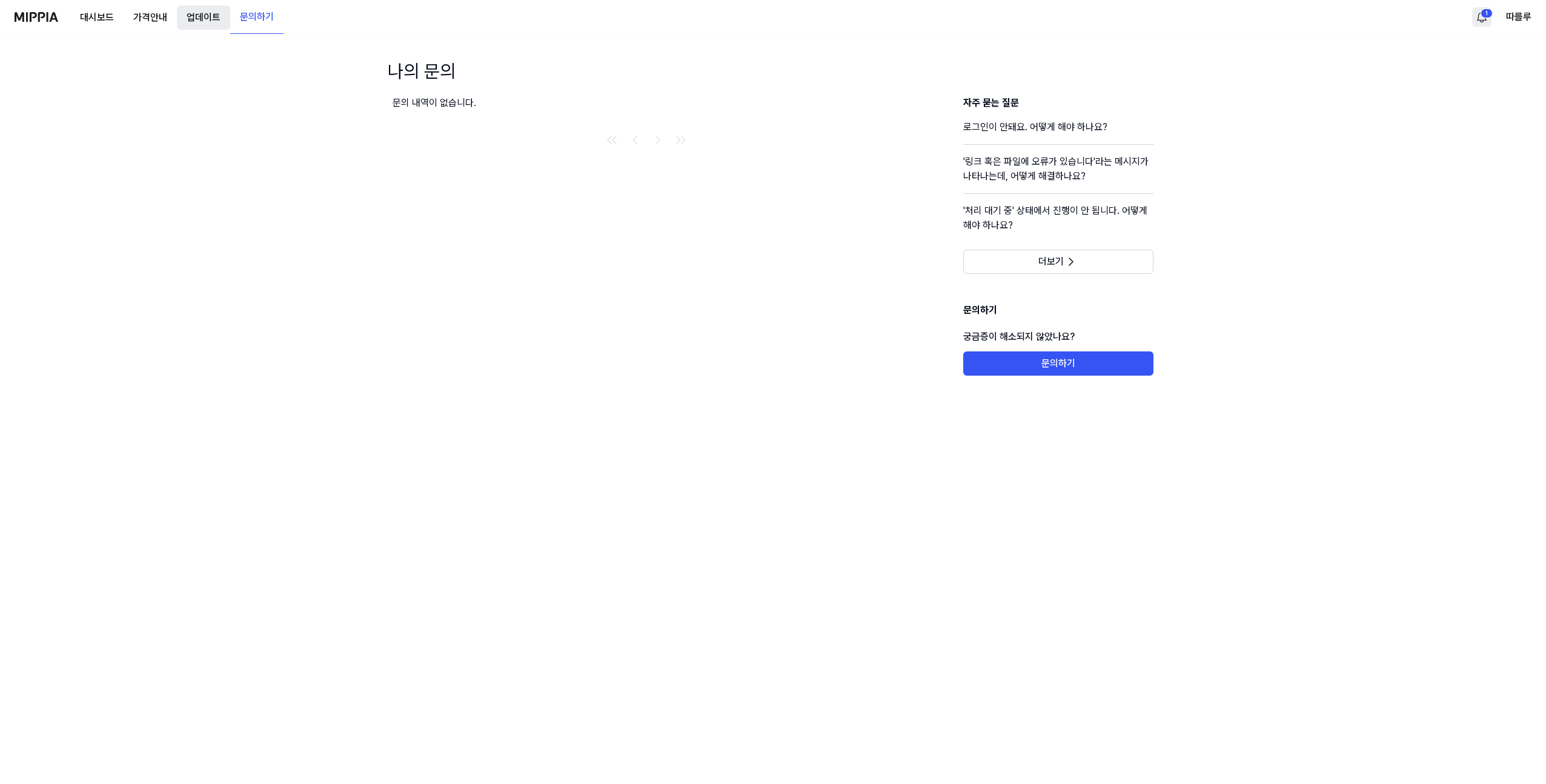
click at [205, 17] on button "업데이트" at bounding box center [204, 18] width 53 height 24
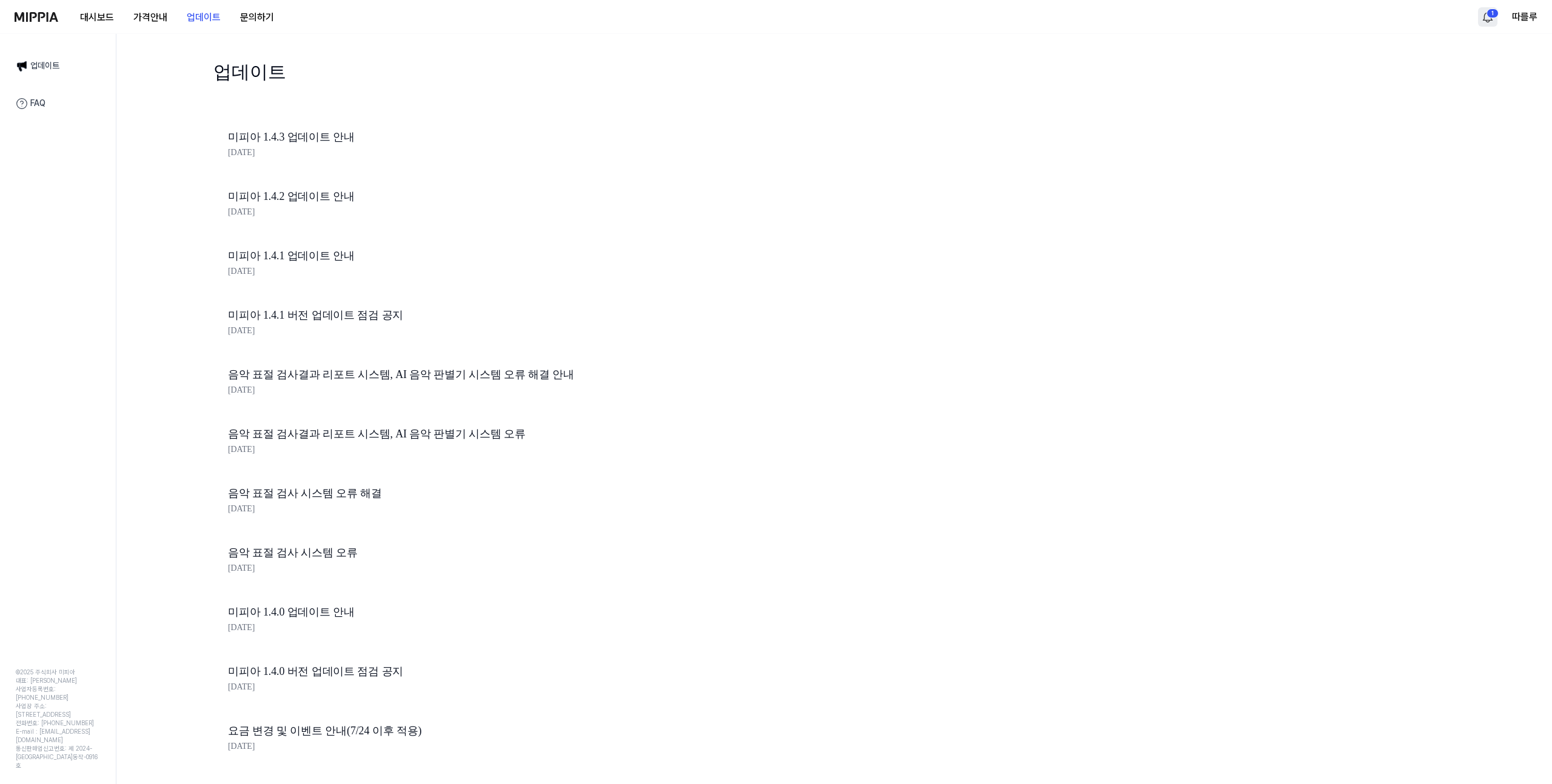
click at [52, 16] on img at bounding box center [36, 16] width 43 height 9
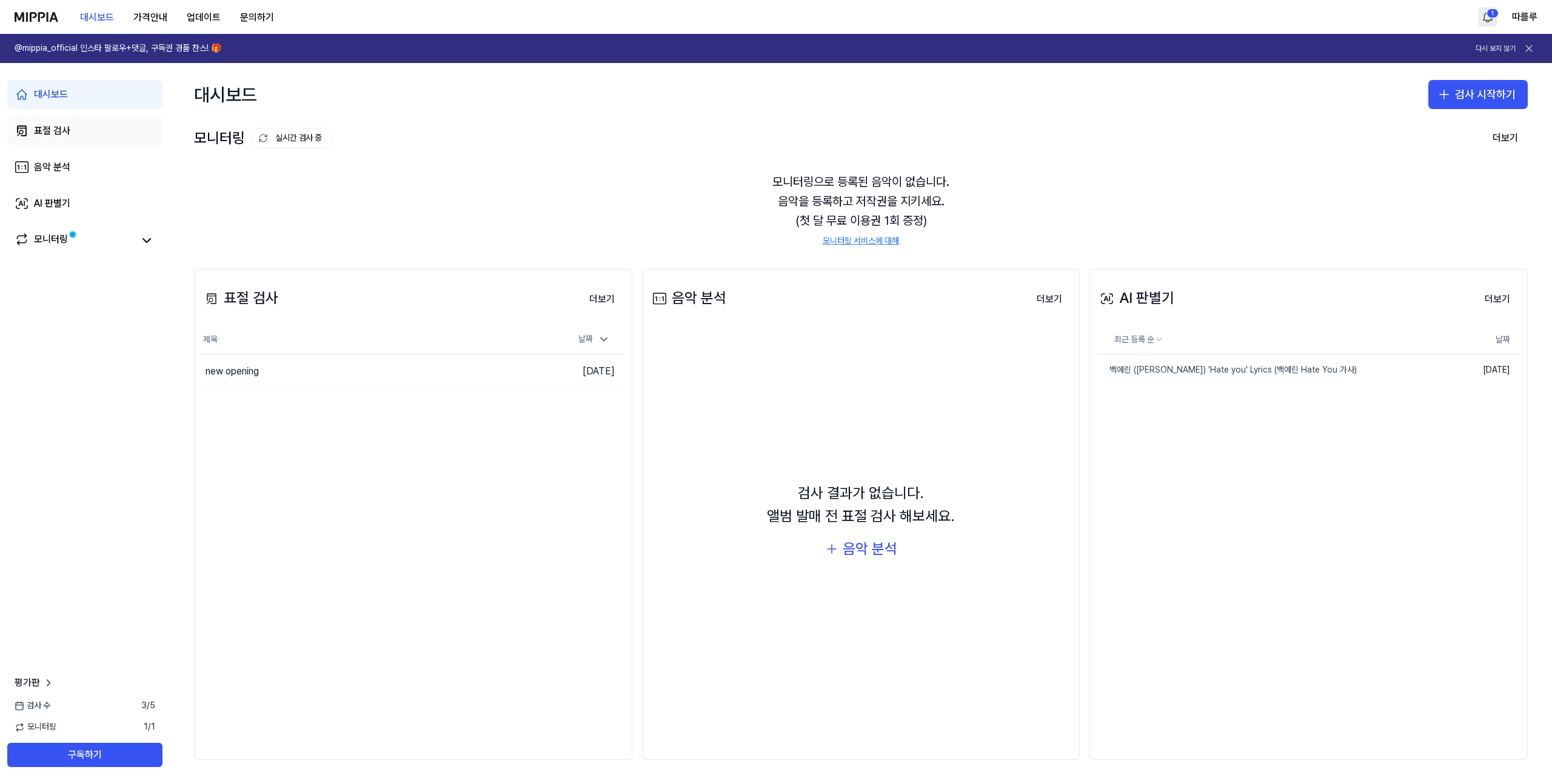
click at [41, 130] on div "표절 검사" at bounding box center [52, 131] width 36 height 14
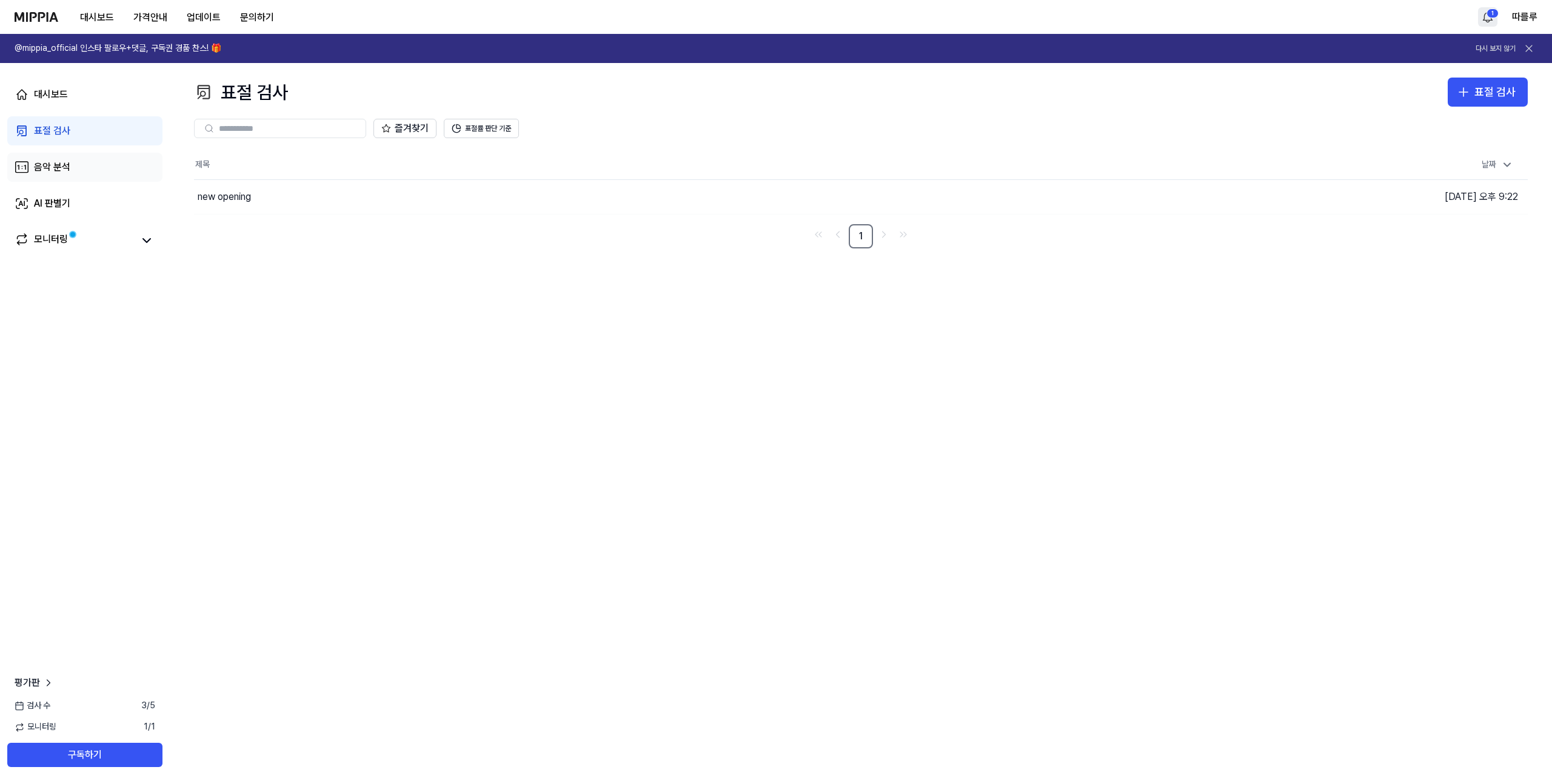
click at [46, 162] on div "음악 분석" at bounding box center [52, 167] width 36 height 14
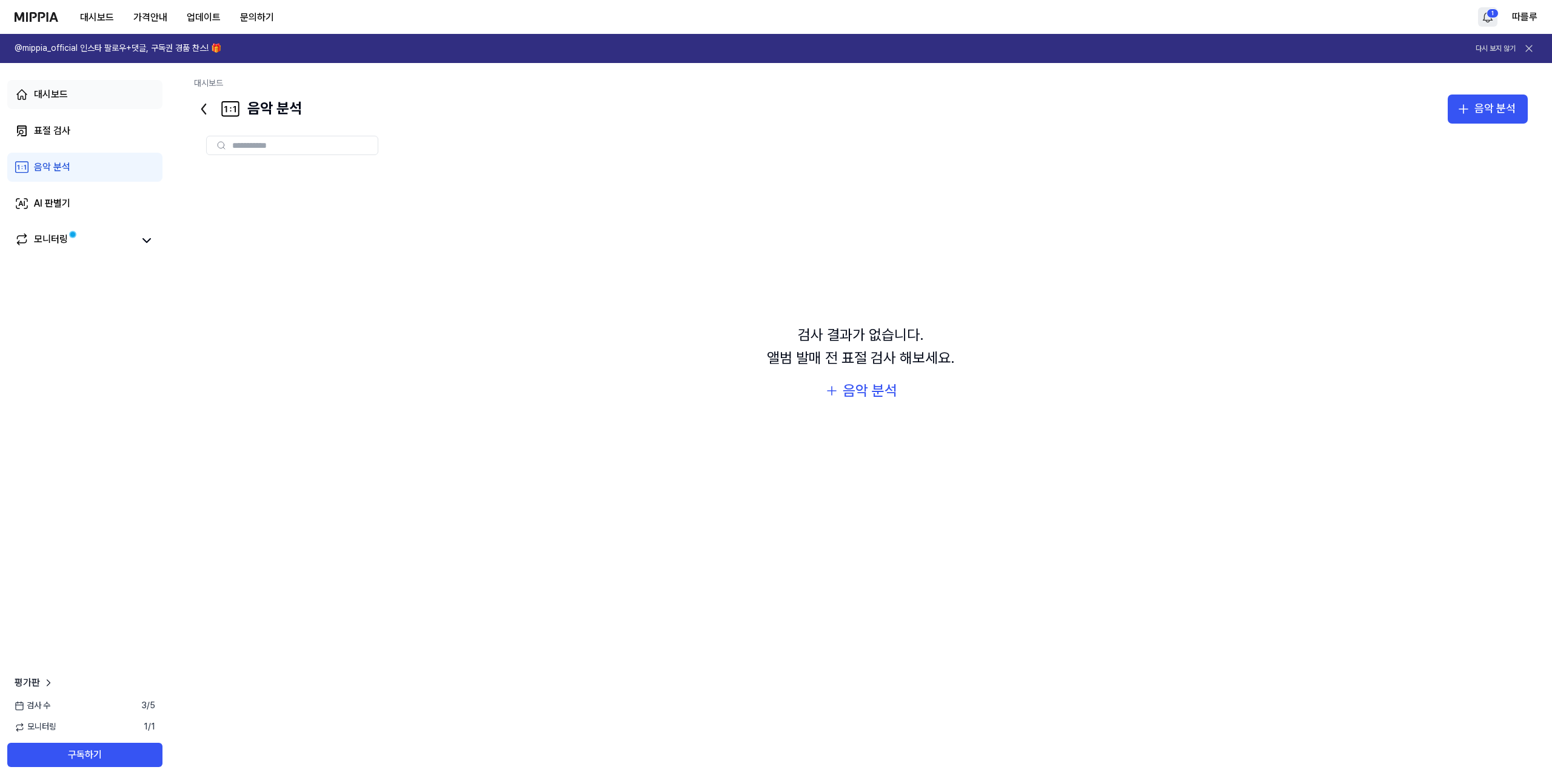
click at [60, 94] on div "대시보드" at bounding box center [51, 94] width 34 height 14
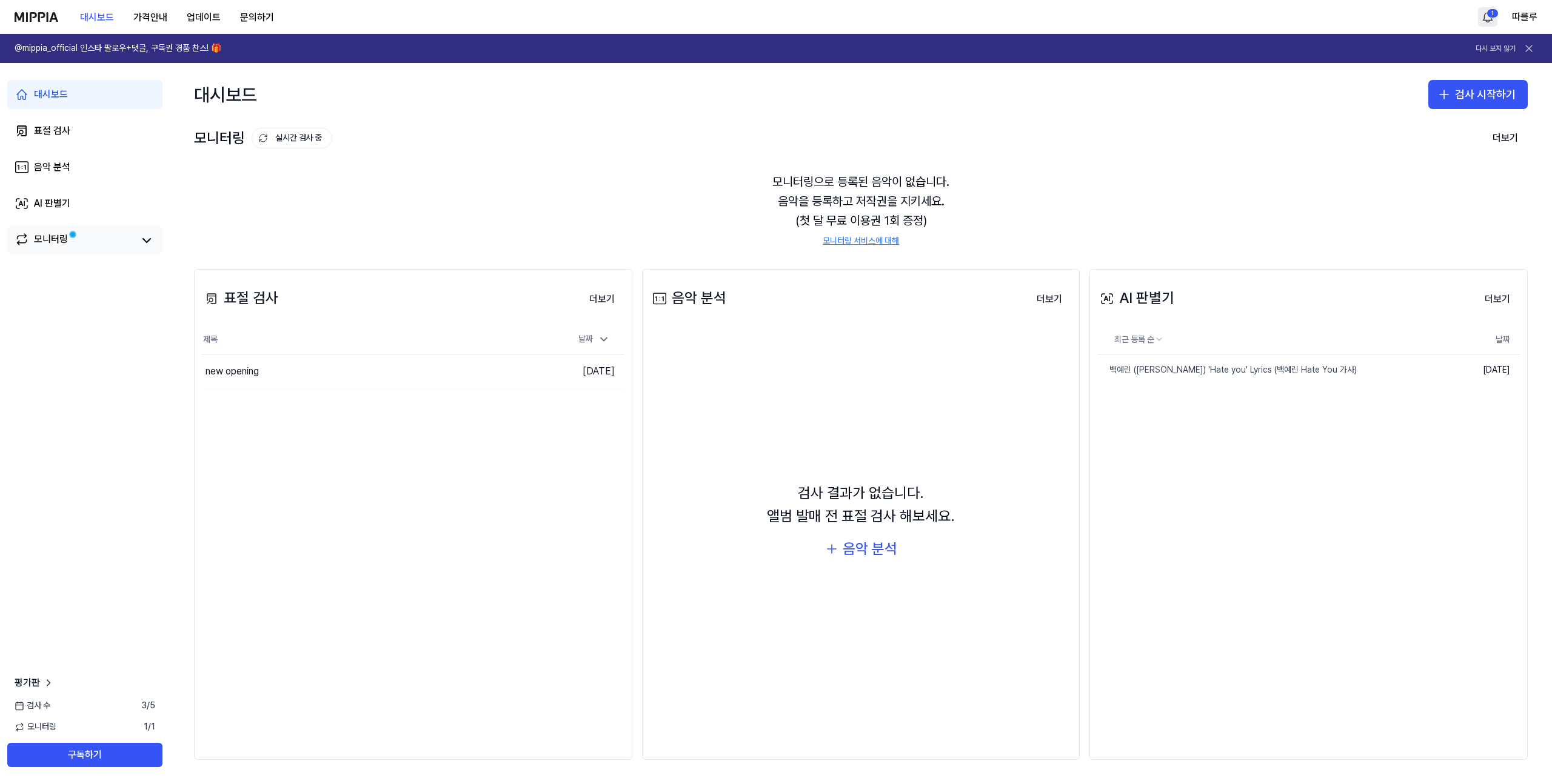
click at [83, 238] on link "모니터링" at bounding box center [74, 240] width 119 height 17
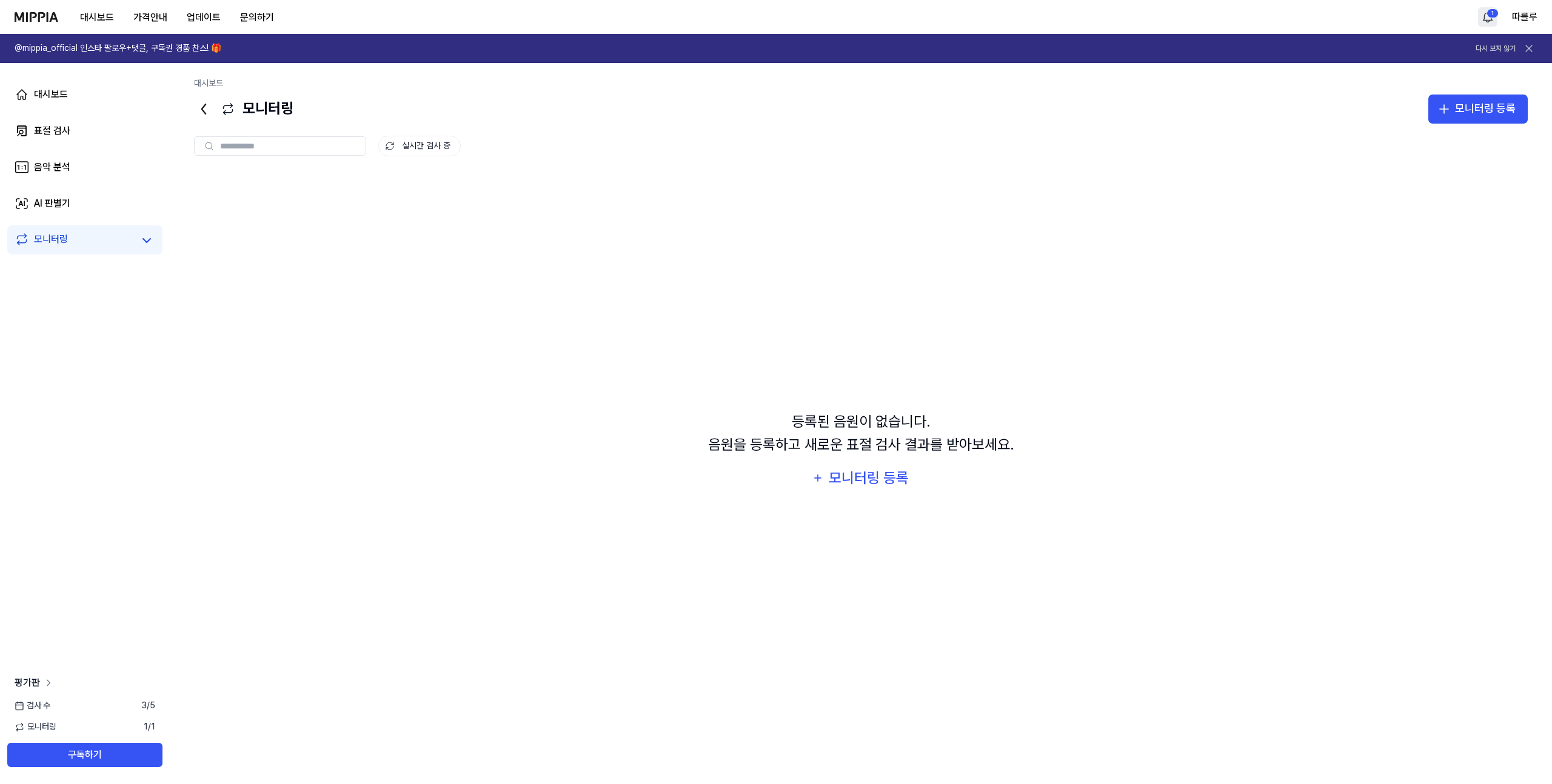
click at [28, 685] on span "평가판" at bounding box center [27, 682] width 26 height 14
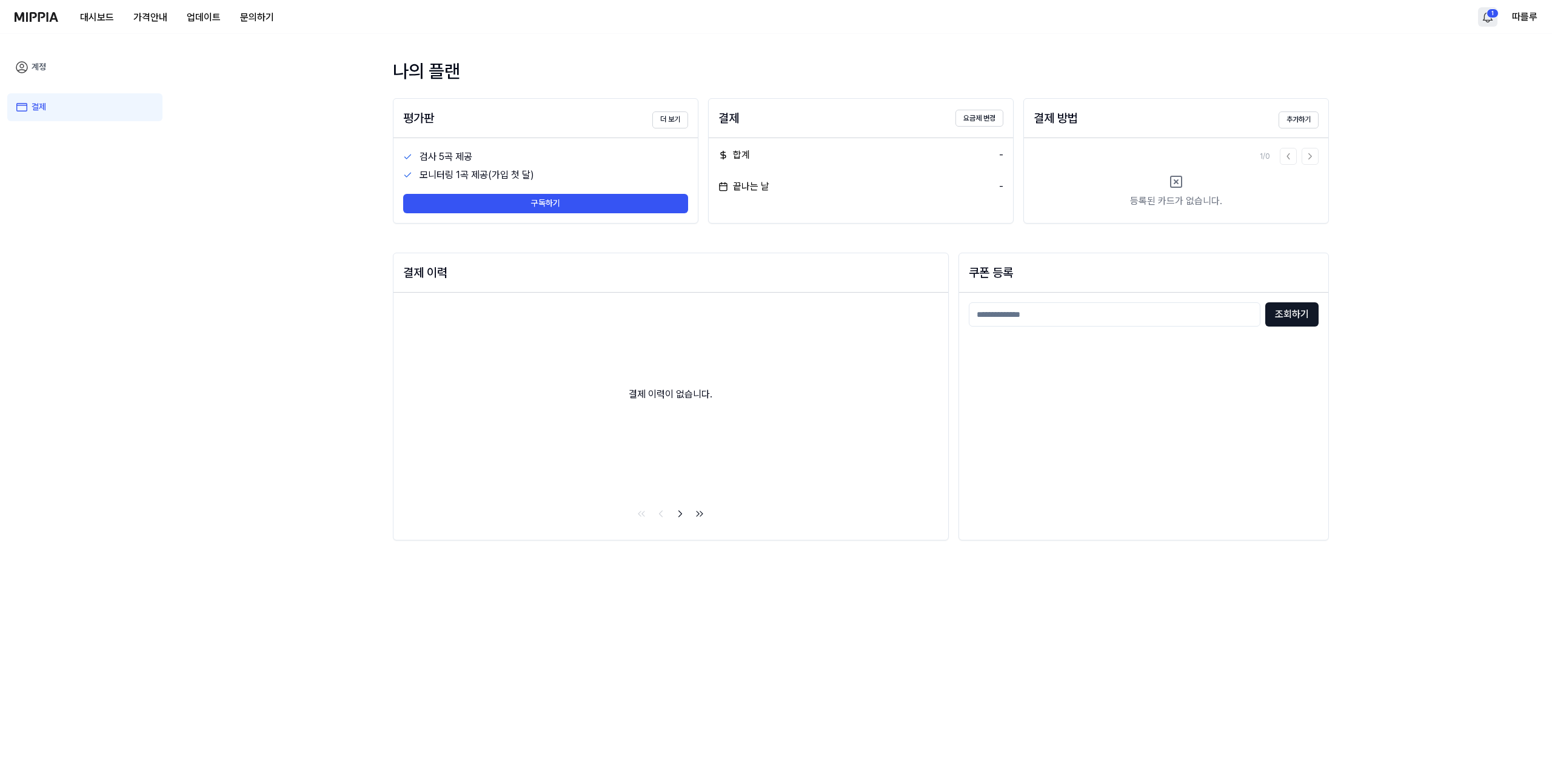
click at [30, 72] on link "계정" at bounding box center [85, 67] width 155 height 28
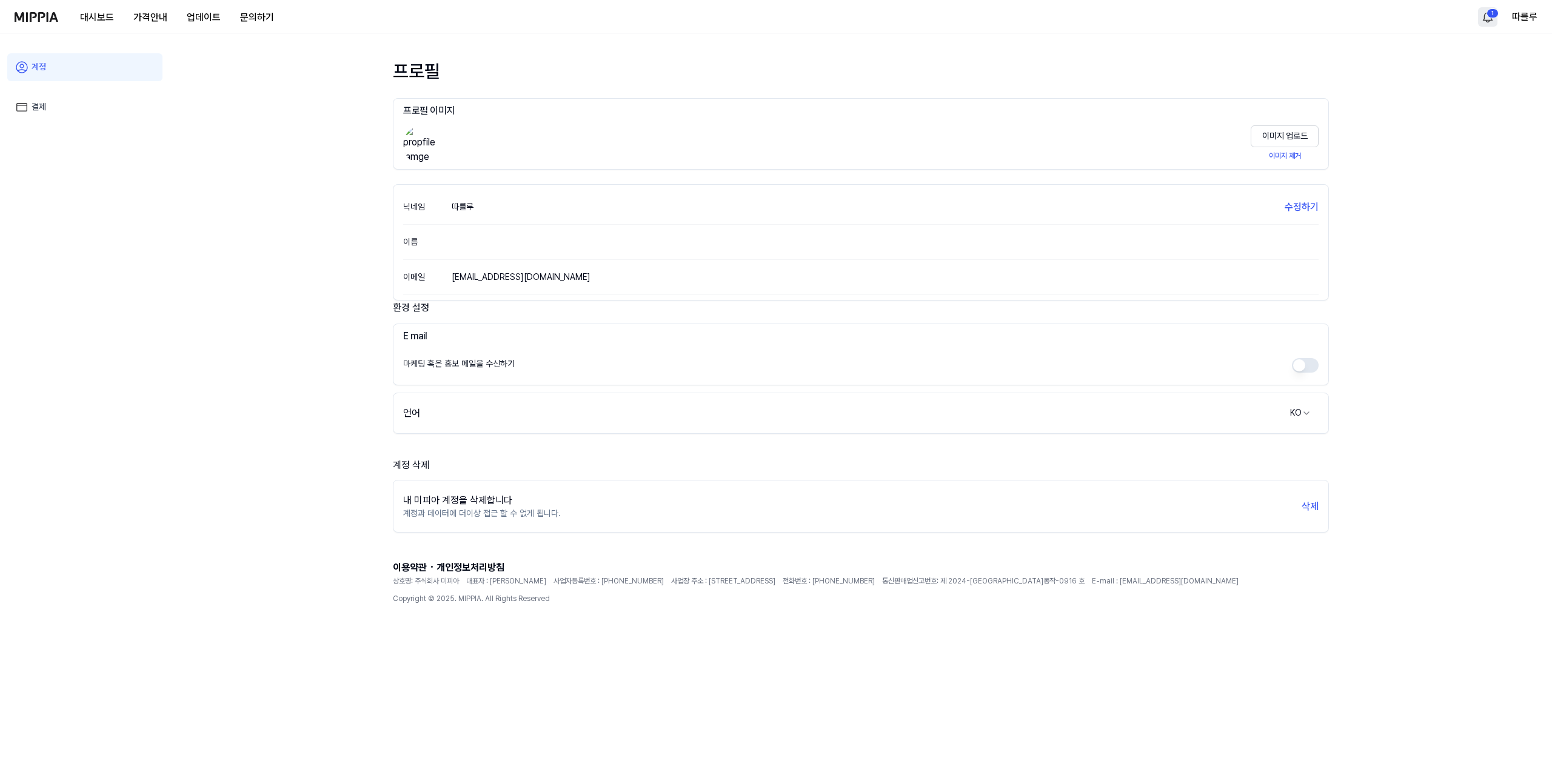
click at [34, 25] on div "대시보드 가격안내 업데이트 문의하기" at bounding box center [149, 16] width 269 height 33
drag, startPoint x: 534, startPoint y: 582, endPoint x: 947, endPoint y: 594, distance: 413.2
click at [947, 594] on div "이용약관 · 개인정보처리방침 상호명: 주식회사 미피아 대표자 : 오찬호 사업자등록번호 : [PHONE_NUMBER] 사업장 주소 : [STRE…" at bounding box center [861, 585] width 936 height 57
drag, startPoint x: 932, startPoint y: 638, endPoint x: 932, endPoint y: 631, distance: 7.0
click at [932, 637] on div at bounding box center [861, 638] width 936 height 48
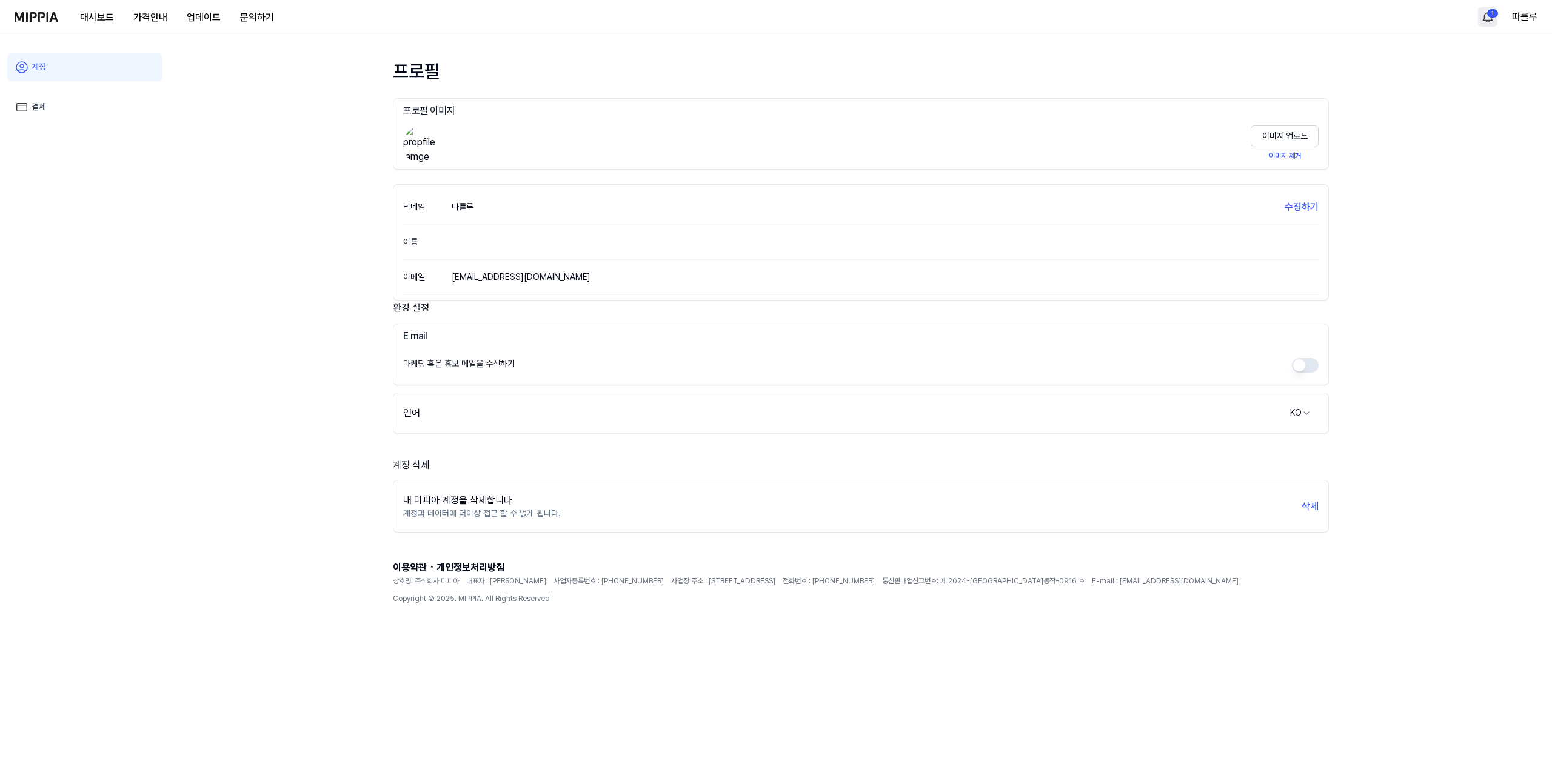
click at [245, 366] on div "프로필 프로필 이미지 이미지 업로드 이미지 제거 닉네임 따를루 수정하기 이름 이메일 [EMAIL_ADDRESS][DOMAIN_NAME] 환경 …" at bounding box center [861, 409] width 1382 height 750
click at [38, 17] on img at bounding box center [36, 16] width 43 height 9
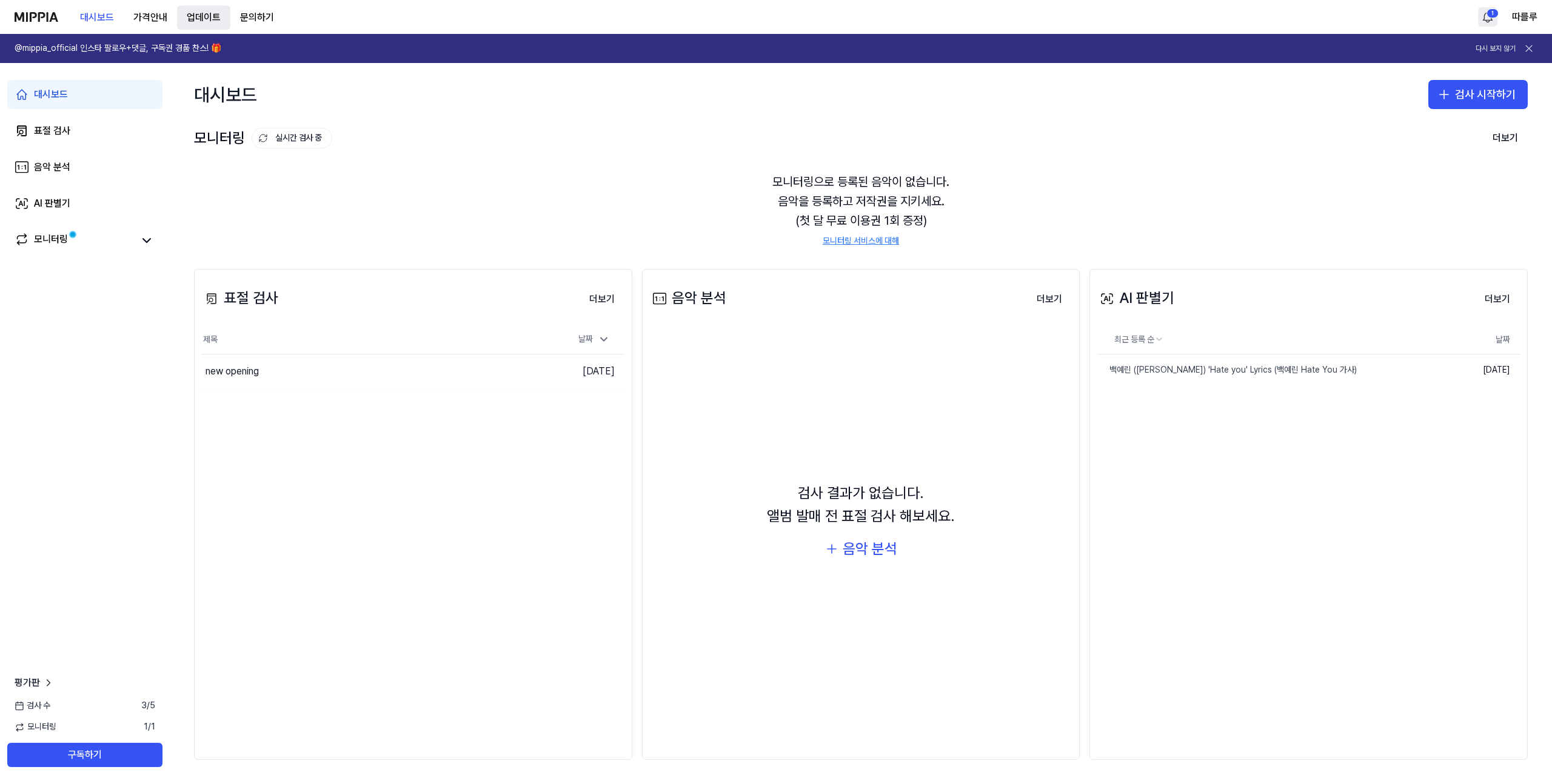
click at [211, 16] on button "업데이트" at bounding box center [204, 18] width 53 height 24
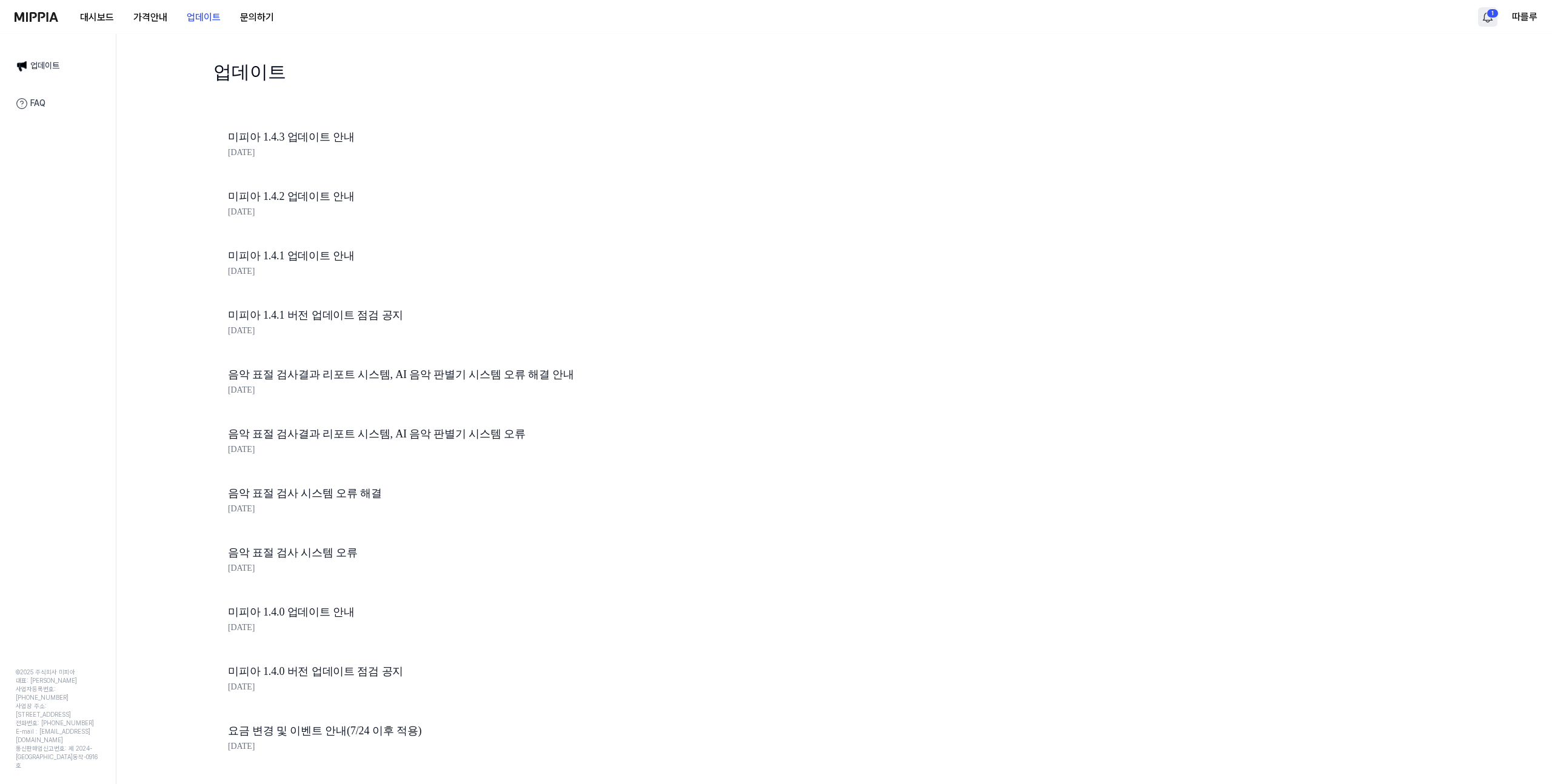
click at [53, 21] on img at bounding box center [36, 16] width 43 height 9
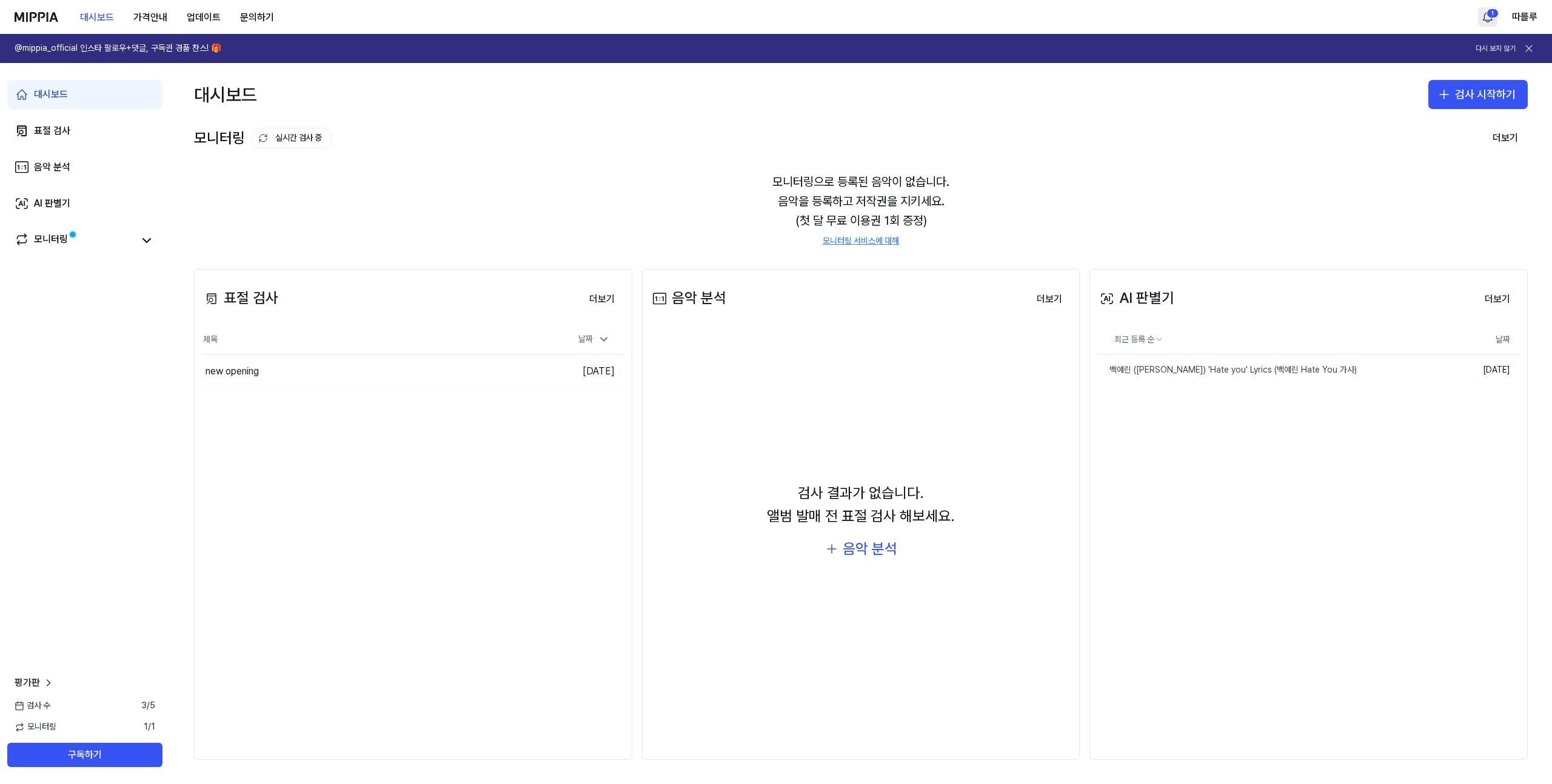
click at [32, 21] on img at bounding box center [36, 16] width 43 height 9
click at [85, 16] on button "대시보드" at bounding box center [97, 18] width 53 height 24
click at [154, 21] on button "가격안내" at bounding box center [150, 18] width 53 height 24
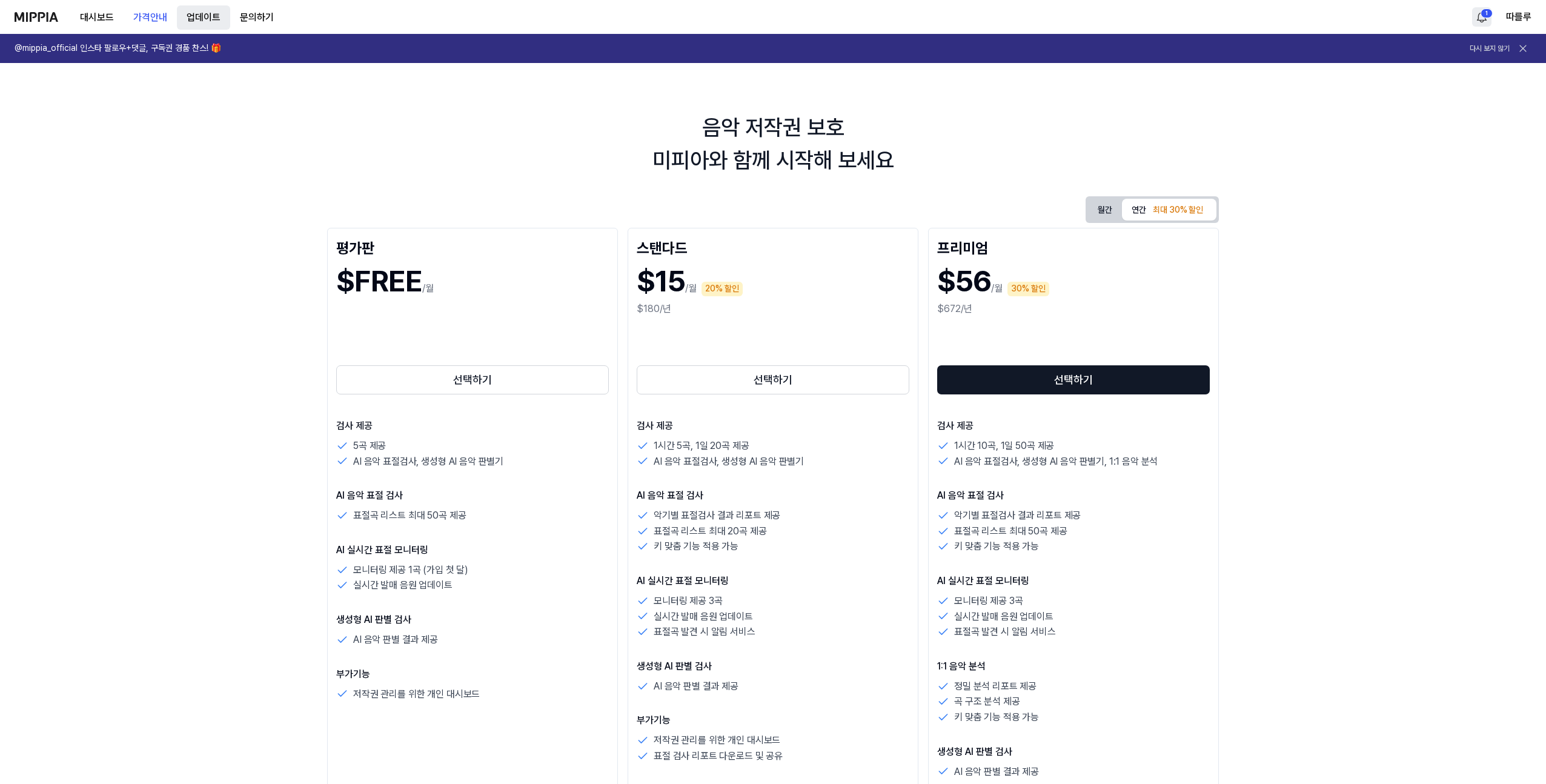
click at [194, 26] on button "업데이트" at bounding box center [204, 18] width 53 height 24
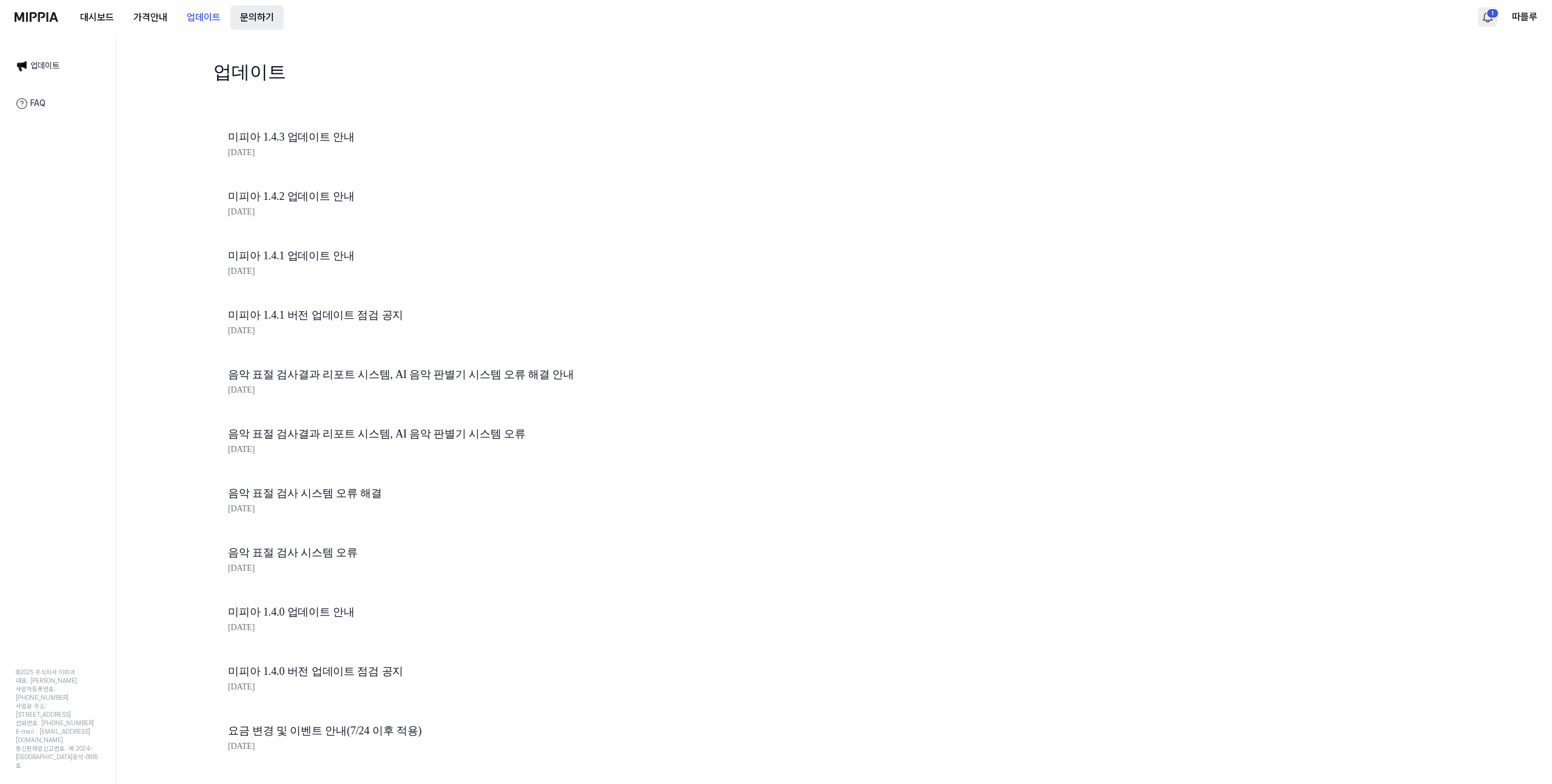
click at [236, 11] on button "문의하기" at bounding box center [256, 18] width 53 height 24
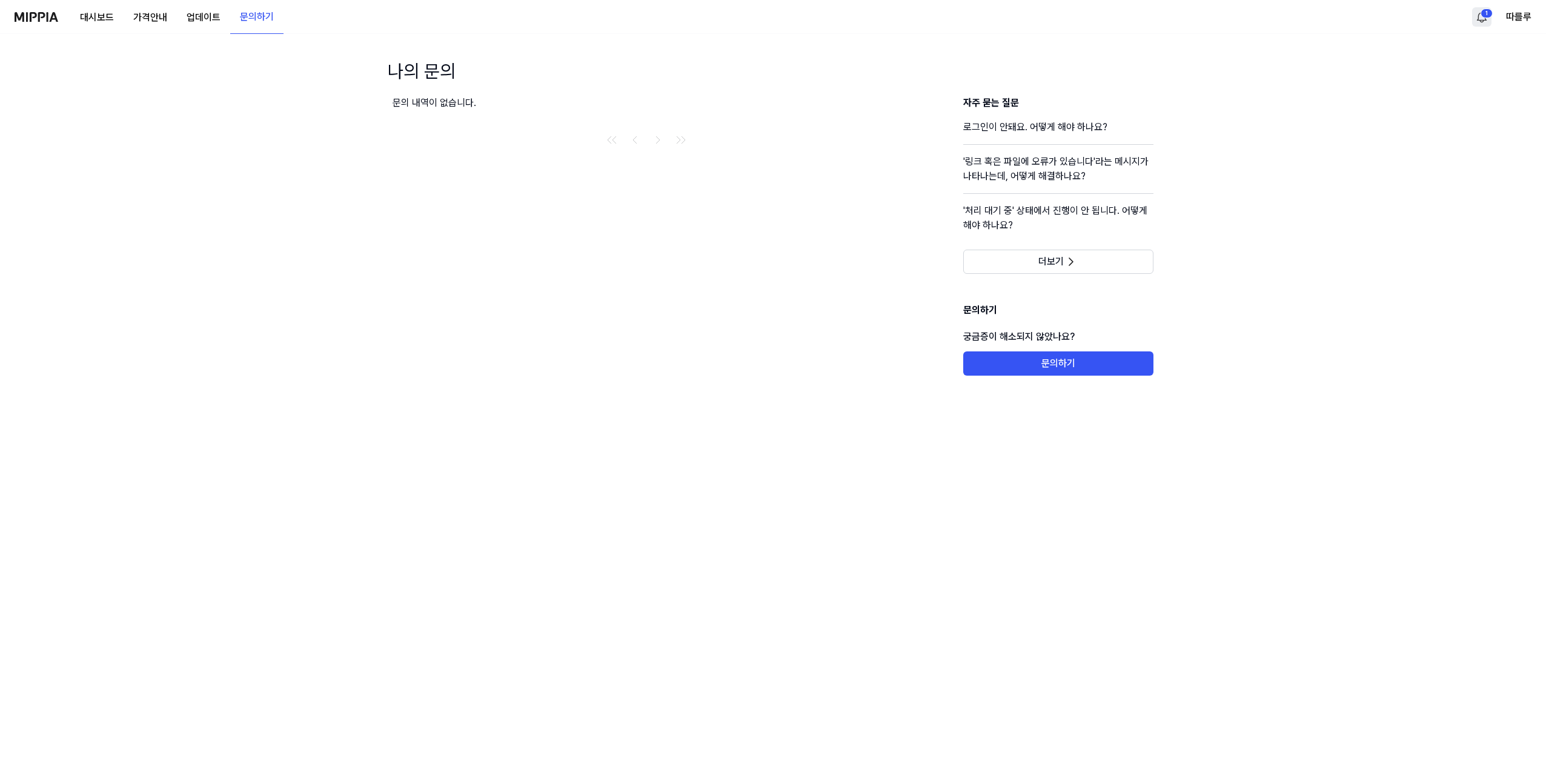
click at [36, 25] on div "대시보드 가격안내 업데이트 문의하기" at bounding box center [149, 16] width 269 height 33
click at [30, 17] on img at bounding box center [36, 16] width 43 height 9
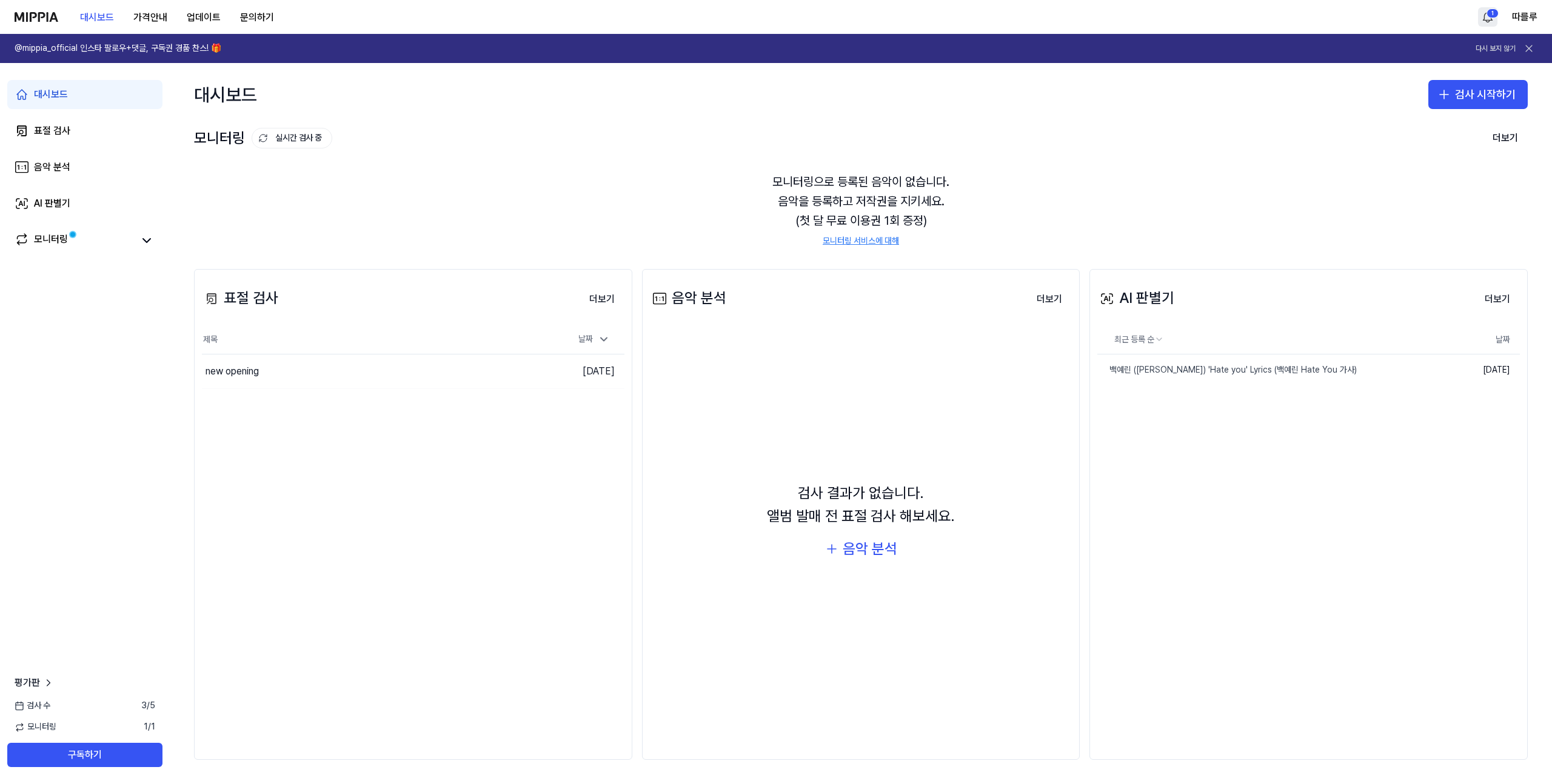
click at [1536, 45] on button at bounding box center [1529, 48] width 17 height 17
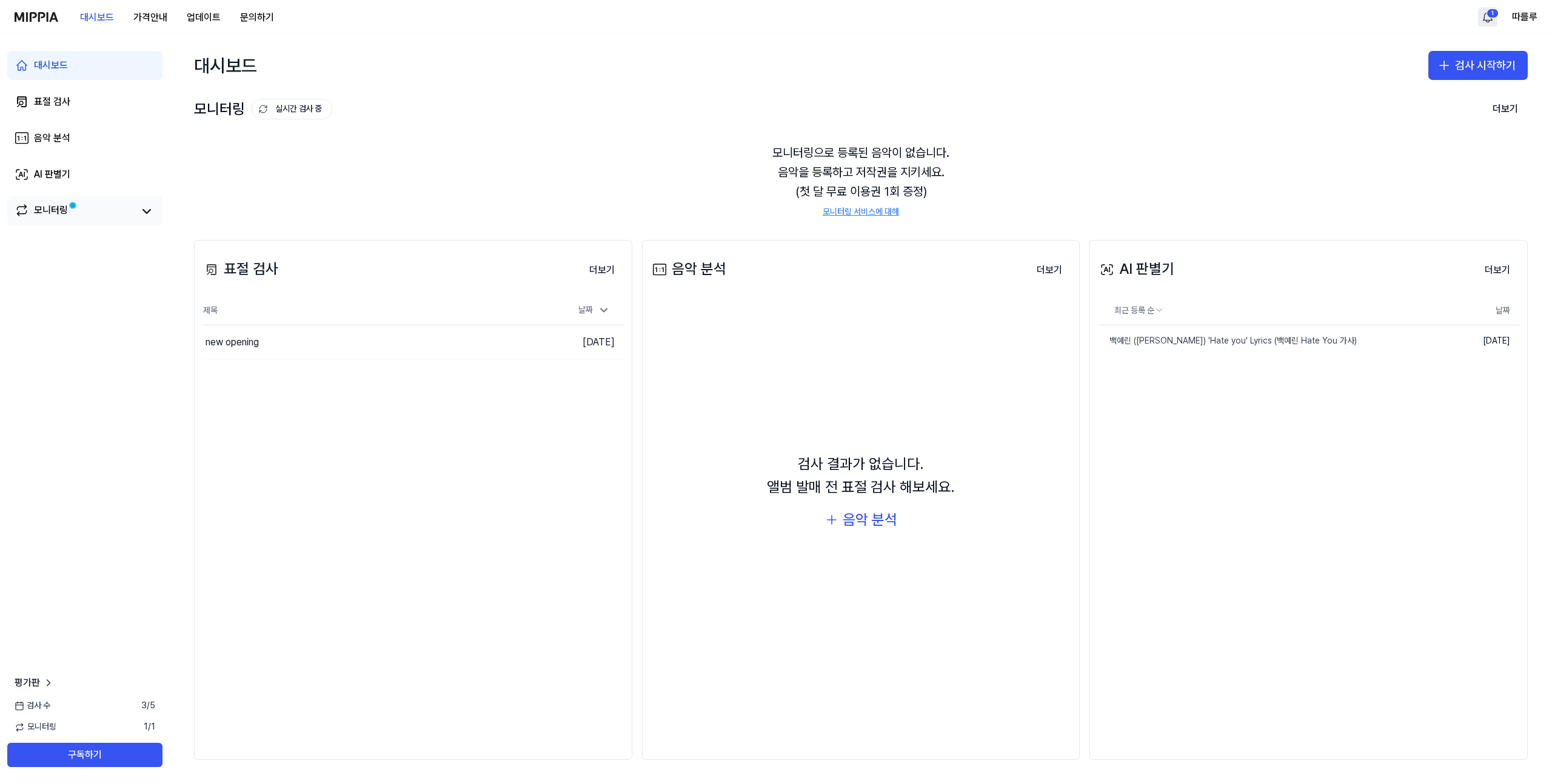
click at [62, 218] on div "모니터링" at bounding box center [51, 211] width 34 height 17
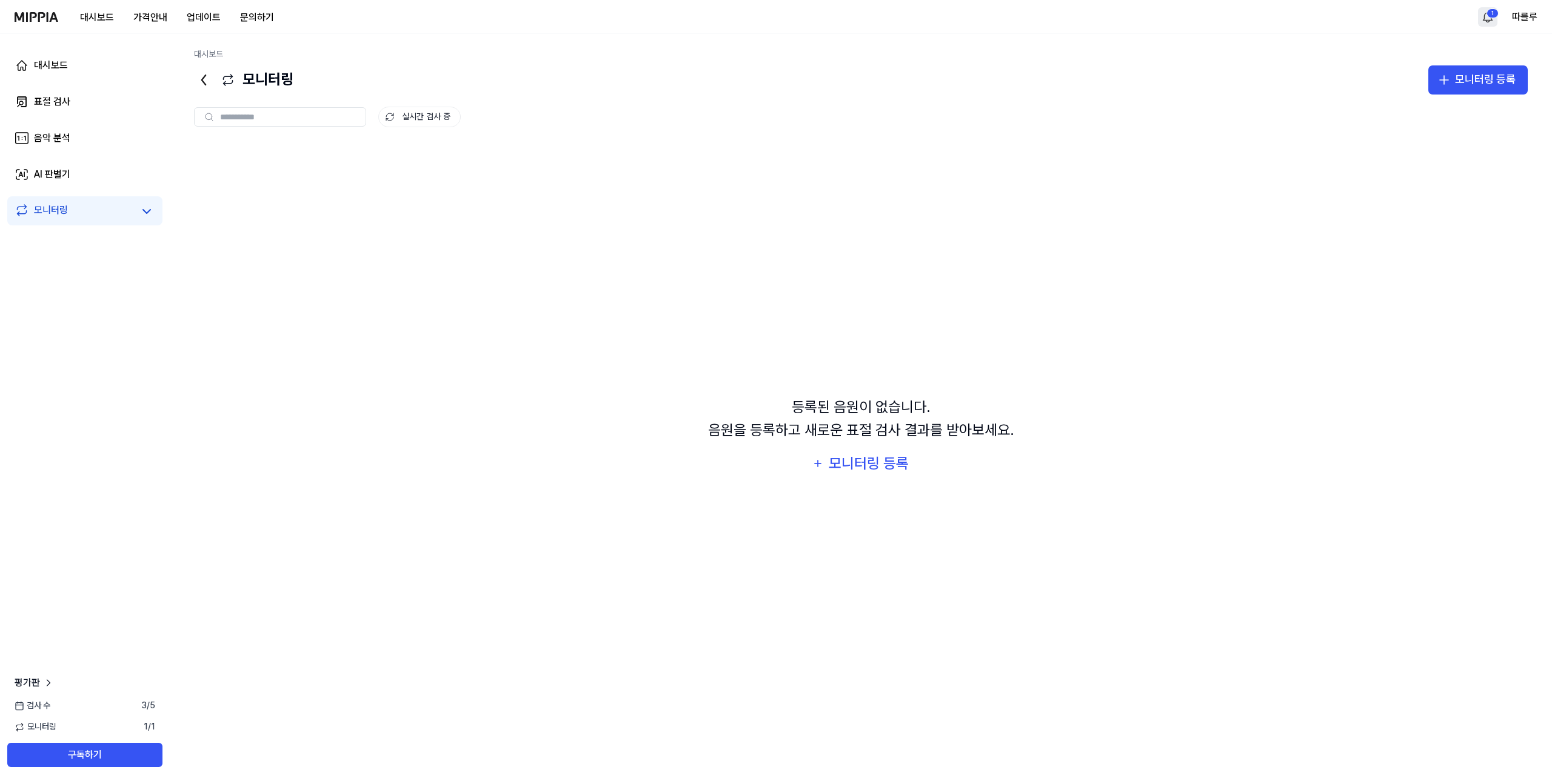
click at [14, 12] on nav "대시보드 가격안내 업데이트 문의하기 1 따를루" at bounding box center [776, 17] width 1552 height 34
click at [39, 19] on img at bounding box center [36, 16] width 43 height 9
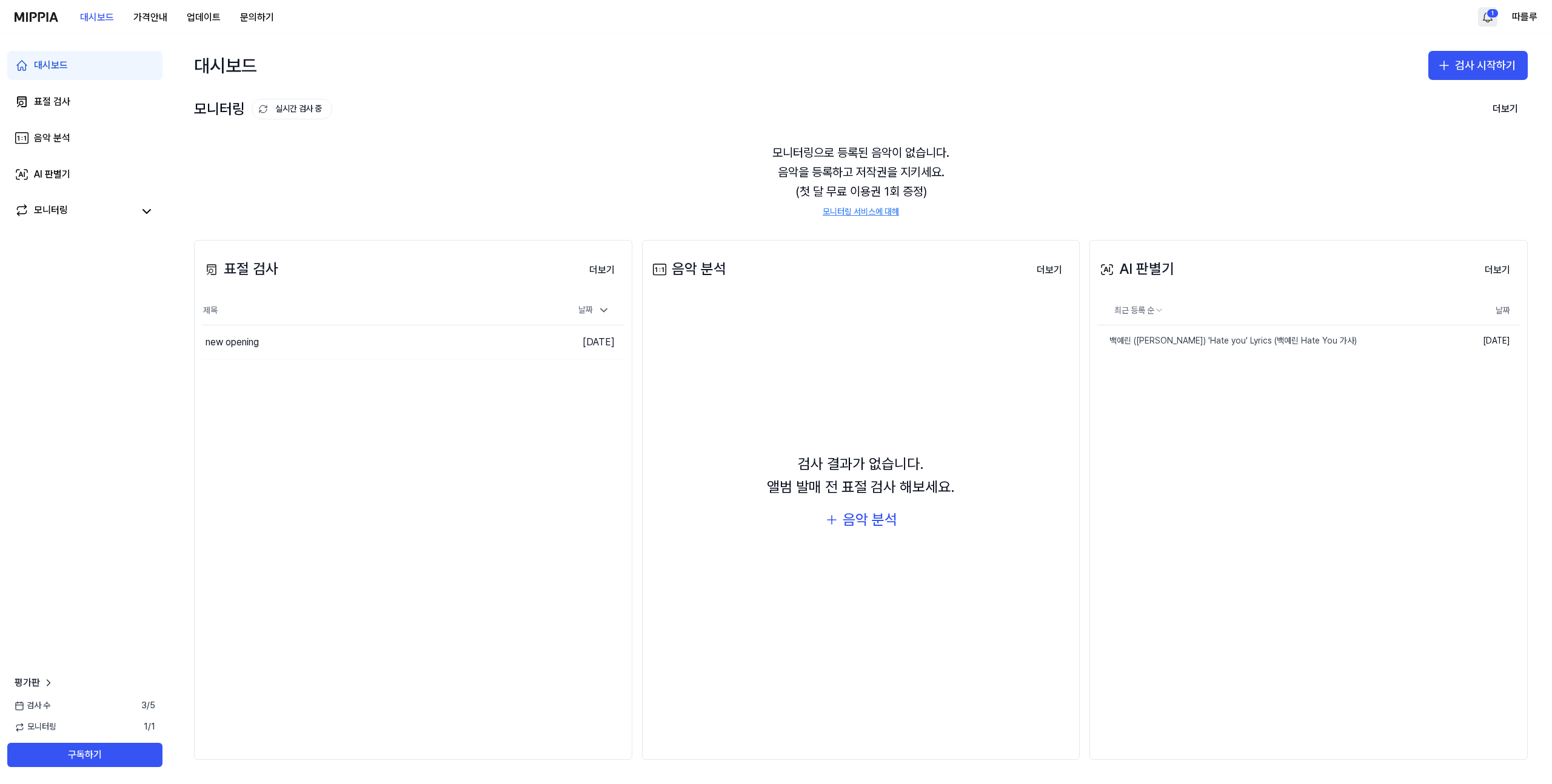
click at [29, 19] on img at bounding box center [36, 16] width 43 height 9
click at [220, 17] on button "업데이트" at bounding box center [204, 18] width 53 height 24
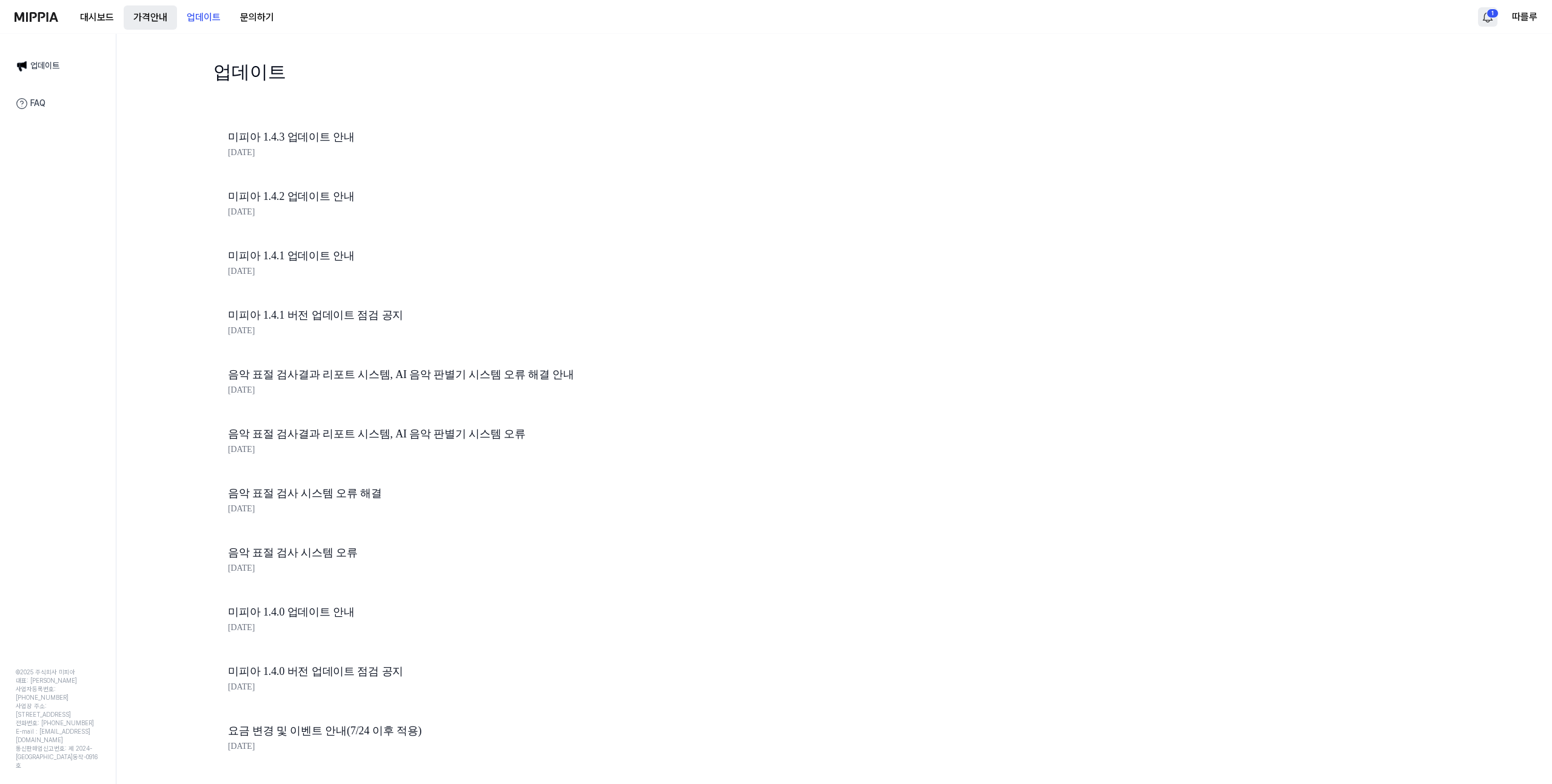
click at [150, 23] on button "가격안내" at bounding box center [150, 18] width 53 height 24
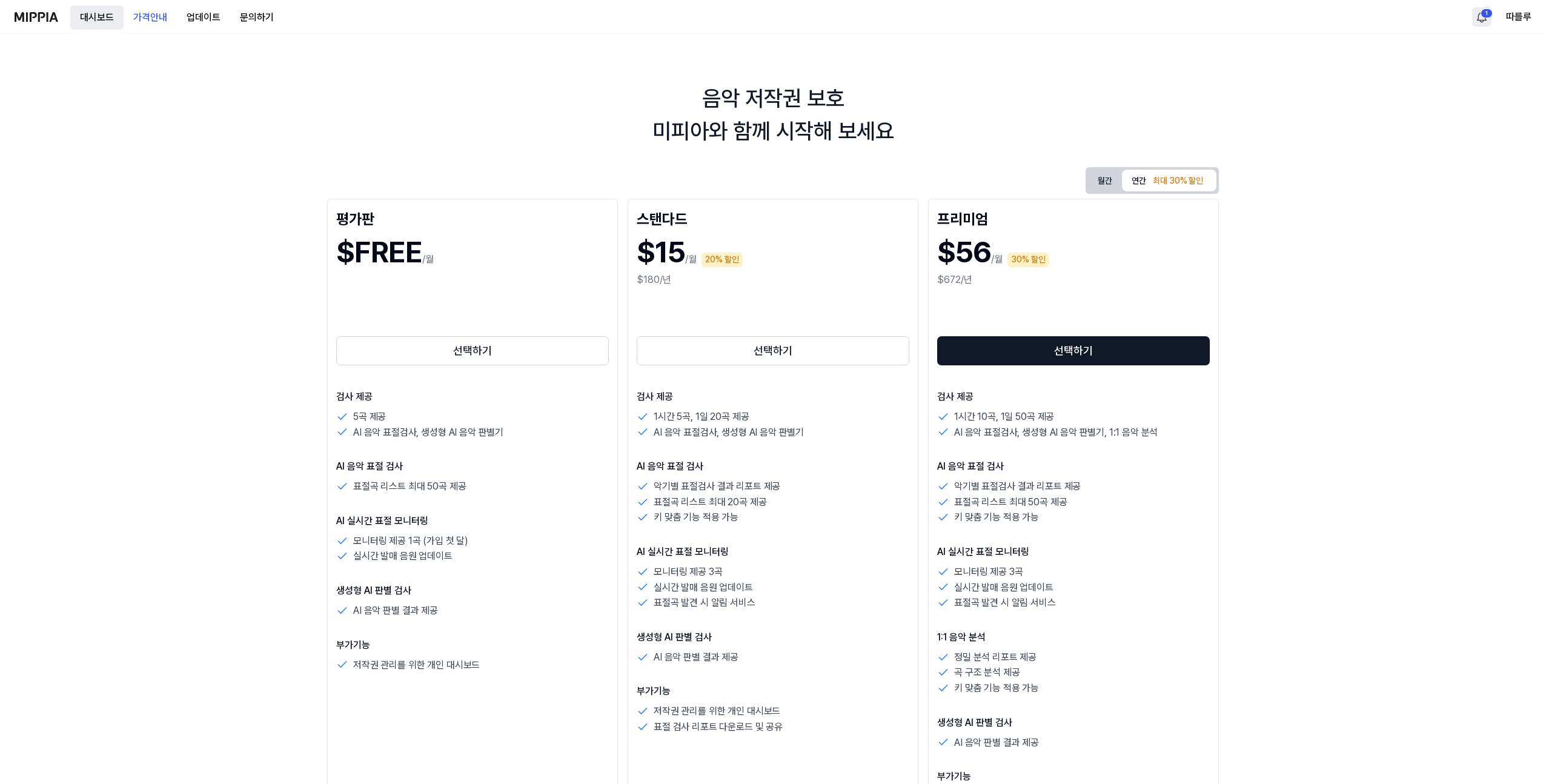
click at [91, 17] on button "대시보드" at bounding box center [97, 18] width 53 height 24
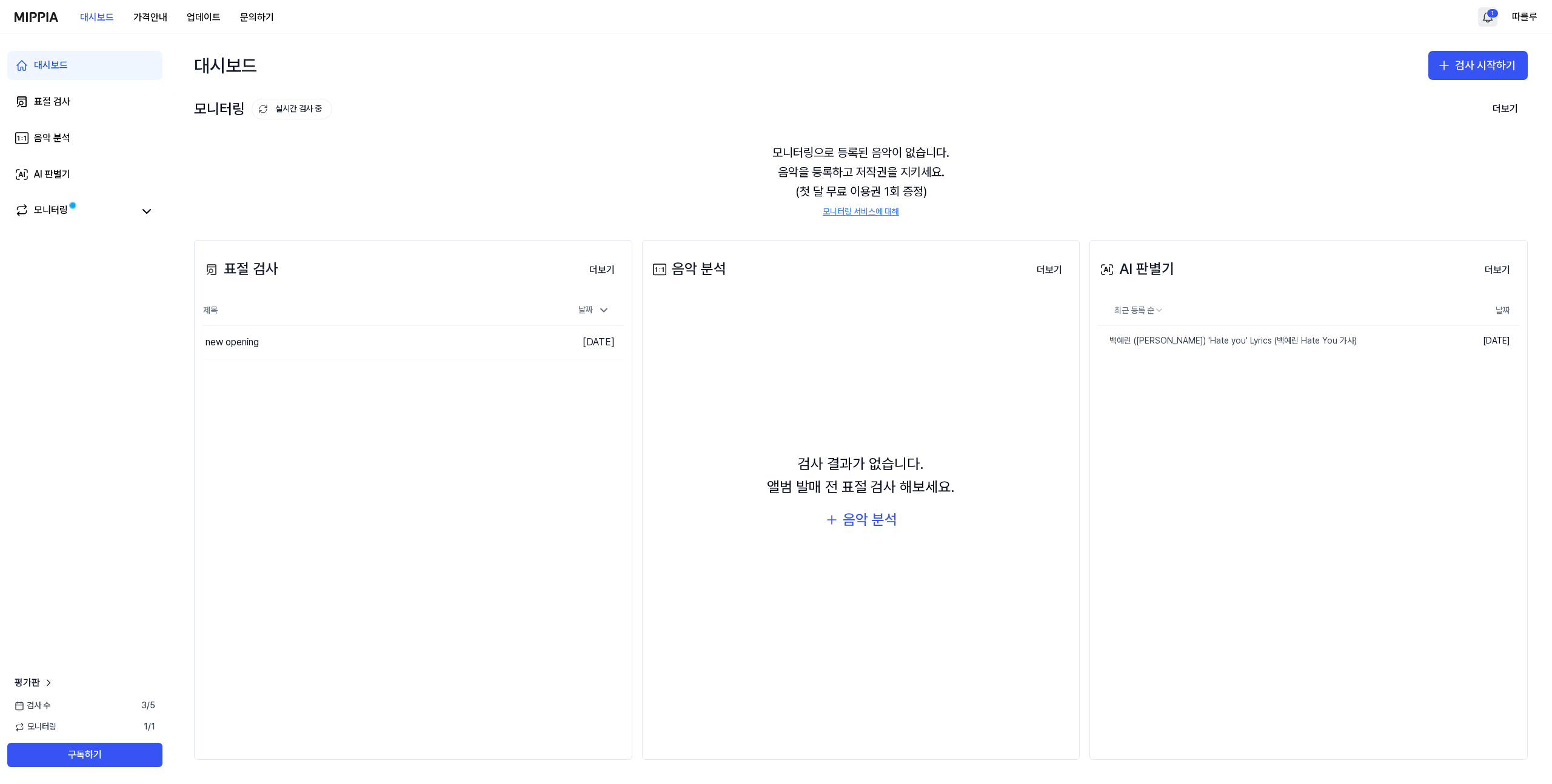
click at [30, 16] on img at bounding box center [36, 16] width 43 height 9
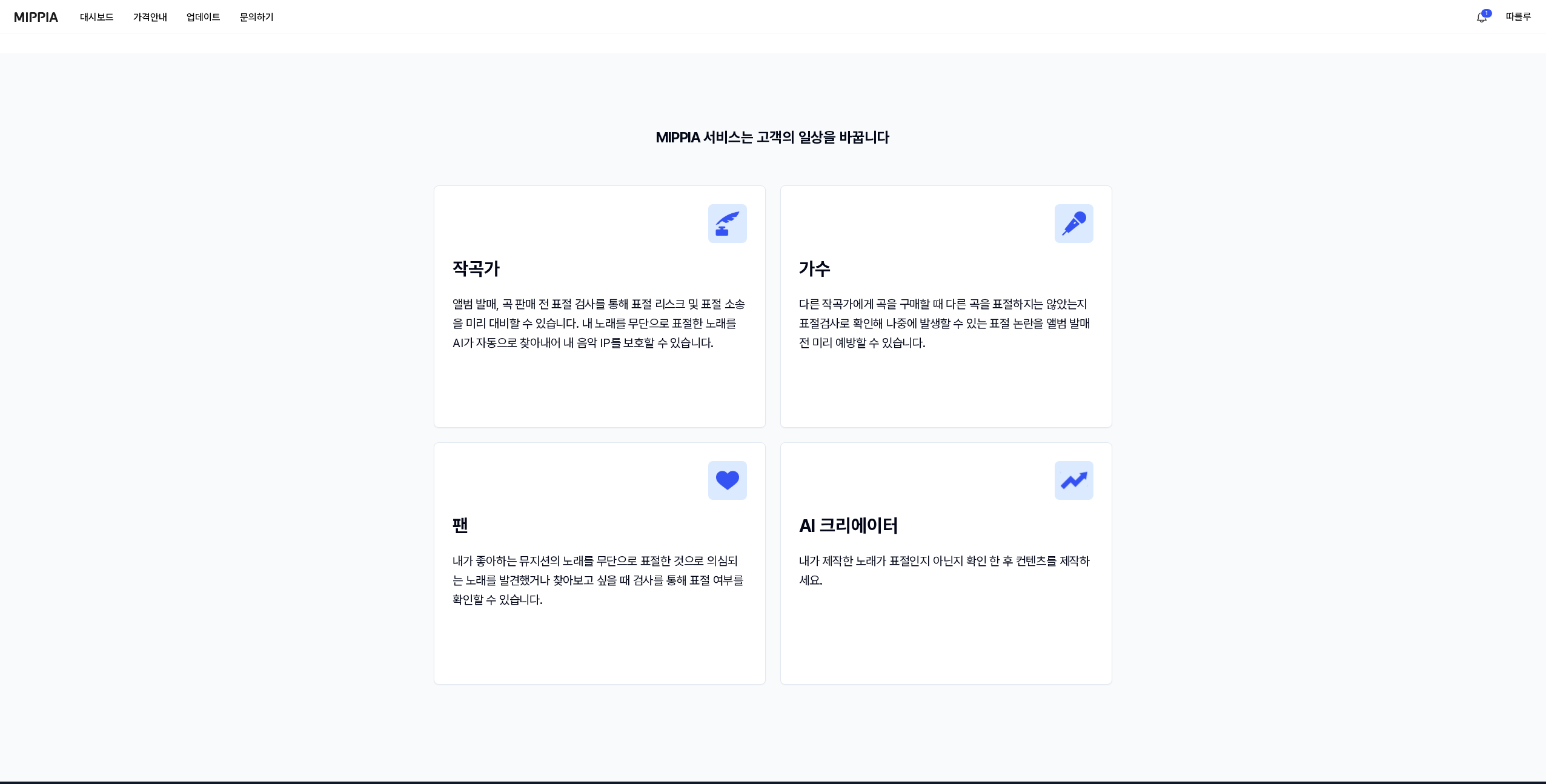
scroll to position [1478, 0]
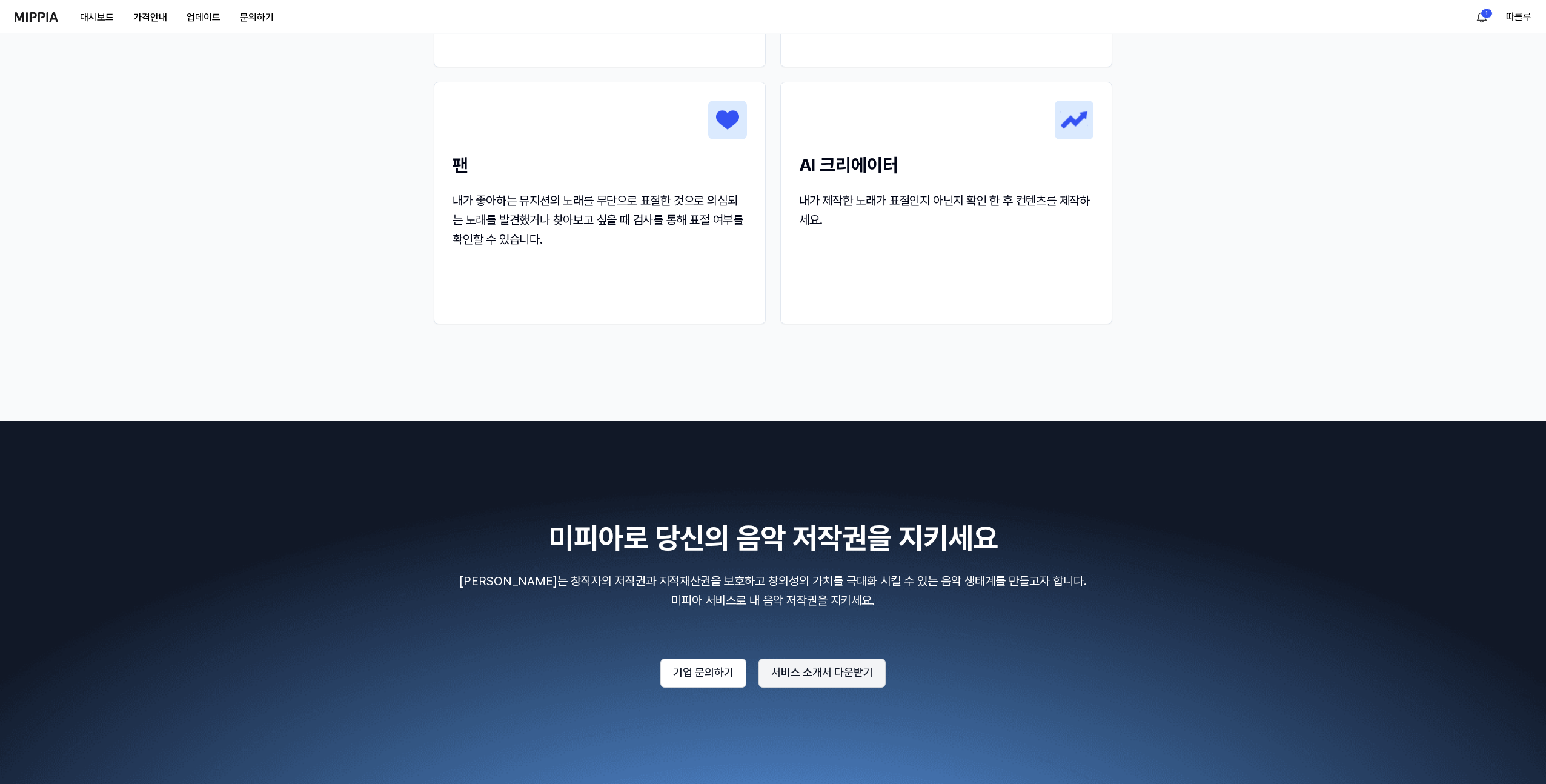
click at [778, 673] on button "서비스 소개서 다운받기" at bounding box center [822, 673] width 128 height 29
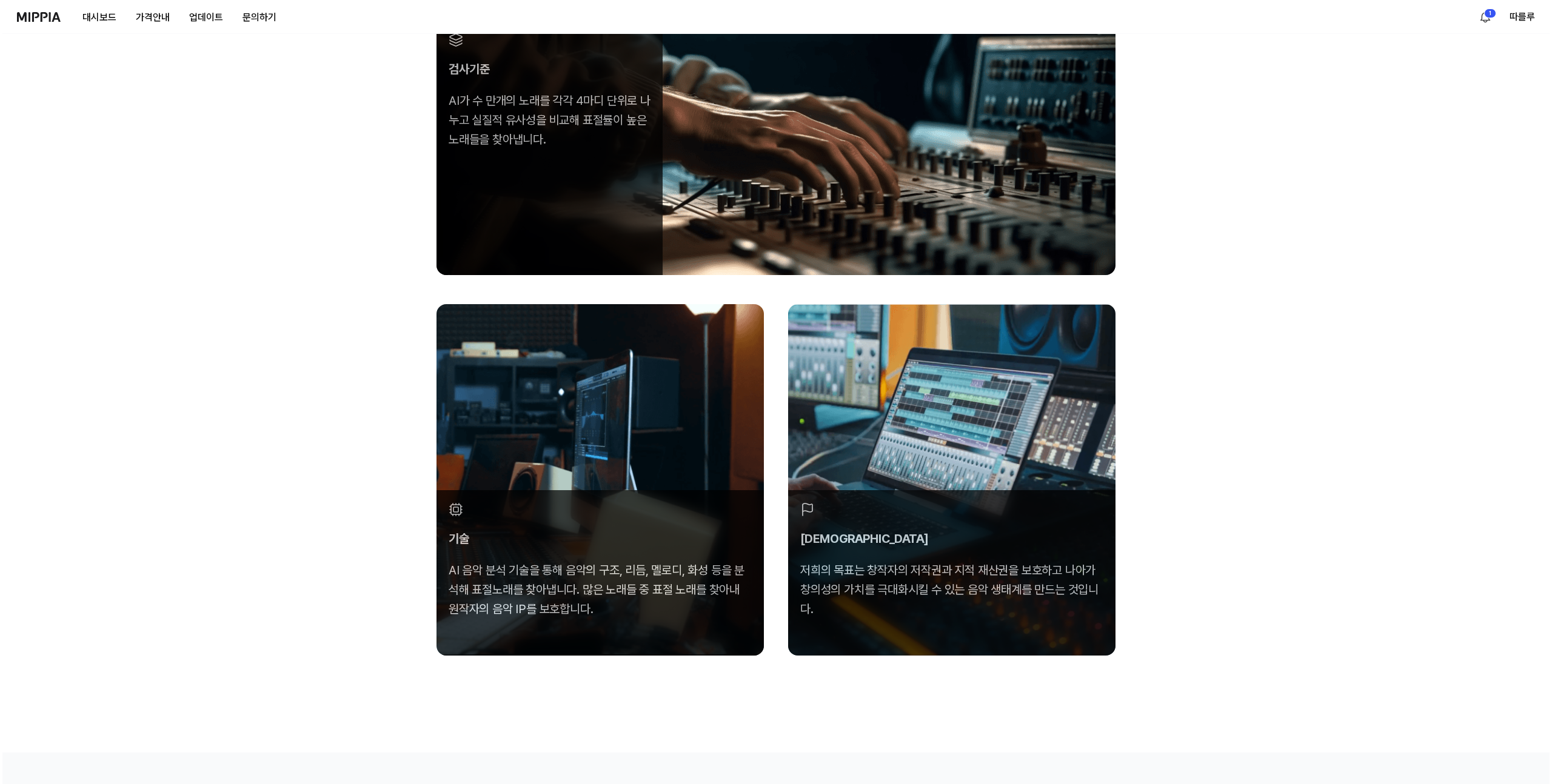
scroll to position [0, 0]
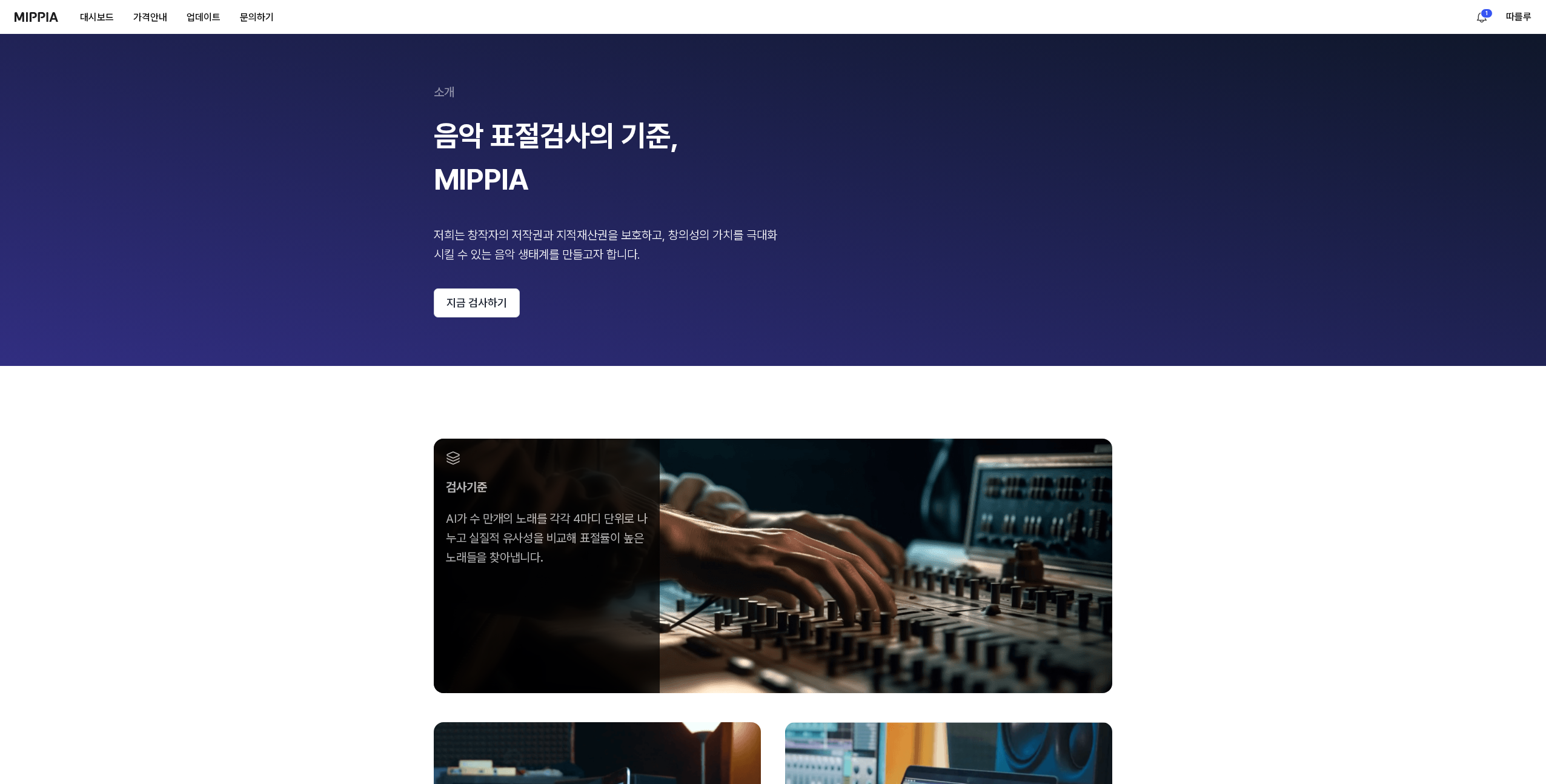
click at [32, 20] on img at bounding box center [36, 16] width 43 height 9
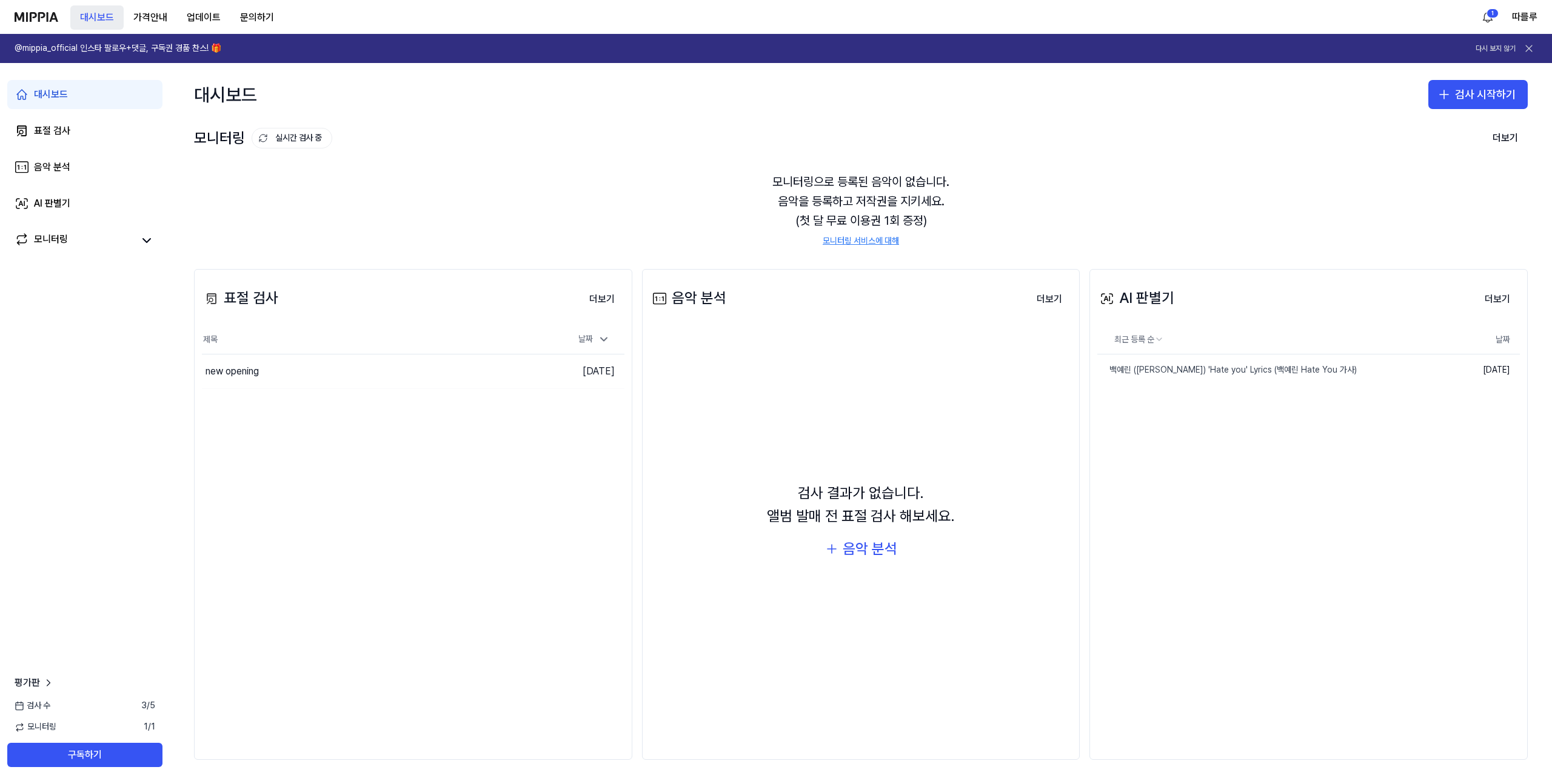
click at [94, 25] on button "대시보드" at bounding box center [97, 18] width 53 height 24
click at [162, 17] on button "가격안내" at bounding box center [150, 18] width 53 height 24
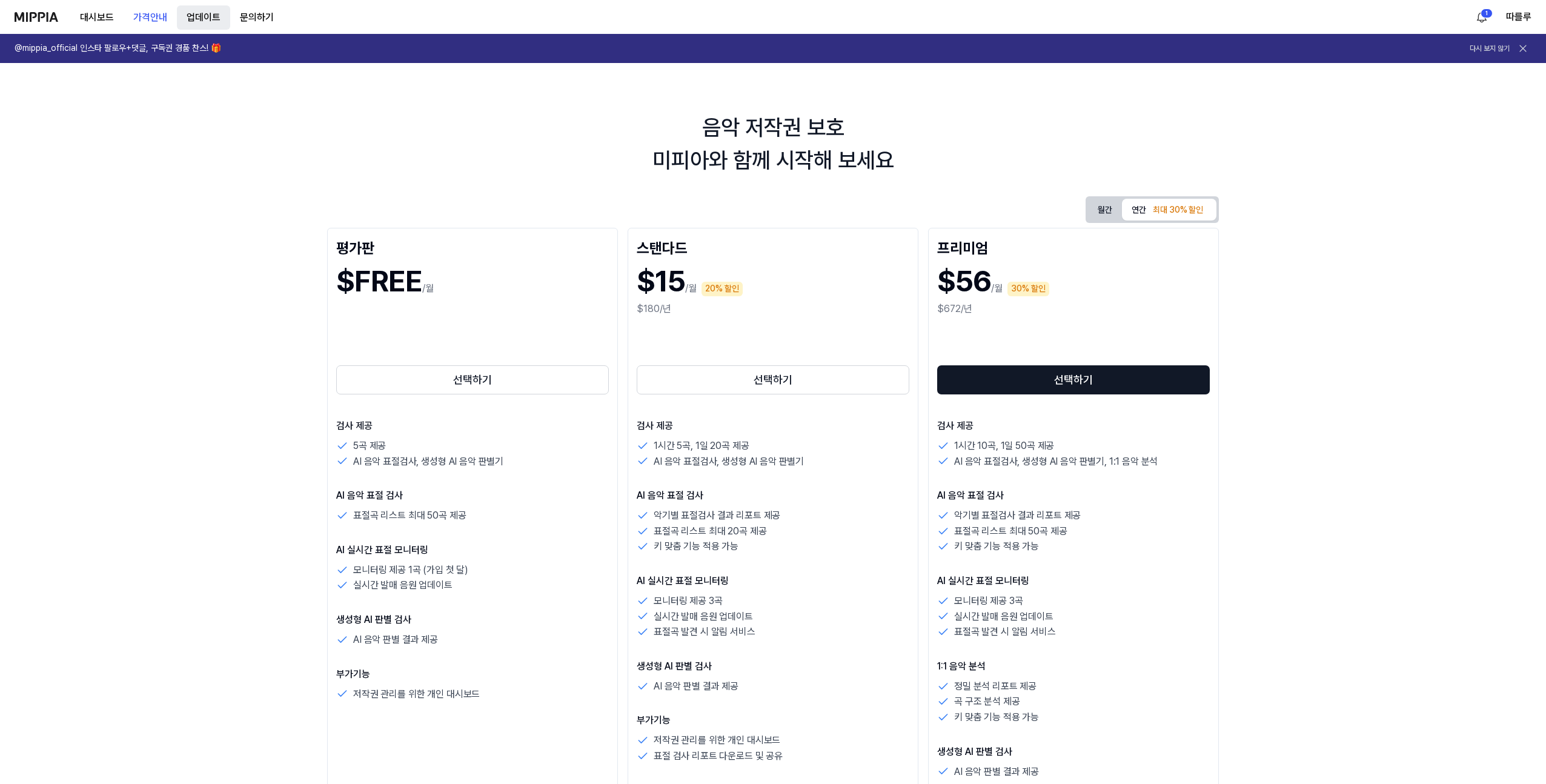
click at [202, 21] on button "업데이트" at bounding box center [204, 18] width 53 height 24
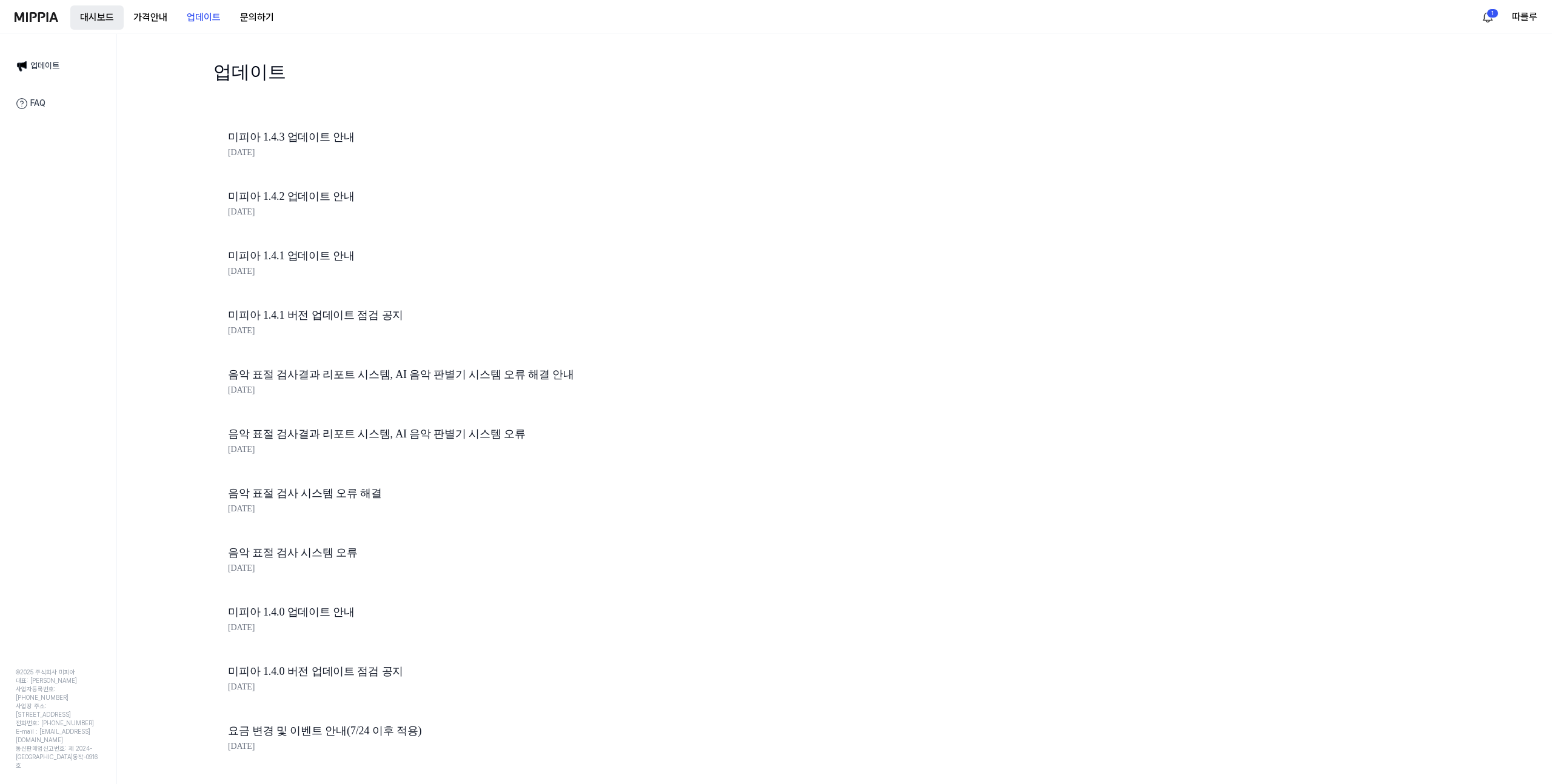
click at [97, 14] on button "대시보드" at bounding box center [97, 18] width 53 height 24
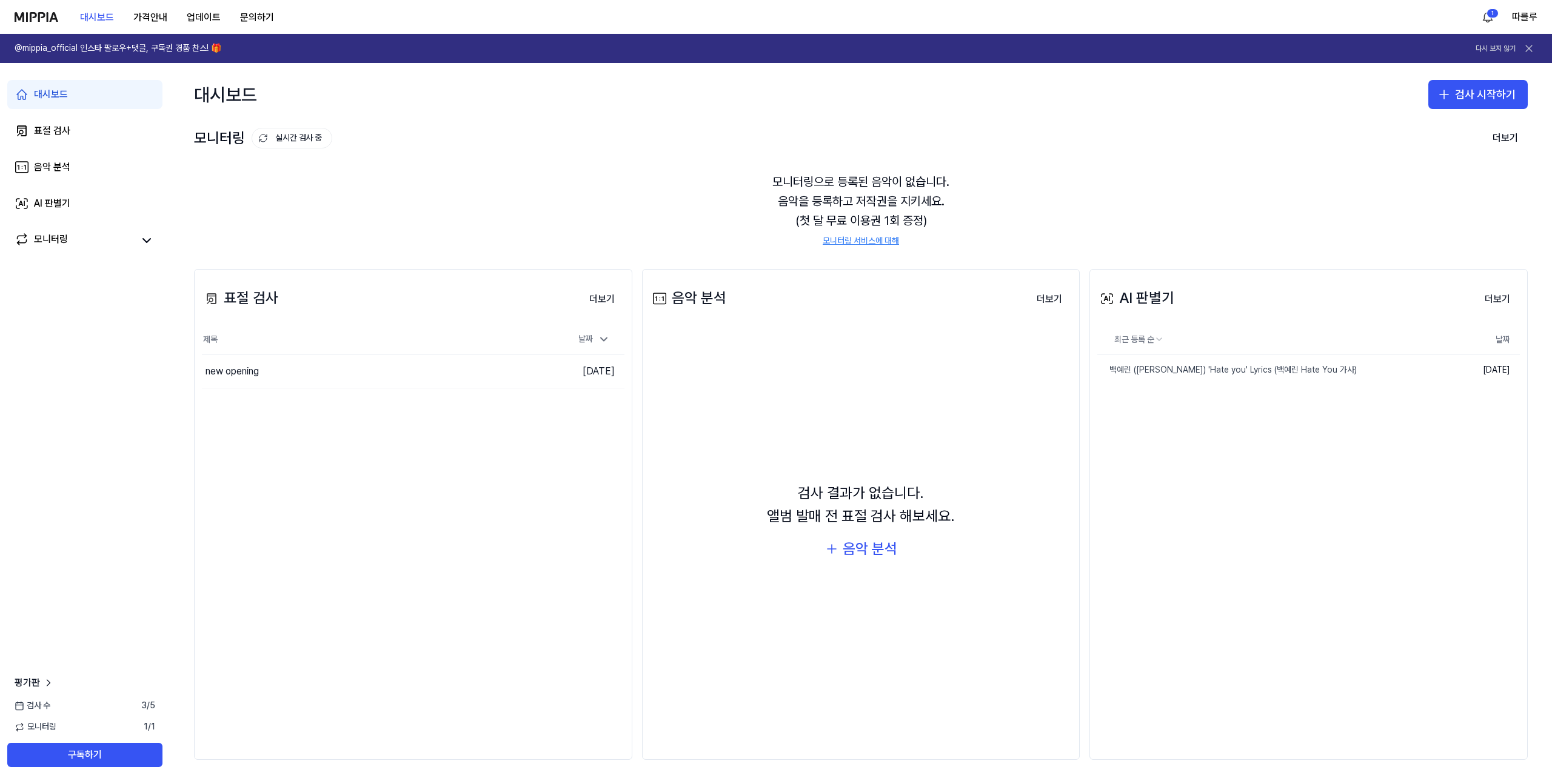
click at [66, 49] on h1 "@mippia_official 인스타 팔로우+댓글, 구독권 경품 찬스! 🎁" at bounding box center [118, 48] width 207 height 12
click at [43, 20] on img at bounding box center [36, 16] width 43 height 9
click at [1494, 9] on html "대시보드 가격안내 업데이트 문의하기 1 따를루 @mippia_official 인스타 팔로우+댓글, 구독권 경품 찬스! 🎁 다시 보지 않기 대시…" at bounding box center [776, 392] width 1552 height 784
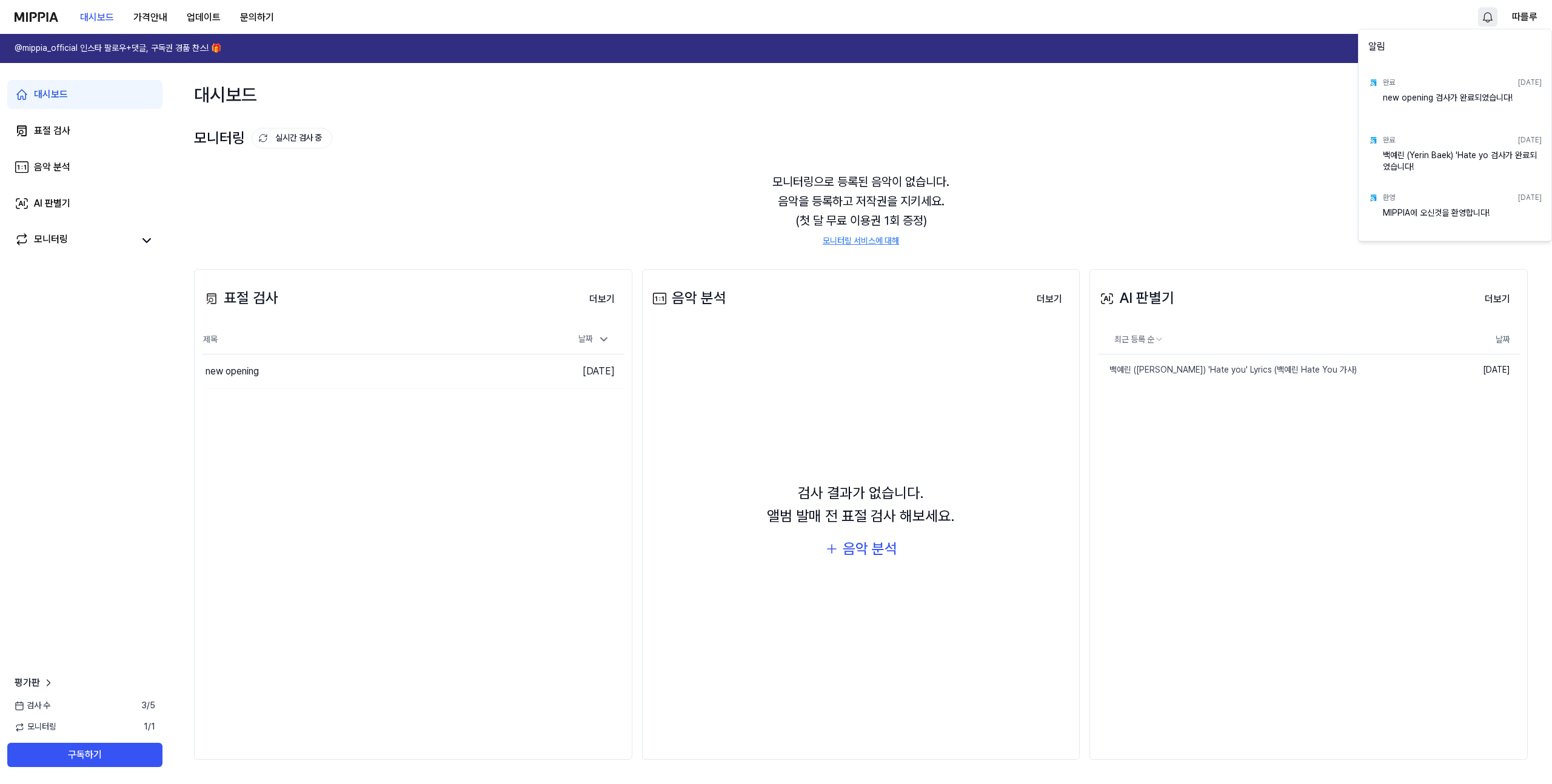
click at [1517, 9] on html "대시보드 가격안내 업데이트 문의하기 따를루 @mippia_official 인스타 팔로우+댓글, 구독권 경품 찬스! 🎁 다시 보지 않기 대시보드…" at bounding box center [776, 392] width 1552 height 784
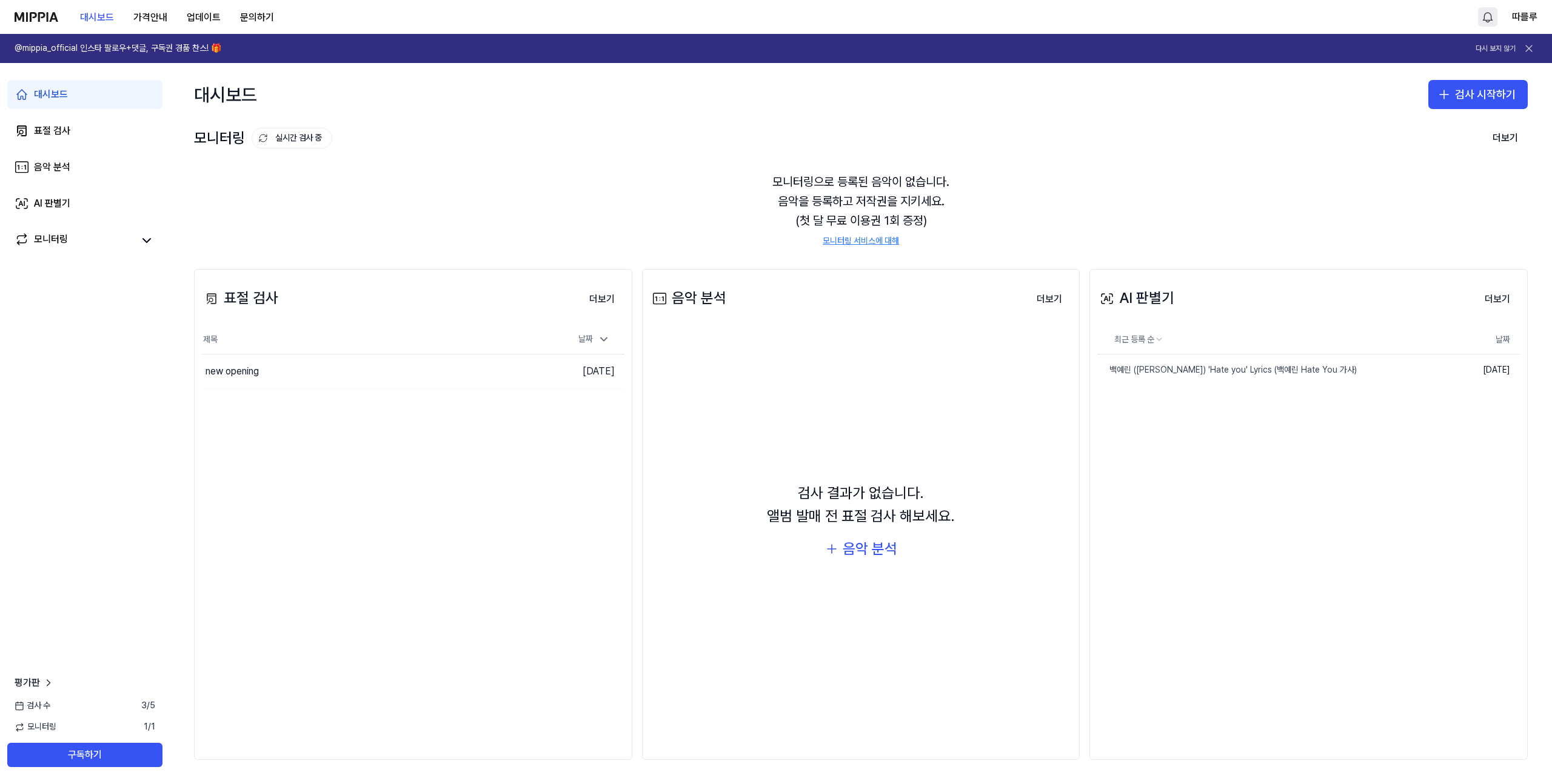
click at [1517, 9] on button "따를루" at bounding box center [1524, 16] width 26 height 14
click at [1319, 122] on div "대시보드 검사 시작하기" at bounding box center [861, 94] width 1382 height 63
click at [9, 11] on nav "대시보드 가격안내 업데이트 문의하기 따를루" at bounding box center [776, 17] width 1552 height 34
click at [25, 13] on img at bounding box center [36, 16] width 43 height 9
